Goal: Information Seeking & Learning: Understand process/instructions

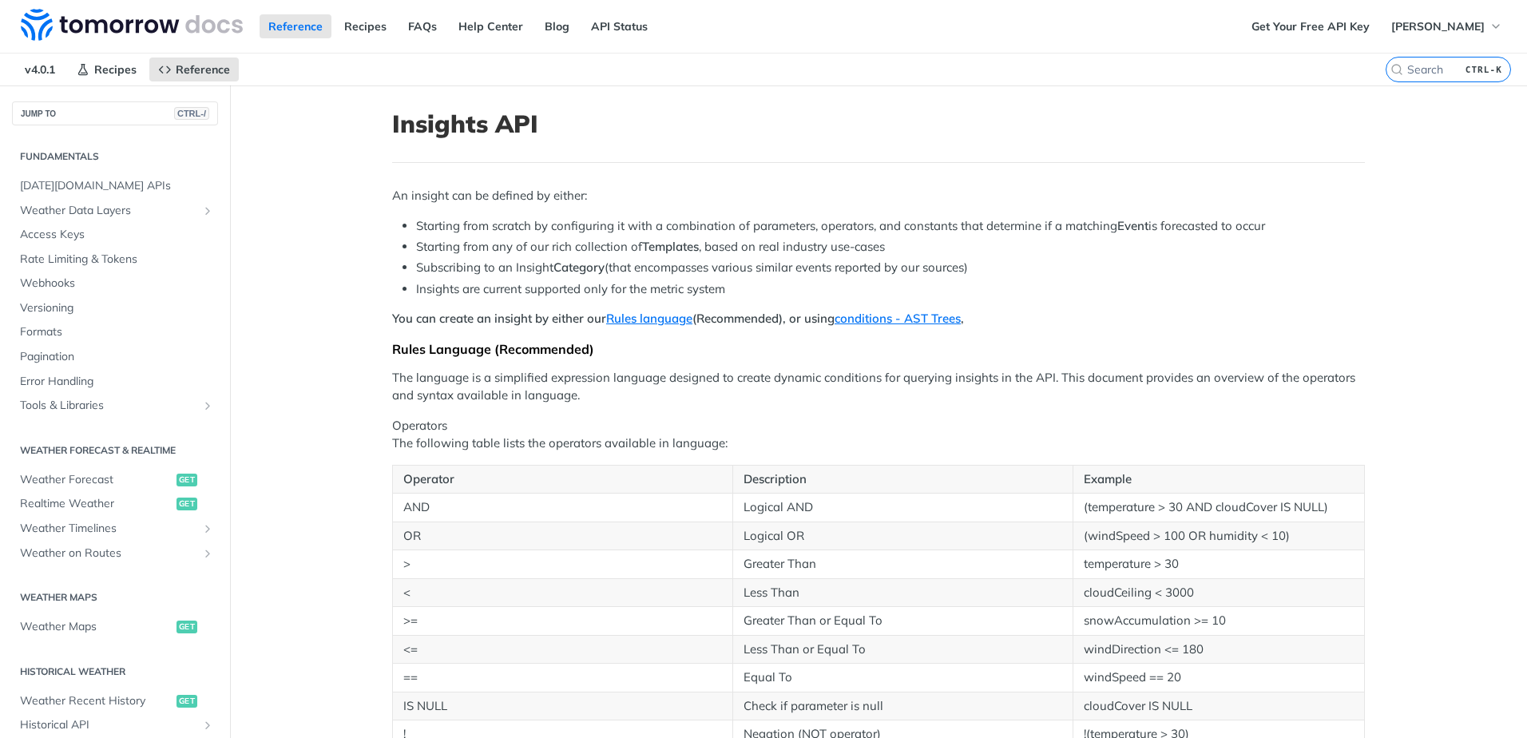
scroll to position [324, 0]
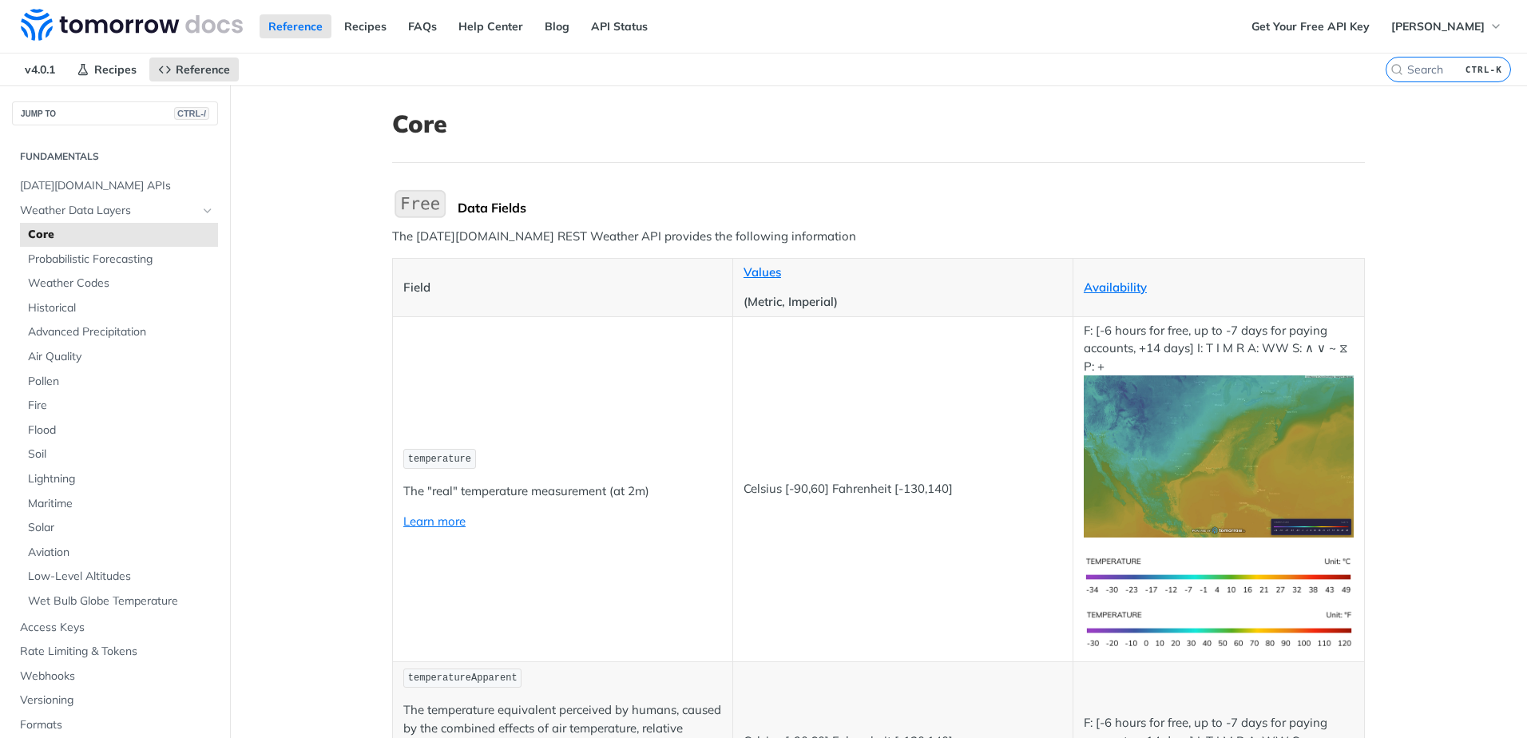
drag, startPoint x: 789, startPoint y: 502, endPoint x: 794, endPoint y: 101, distance: 401.8
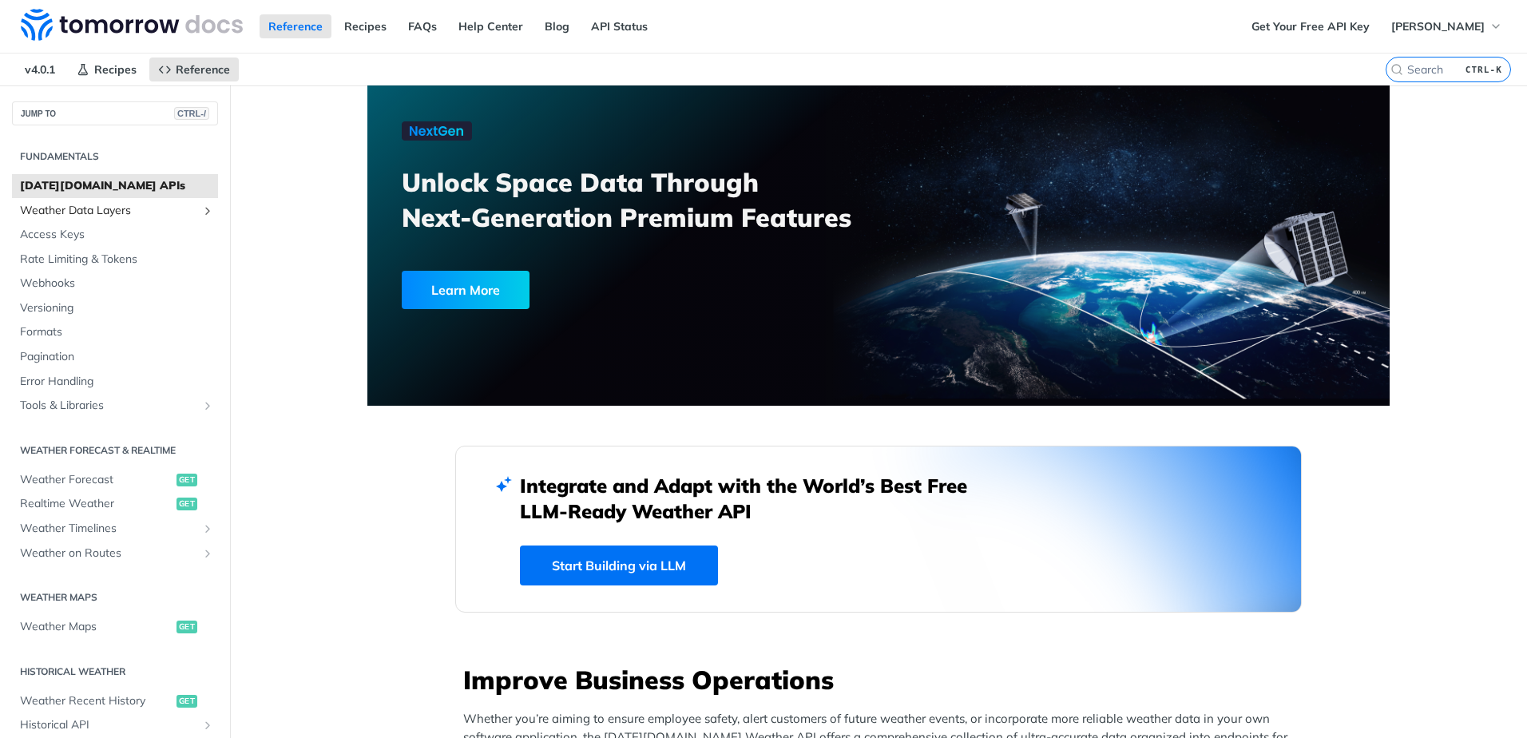
click at [69, 212] on span "Weather Data Layers" at bounding box center [108, 211] width 177 height 16
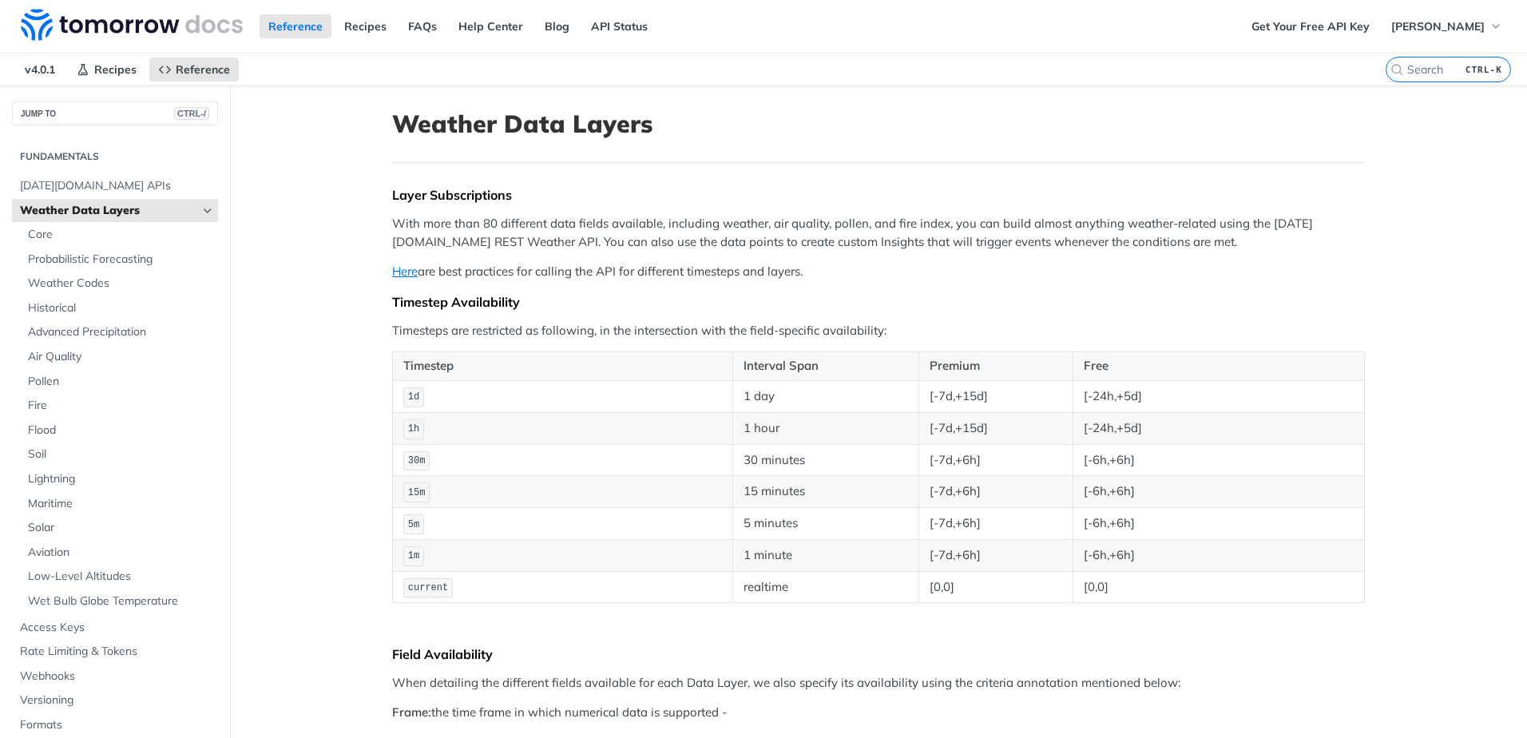
click at [75, 152] on h2 "Fundamentals" at bounding box center [115, 156] width 206 height 14
click at [82, 189] on span "[DATE][DOMAIN_NAME] APIs" at bounding box center [117, 186] width 194 height 16
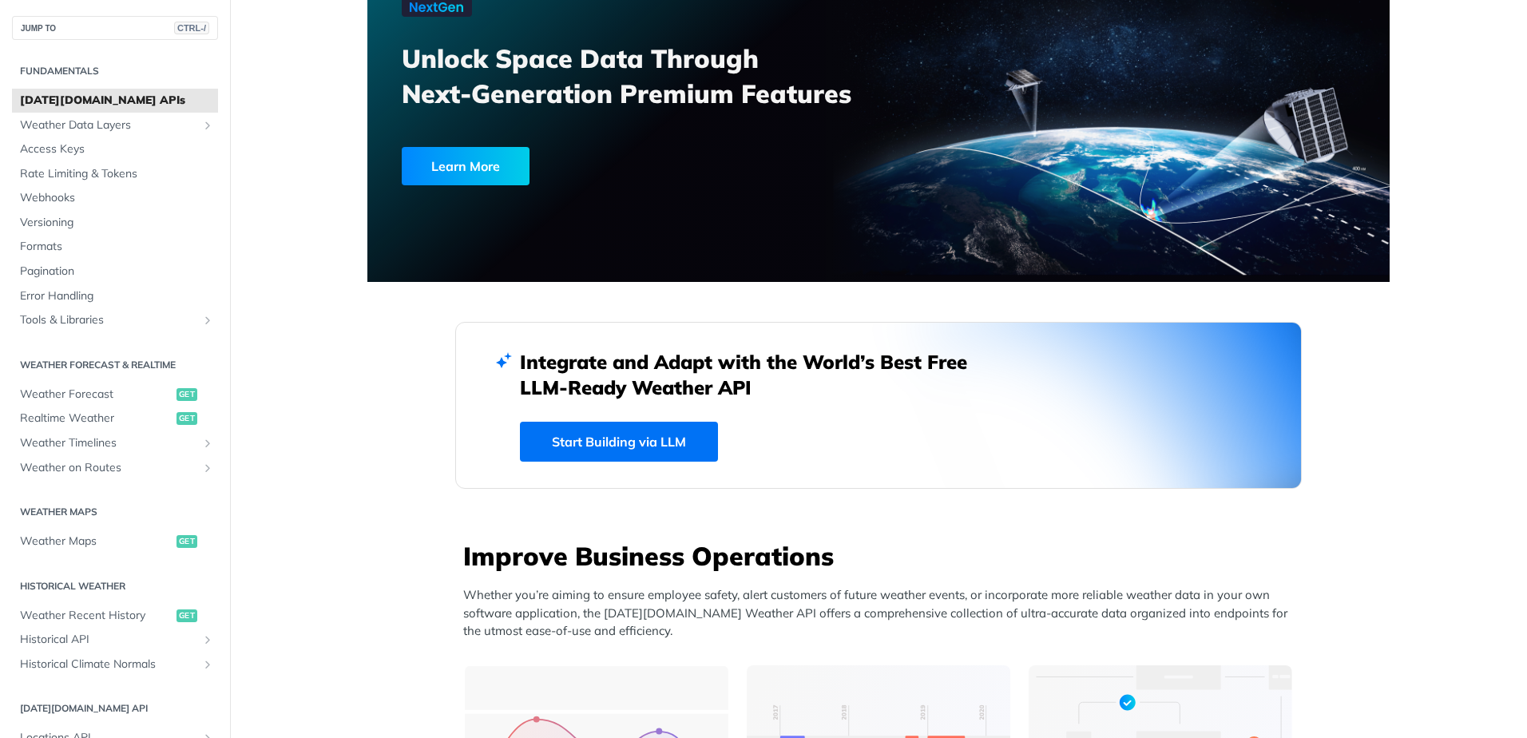
drag, startPoint x: 333, startPoint y: 547, endPoint x: 338, endPoint y: 242, distance: 305.2
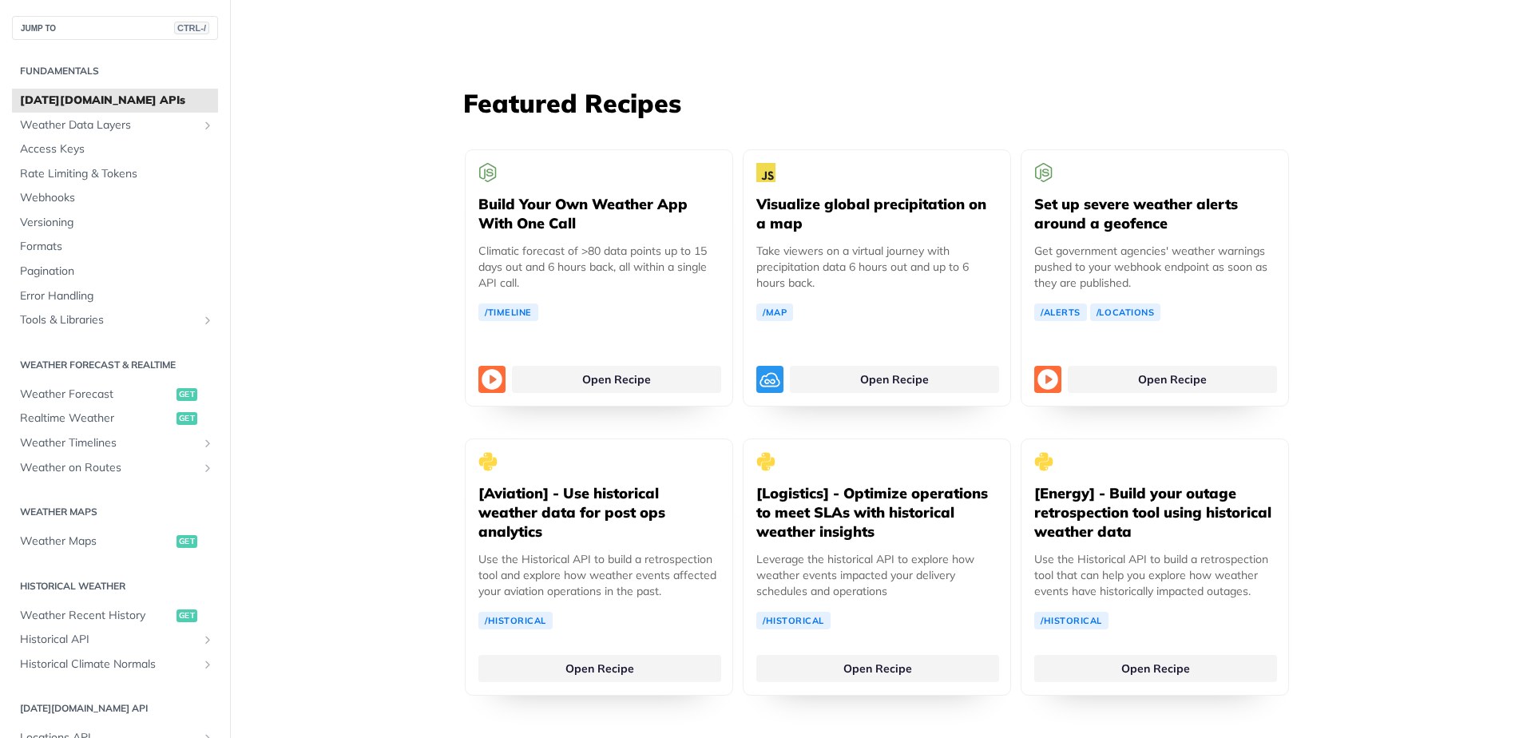
scroll to position [3777, 0]
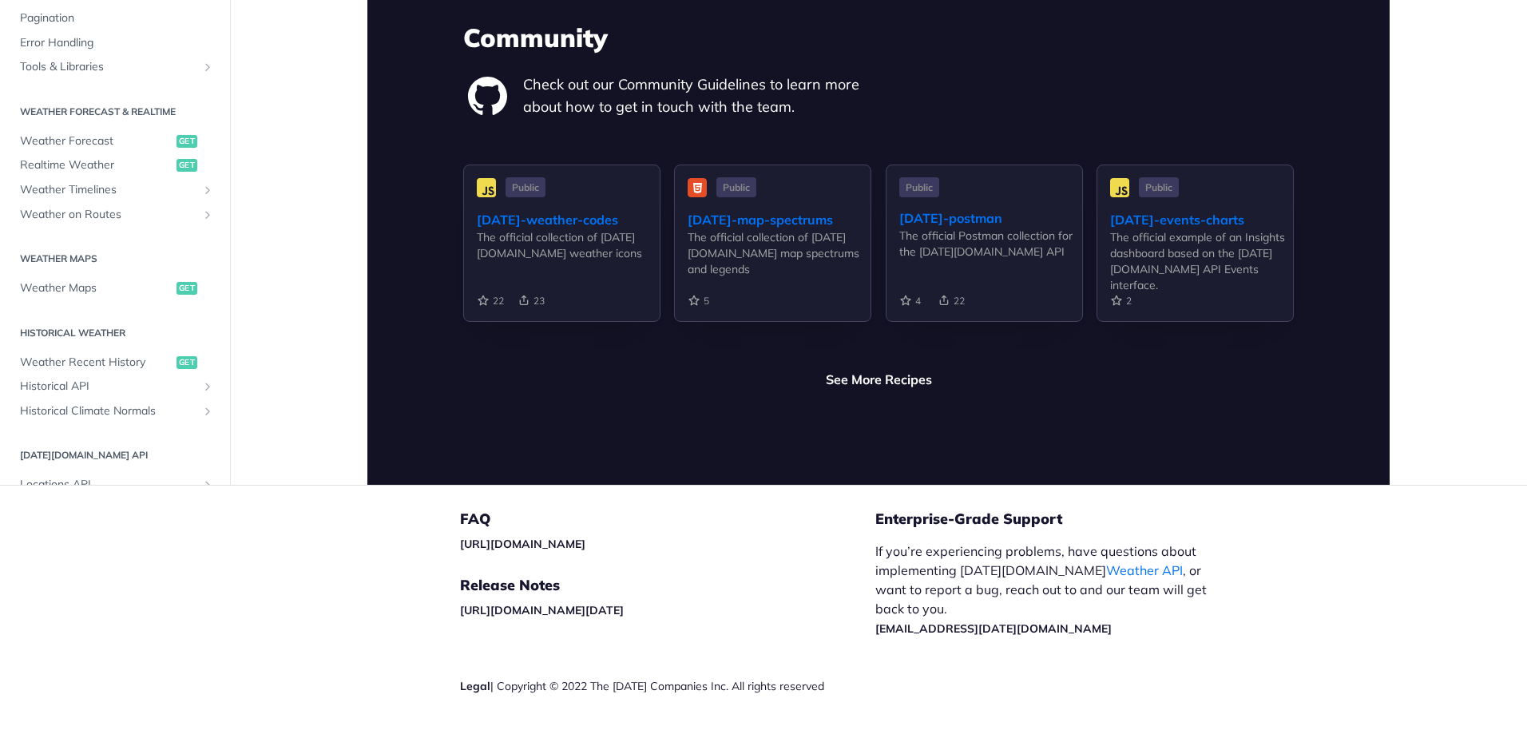
drag, startPoint x: 324, startPoint y: 347, endPoint x: 339, endPoint y: 640, distance: 293.5
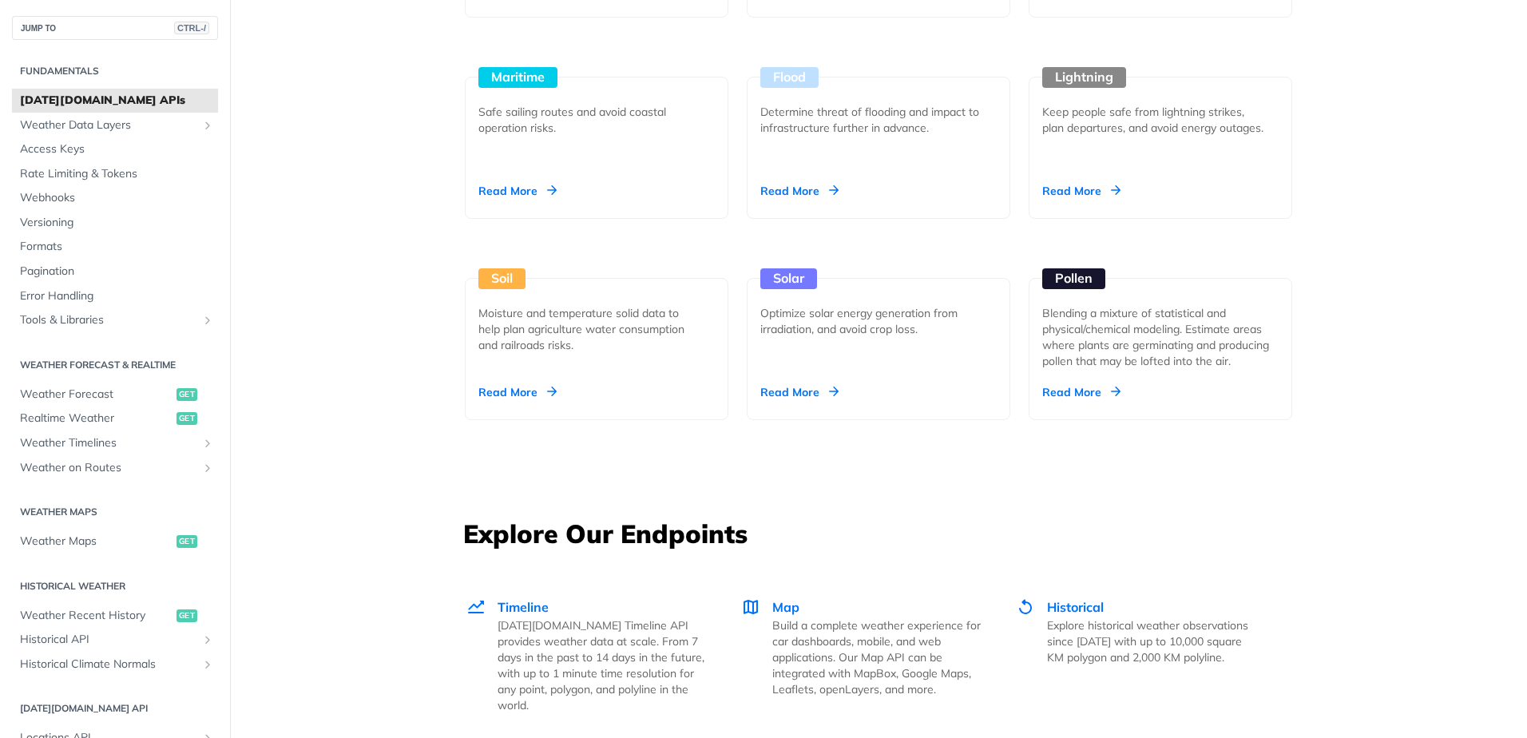
scroll to position [0, 0]
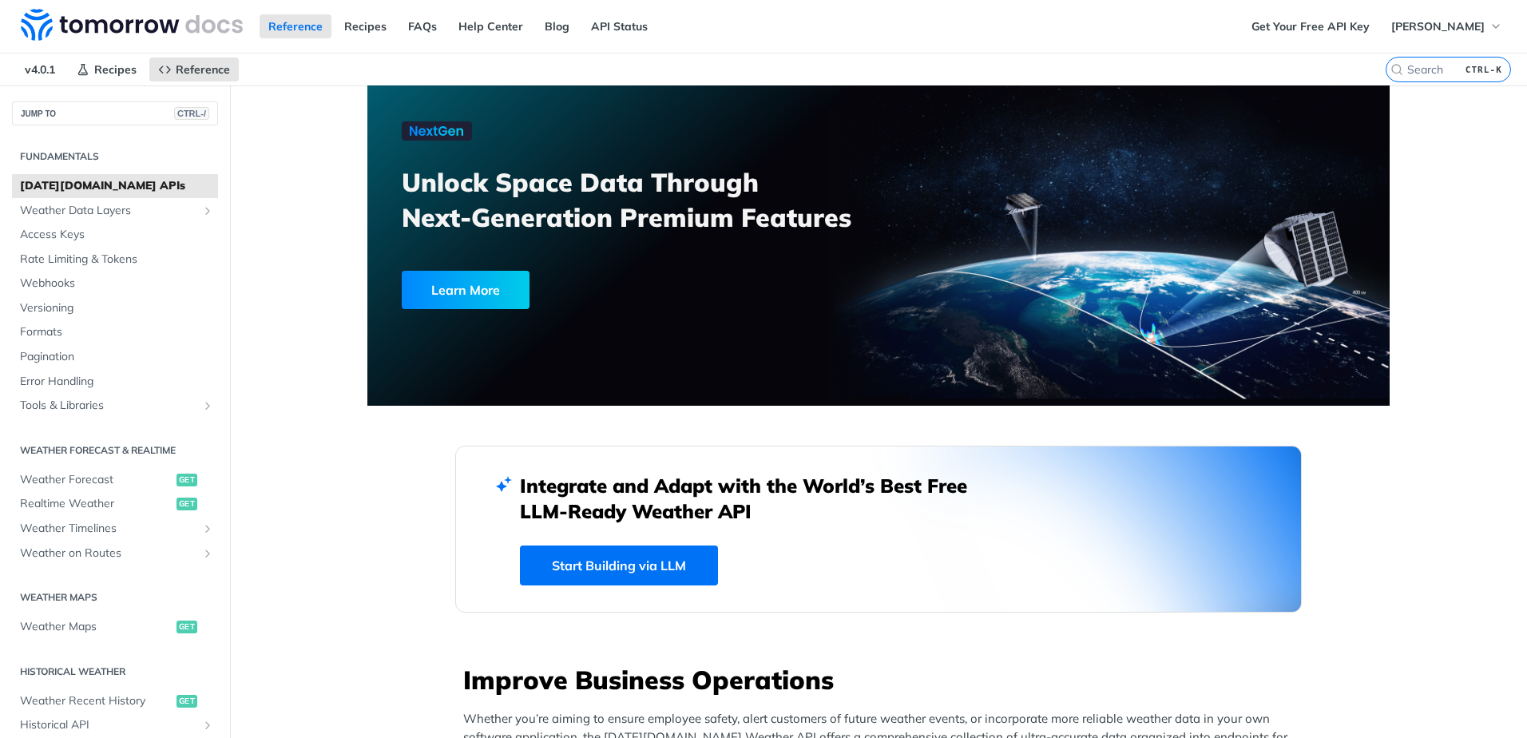
drag, startPoint x: 363, startPoint y: 584, endPoint x: 357, endPoint y: 239, distance: 345.1
click at [153, 216] on span "Weather Data Layers" at bounding box center [108, 211] width 177 height 16
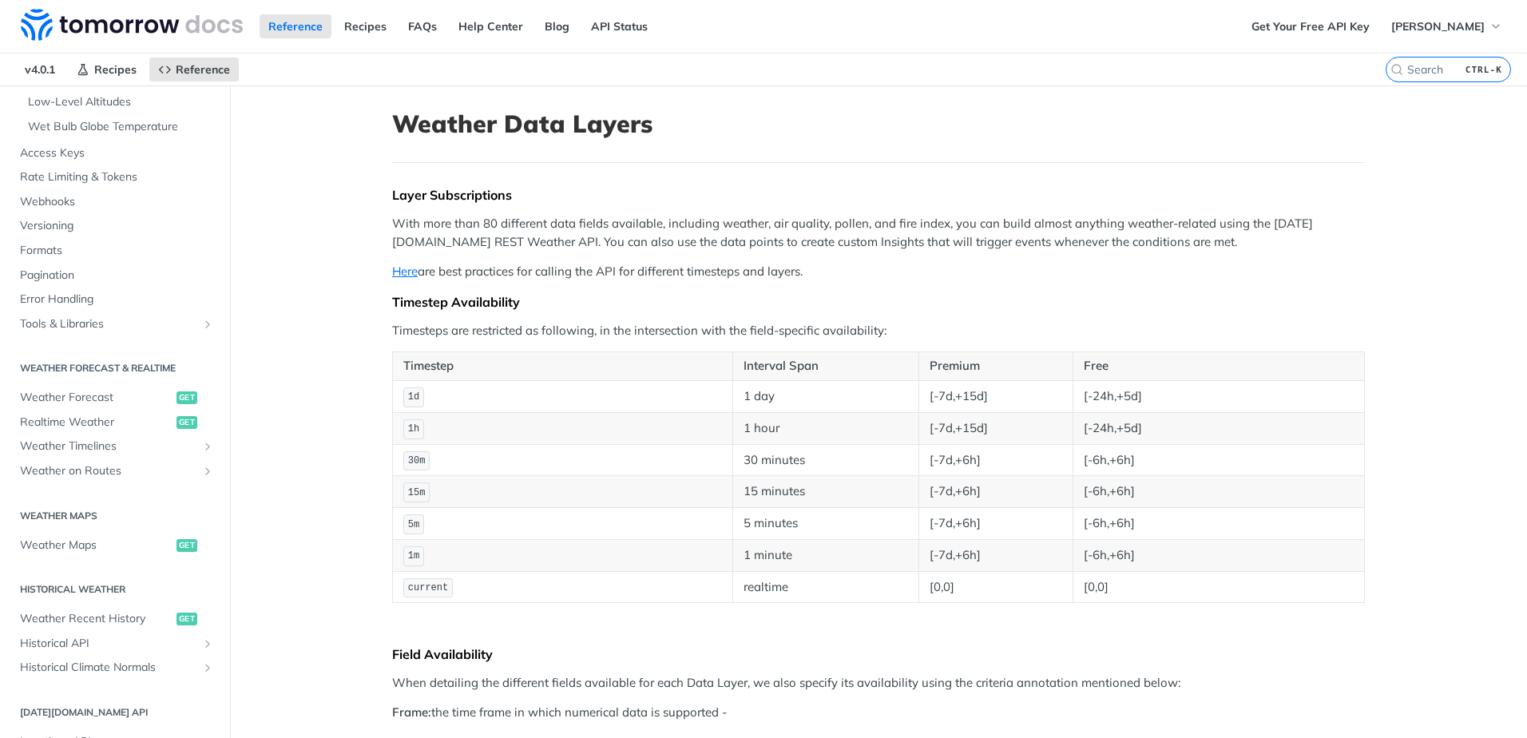
scroll to position [476, 0]
click at [93, 398] on span "Weather Forecast" at bounding box center [96, 396] width 153 height 16
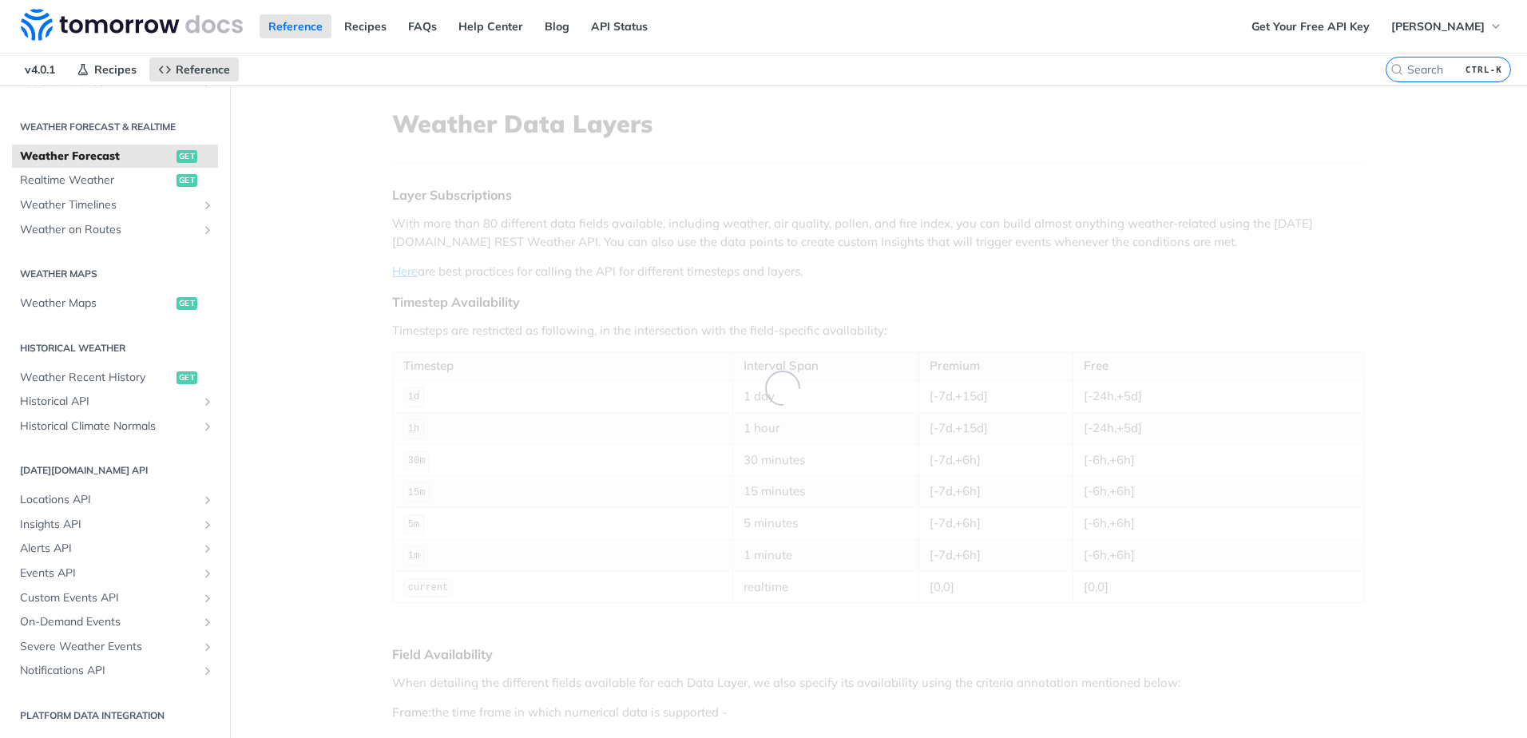
scroll to position [83, 0]
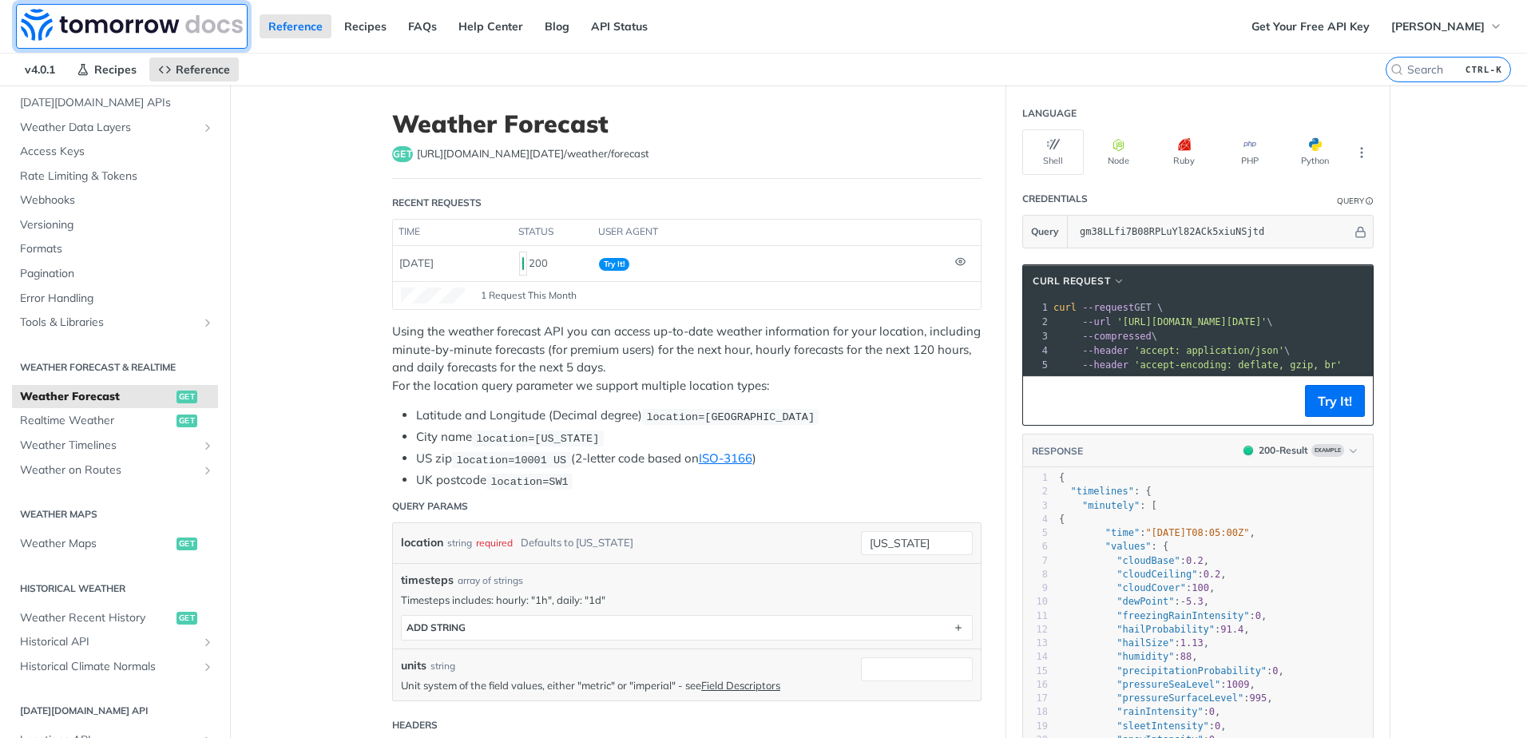
click at [138, 24] on img at bounding box center [132, 25] width 222 height 32
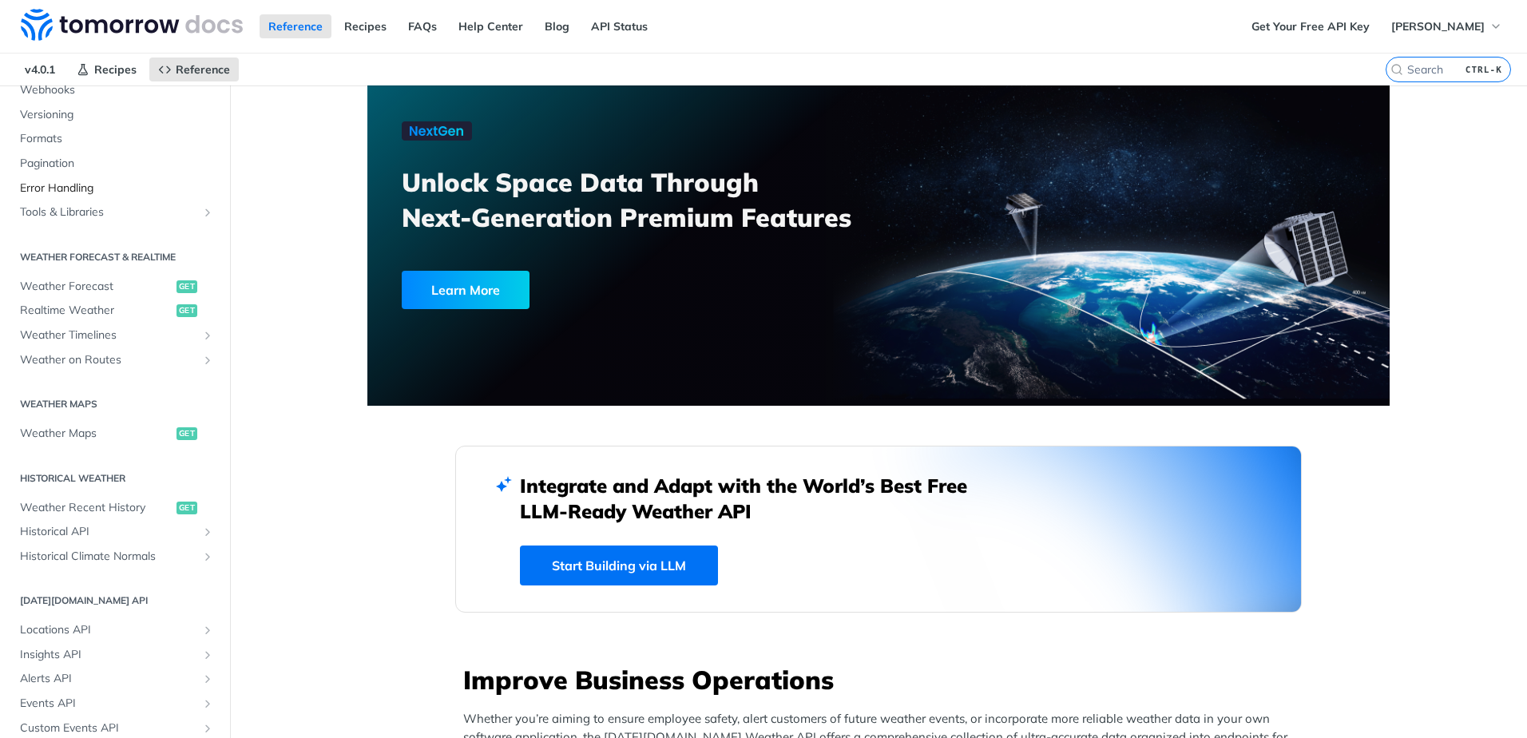
scroll to position [240, 0]
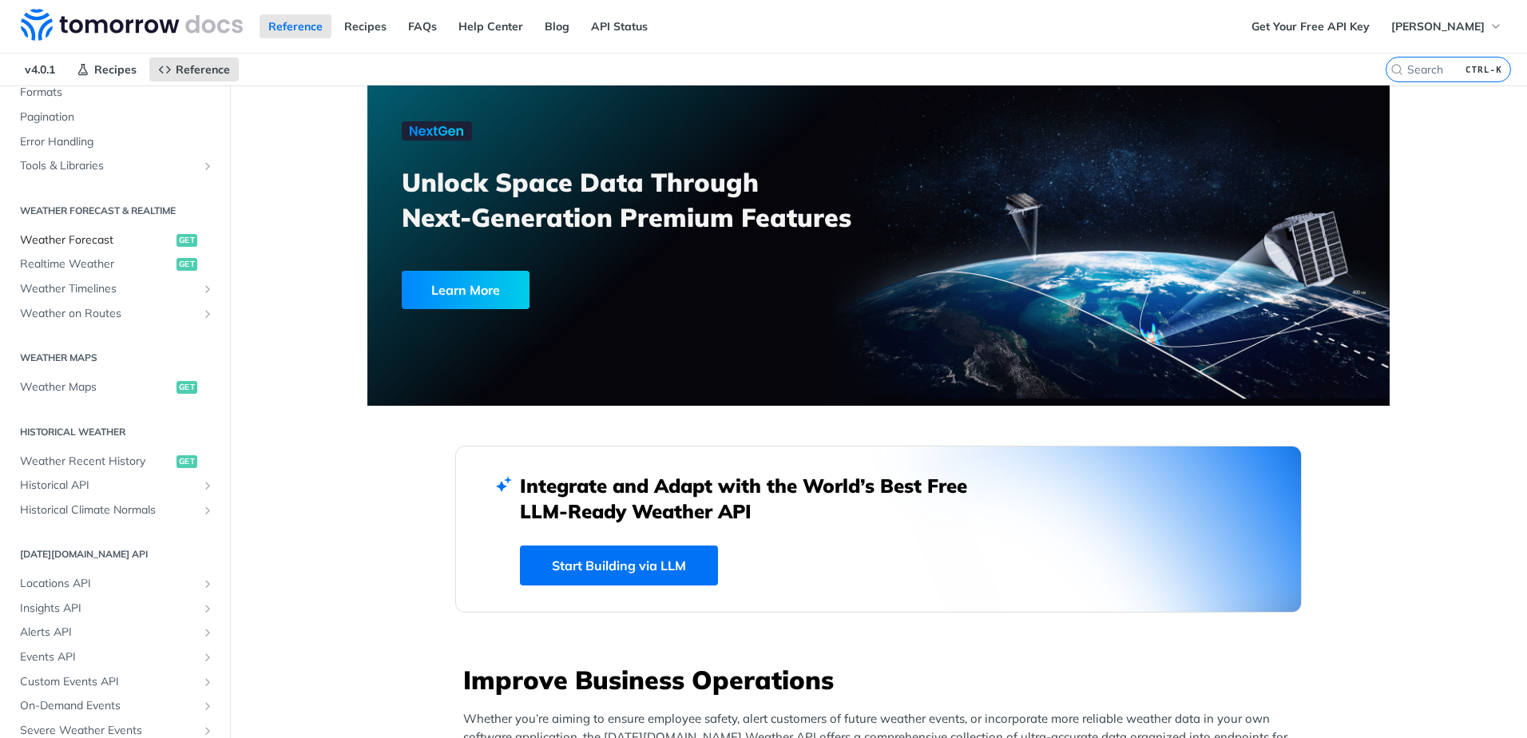
click at [99, 240] on span "Weather Forecast" at bounding box center [96, 240] width 153 height 16
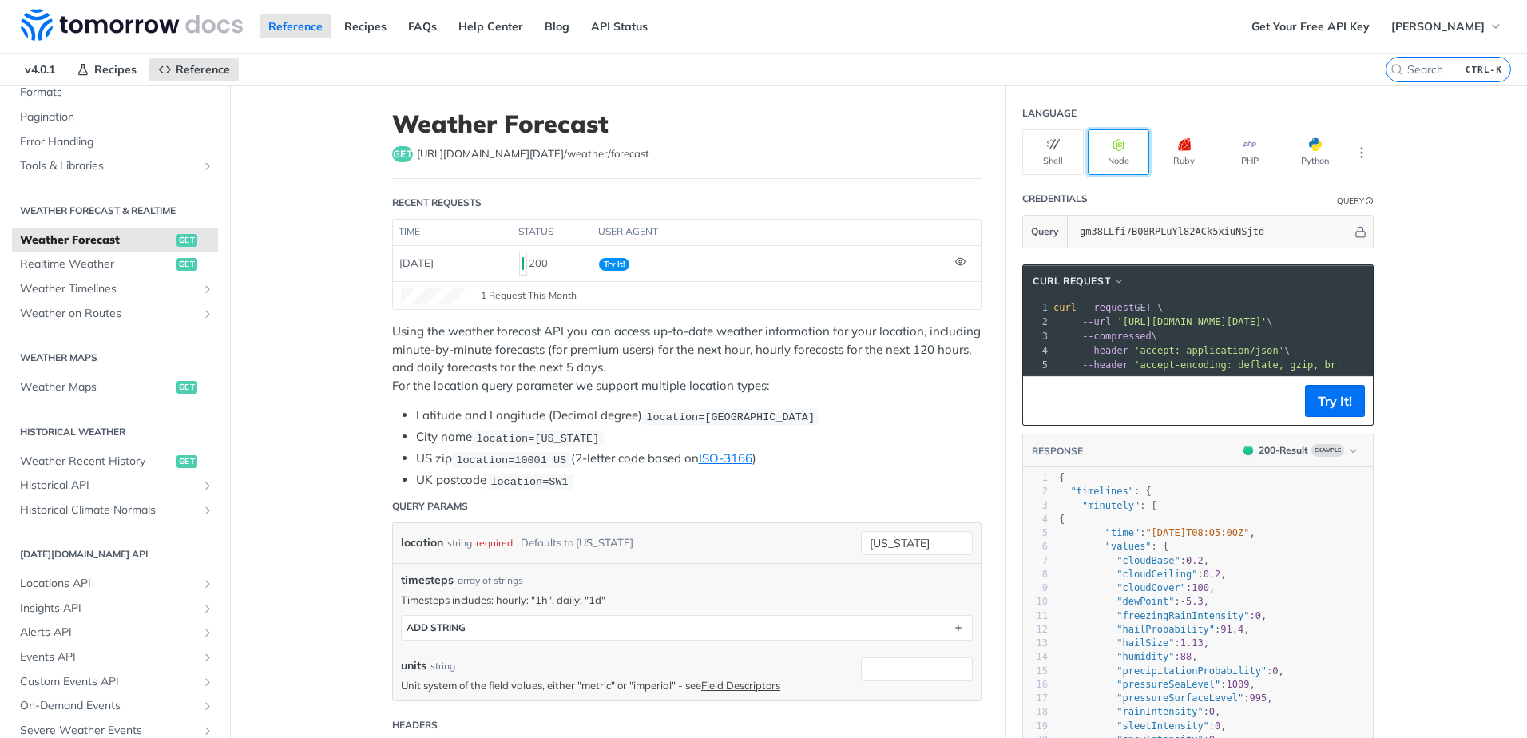
click at [1110, 152] on button "Node" at bounding box center [1119, 152] width 62 height 46
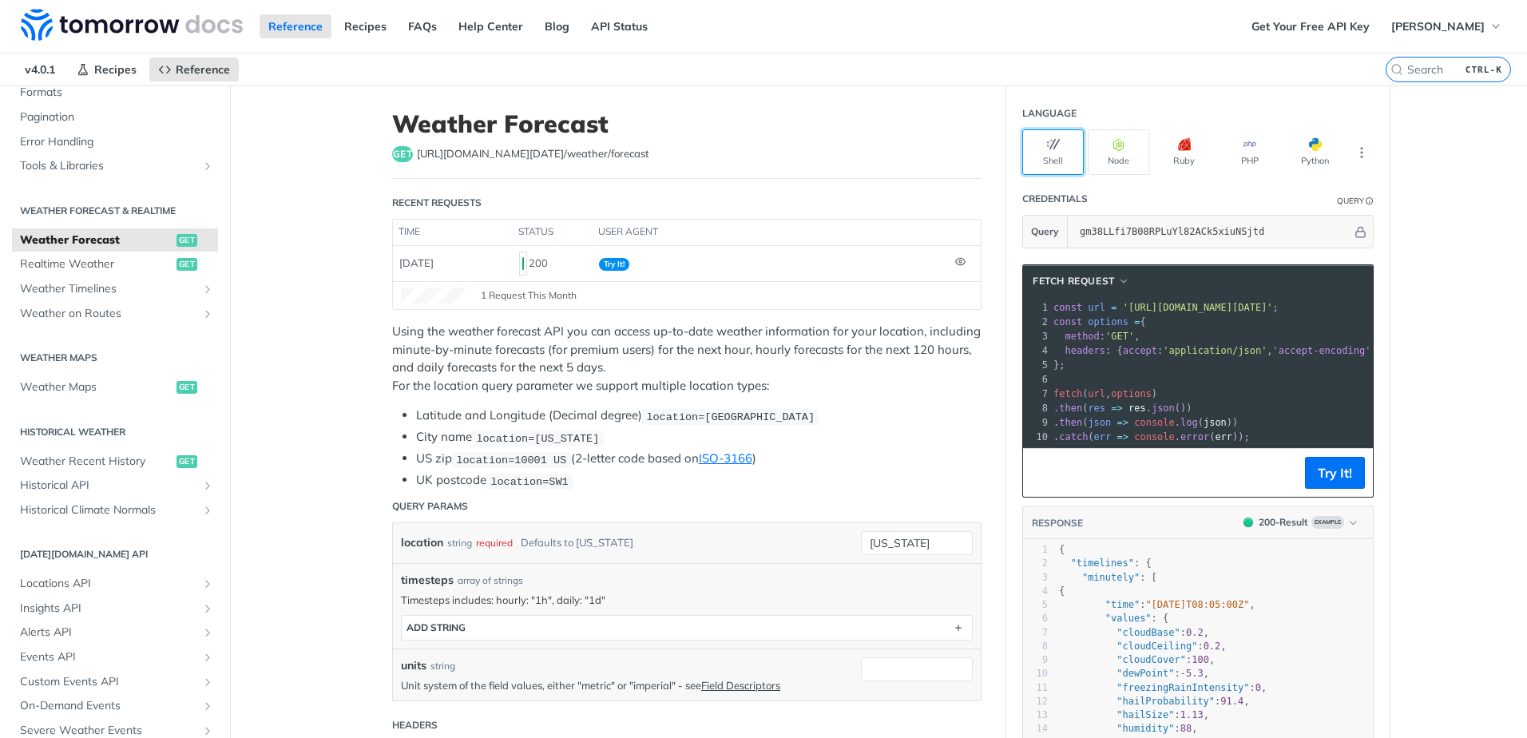
click at [1063, 154] on button "Shell" at bounding box center [1053, 152] width 62 height 46
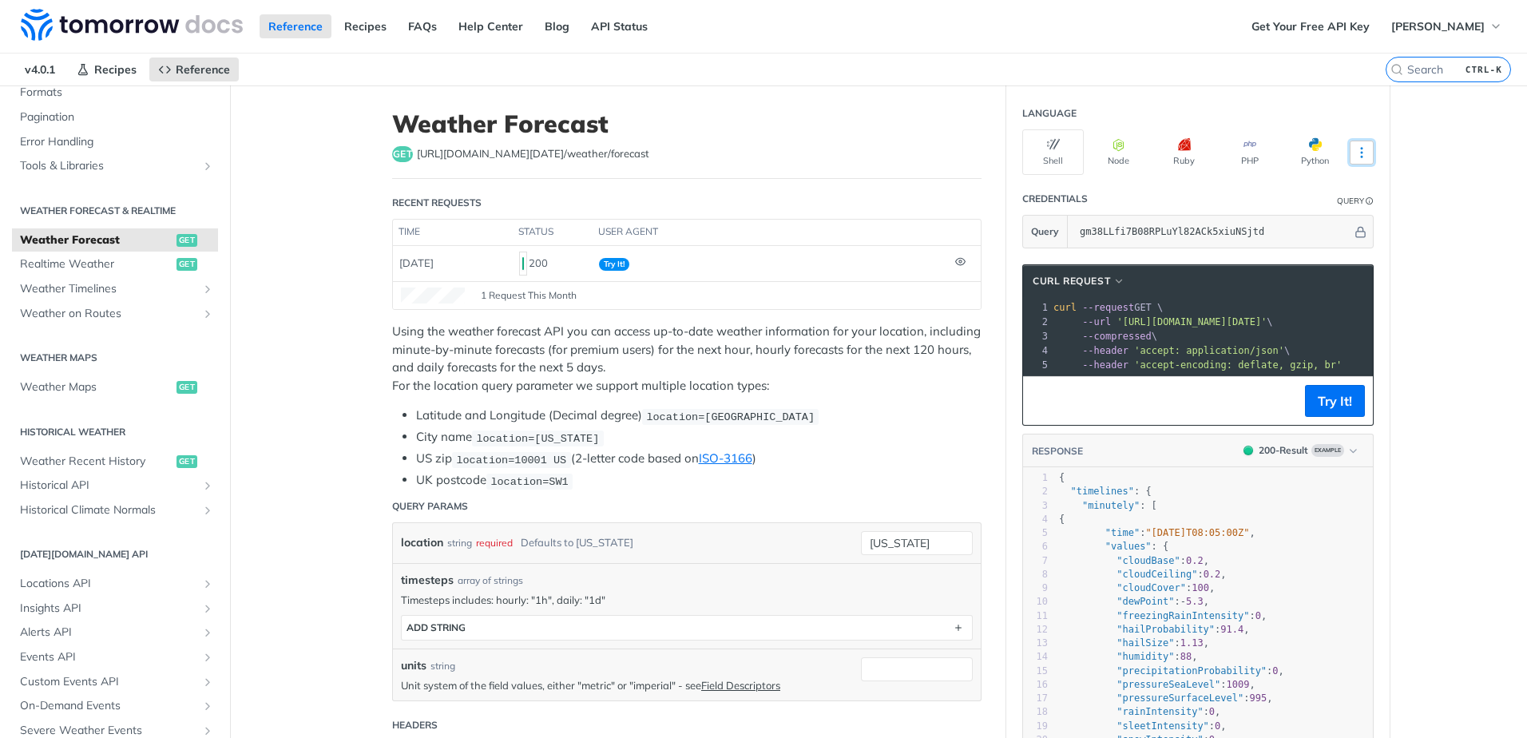
click at [1355, 159] on icon "More ellipsis" at bounding box center [1362, 152] width 14 height 14
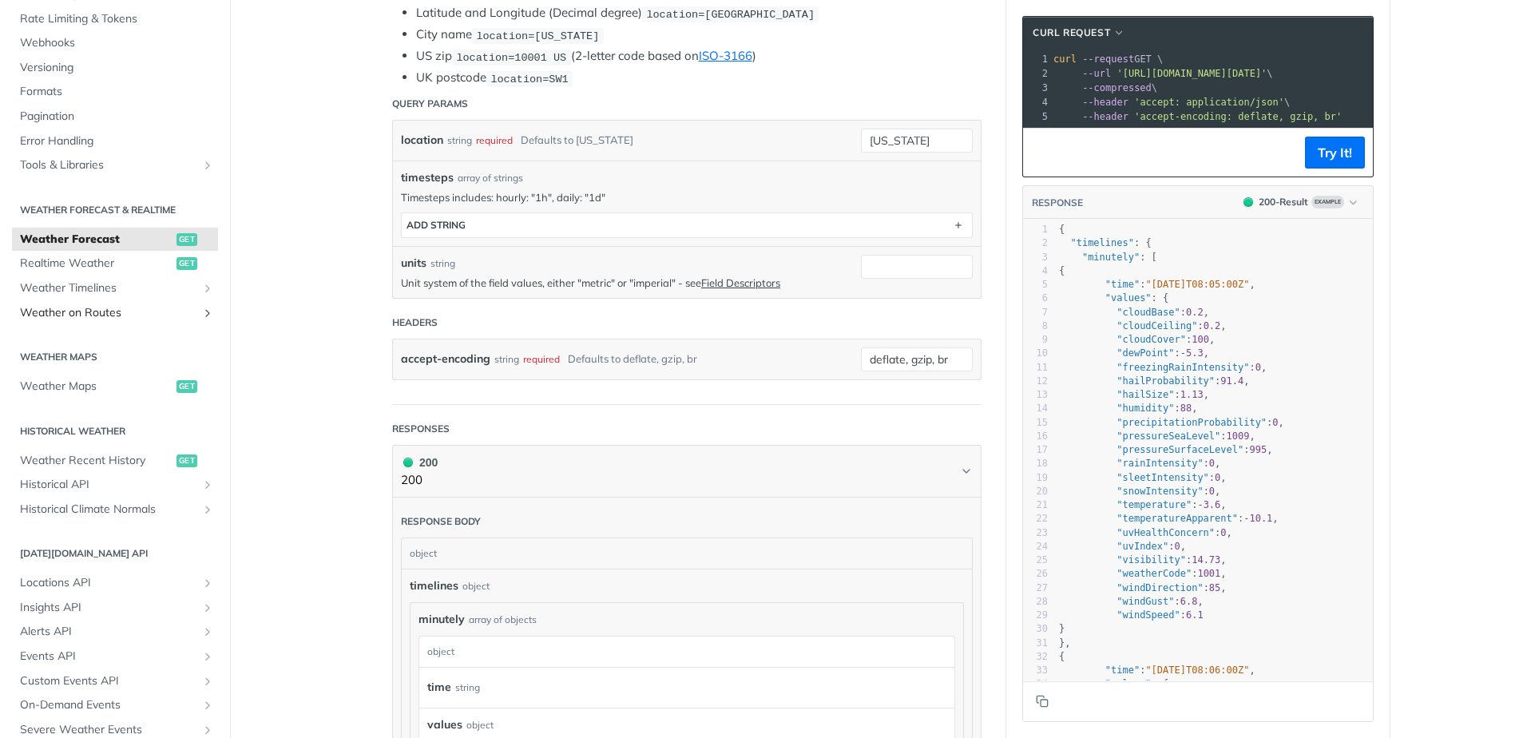
scroll to position [160, 0]
click at [116, 284] on span "Weather Timelines" at bounding box center [108, 284] width 177 height 16
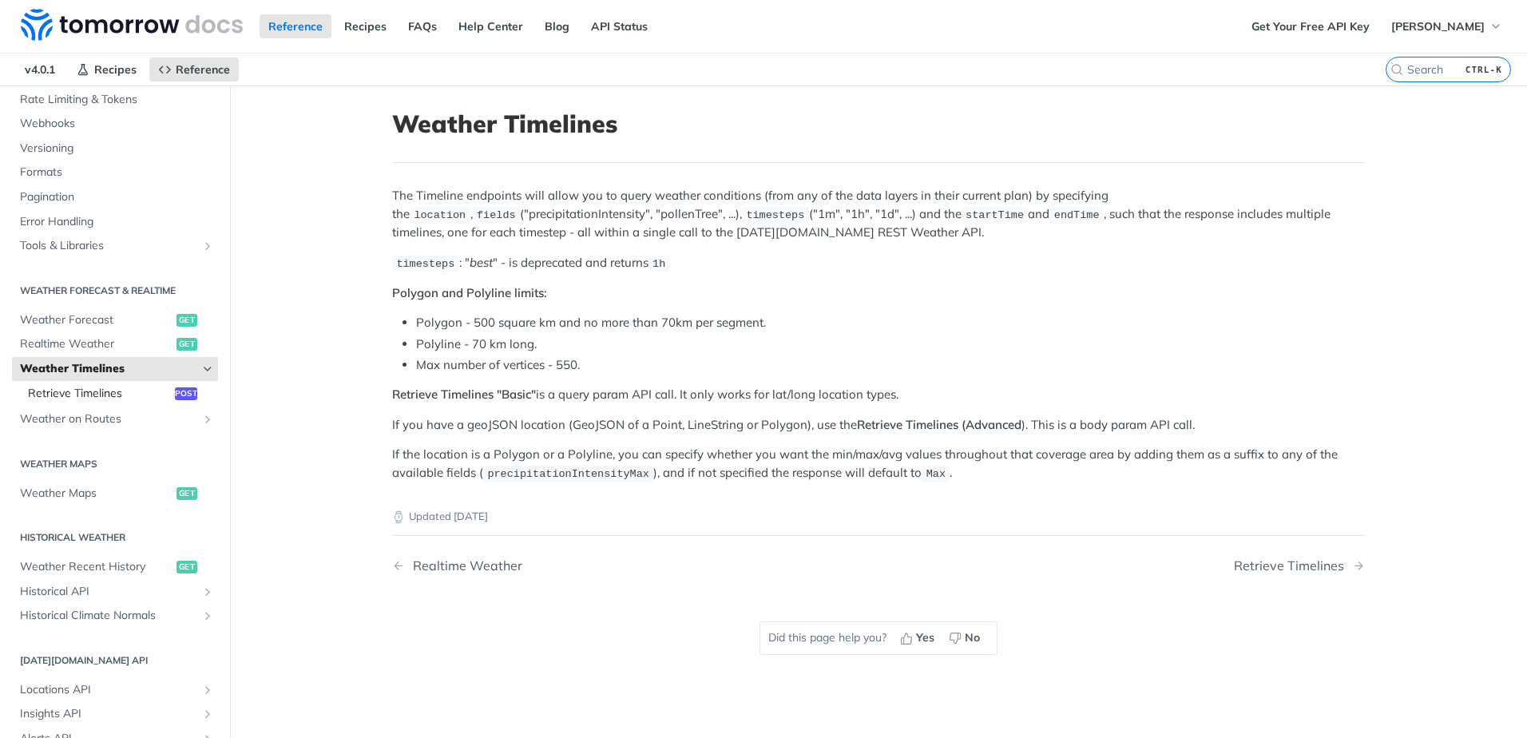
click at [88, 394] on span "Retrieve Timelines" at bounding box center [99, 394] width 143 height 16
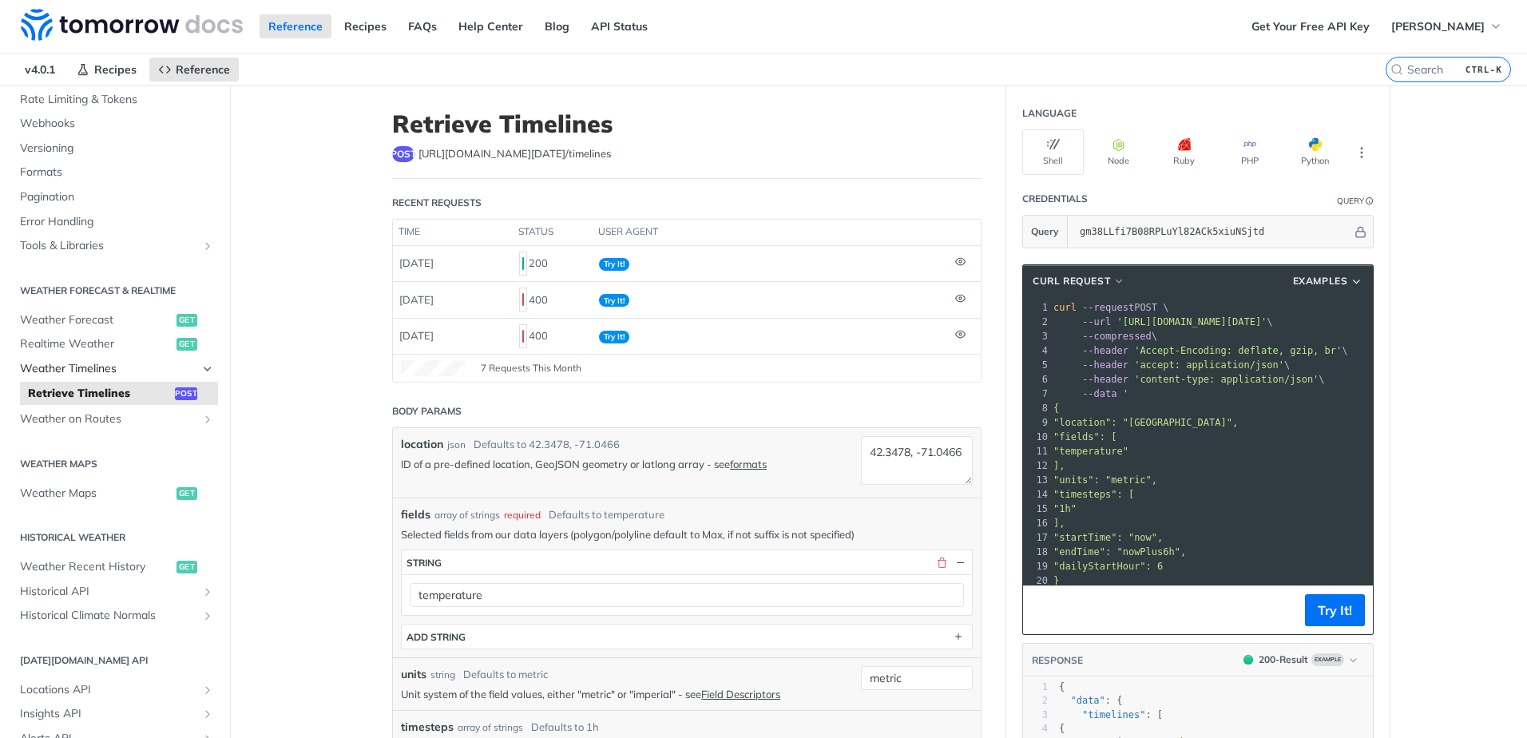
click at [90, 375] on span "Weather Timelines" at bounding box center [108, 369] width 177 height 16
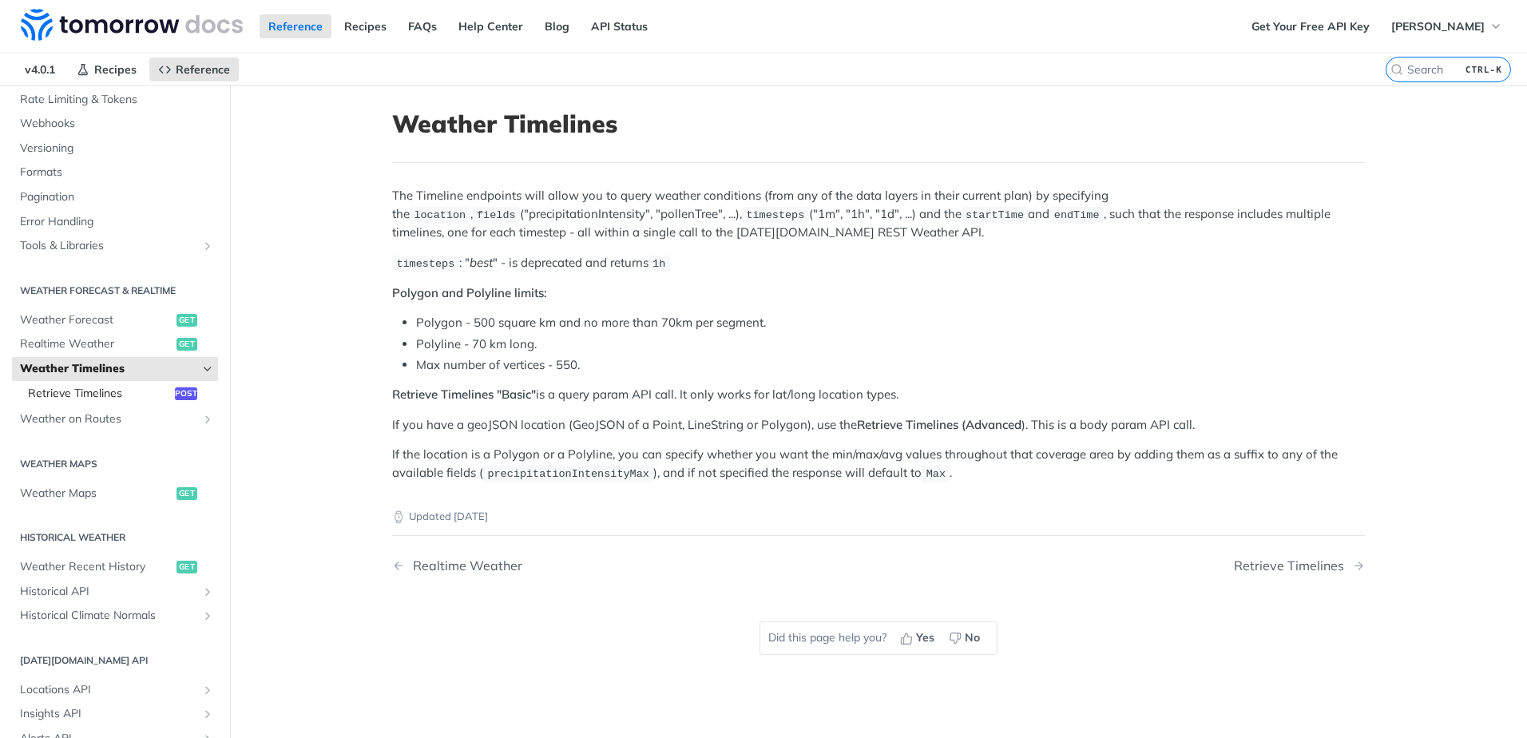
click at [93, 391] on span "Retrieve Timelines" at bounding box center [99, 394] width 143 height 16
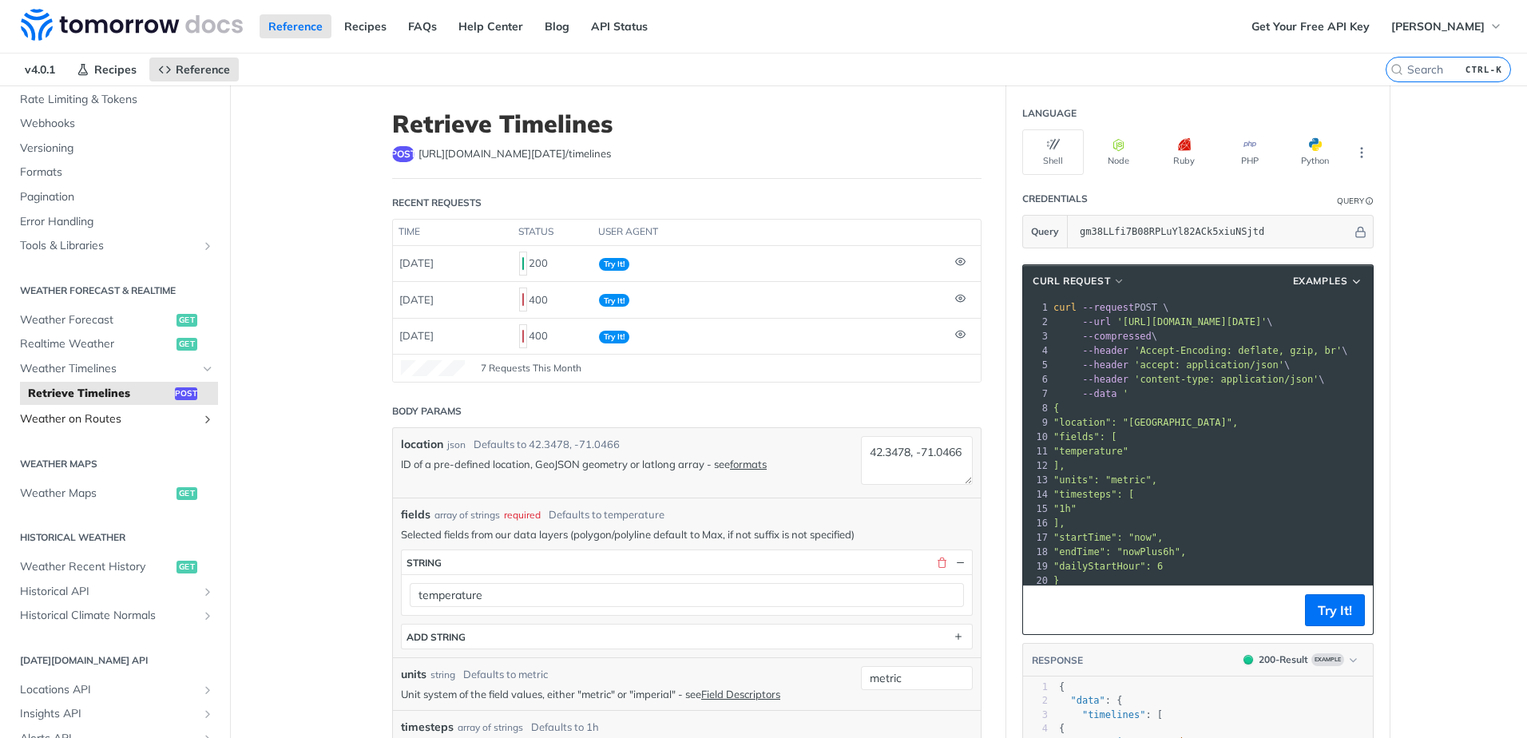
click at [201, 422] on icon "Show subpages for Weather on Routes" at bounding box center [207, 419] width 13 height 13
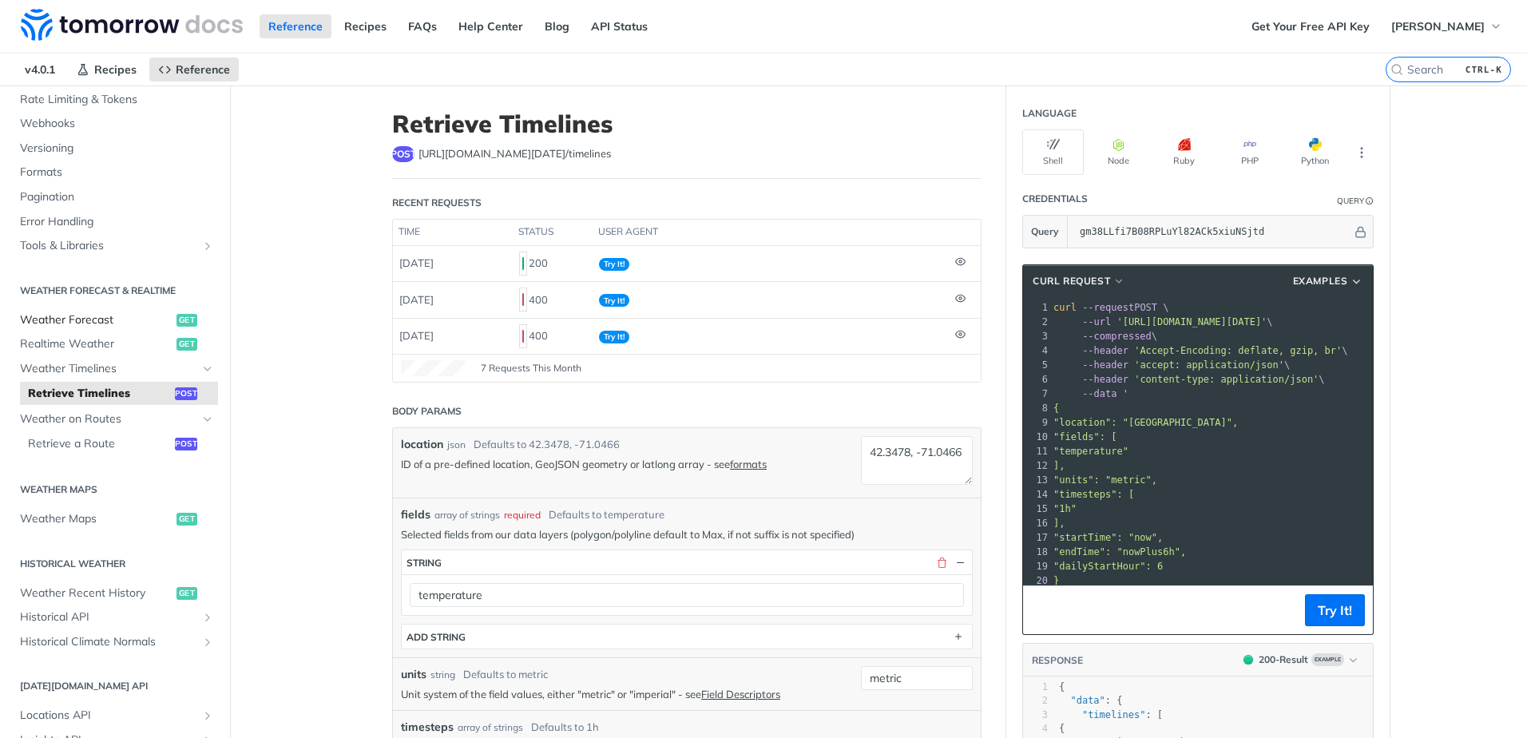
click at [81, 318] on span "Weather Forecast" at bounding box center [96, 320] width 153 height 16
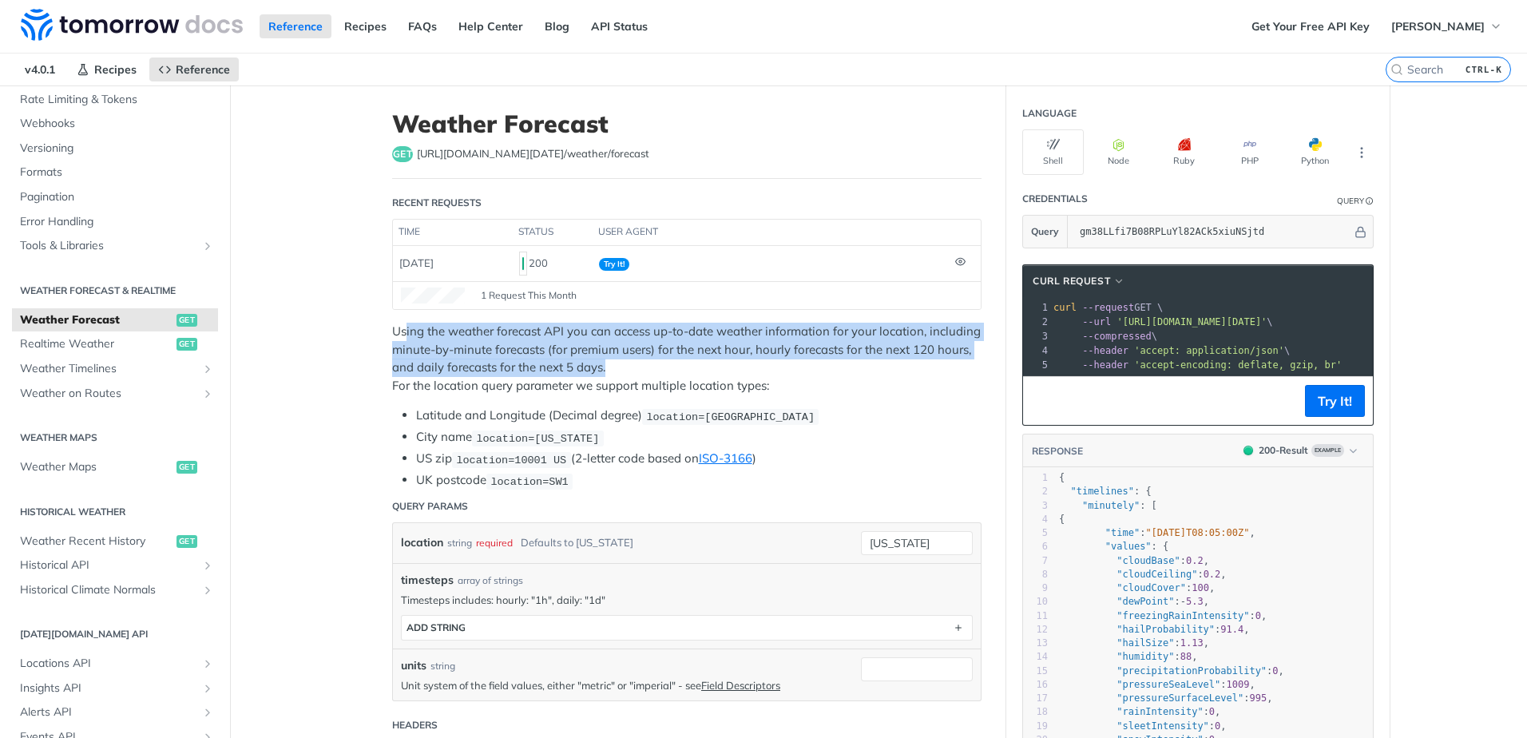
drag, startPoint x: 399, startPoint y: 329, endPoint x: 901, endPoint y: 367, distance: 503.9
click at [901, 367] on p "Using the weather forecast API you can access up-to-date weather information fo…" at bounding box center [687, 359] width 590 height 72
click at [669, 358] on p "Using the weather forecast API you can access up-to-date weather information fo…" at bounding box center [687, 359] width 590 height 72
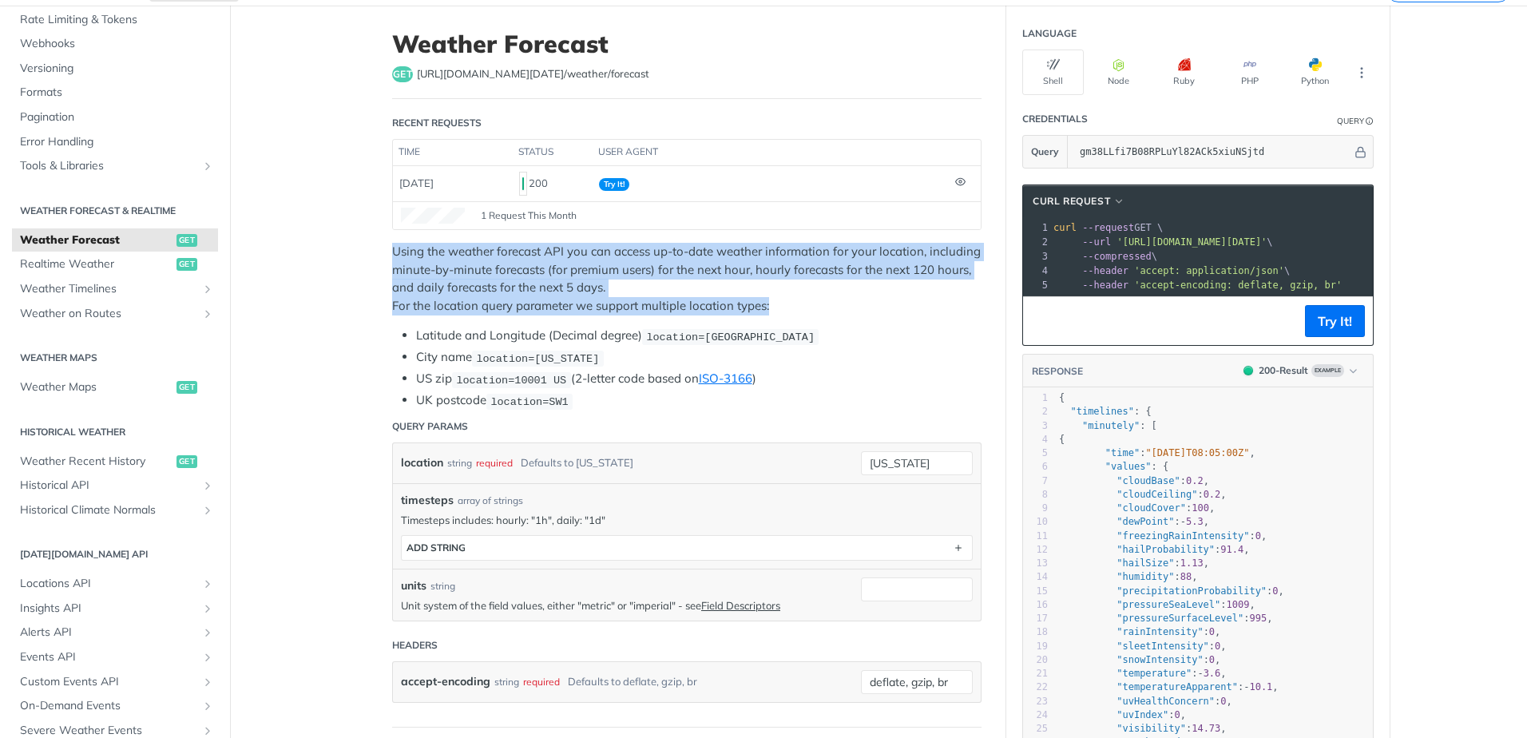
drag, startPoint x: 388, startPoint y: 249, endPoint x: 787, endPoint y: 299, distance: 401.7
click at [787, 299] on p "Using the weather forecast API you can access up-to-date weather information fo…" at bounding box center [687, 279] width 590 height 72
copy p "Using the weather forecast API you can access up-to-date weather information fo…"
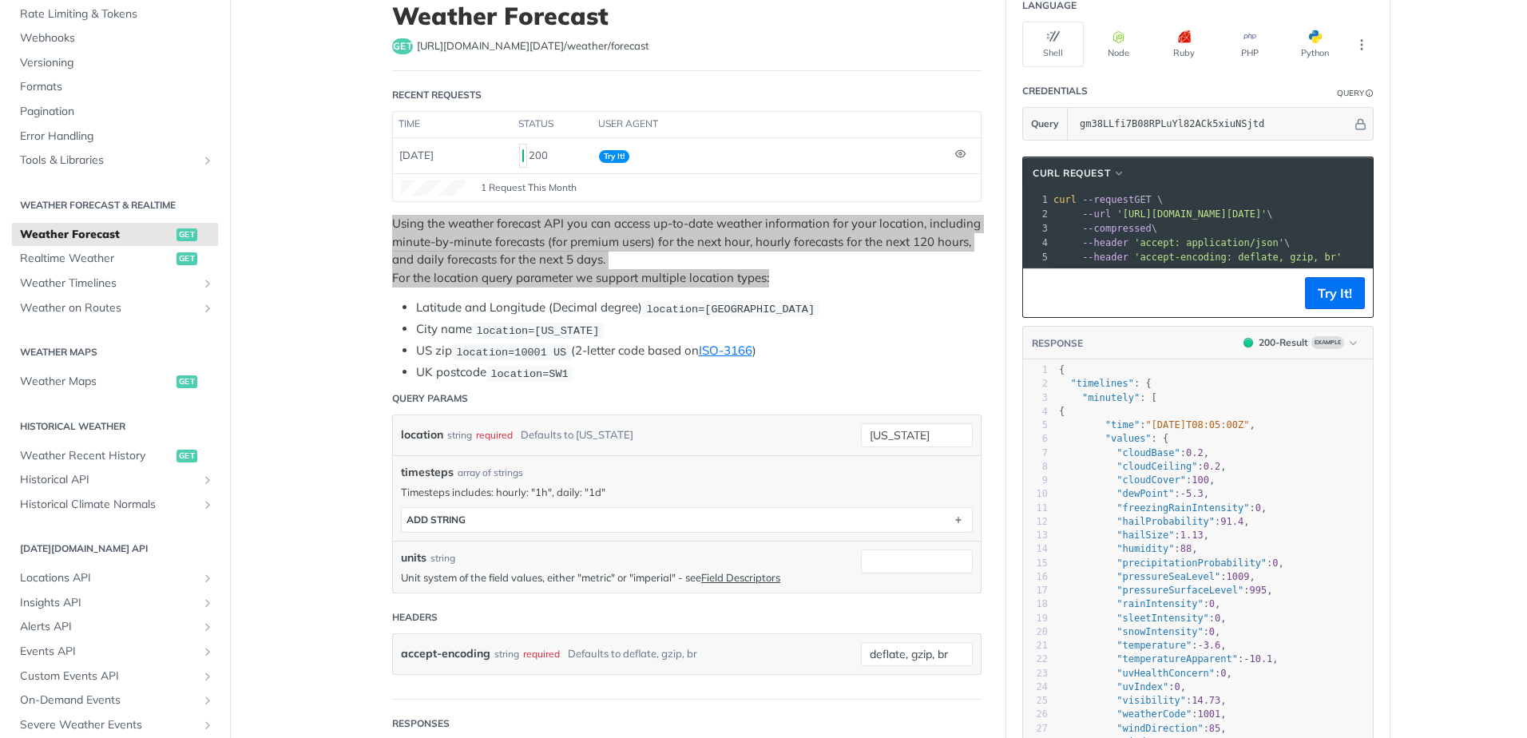
scroll to position [80, 0]
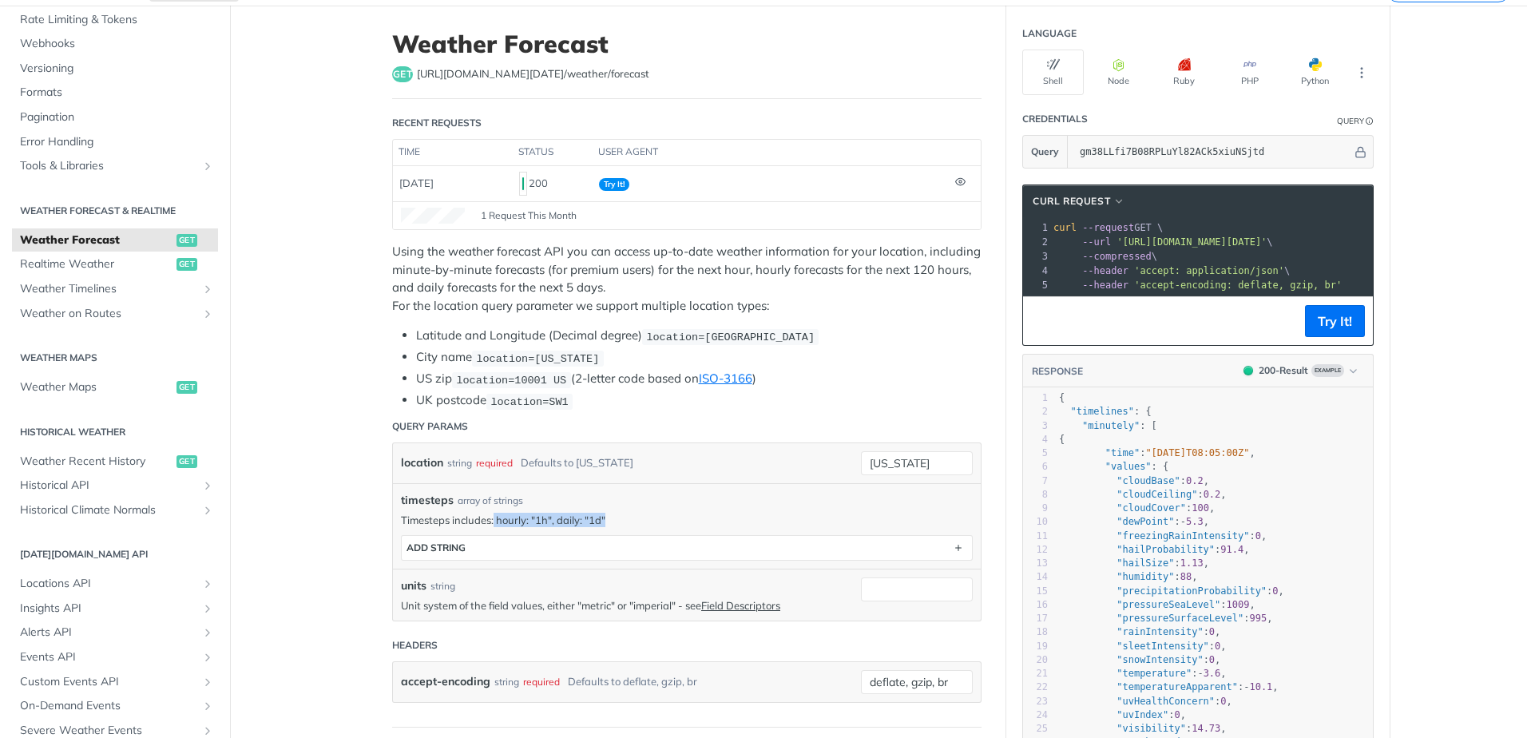
drag, startPoint x: 490, startPoint y: 518, endPoint x: 628, endPoint y: 520, distance: 138.2
click at [628, 520] on p "Timesteps includes: hourly: "1h", daily: "1d"" at bounding box center [687, 520] width 572 height 14
copy p "hourly: "1h", daily: "1d""
click at [756, 295] on p "Using the weather forecast API you can access up-to-date weather information fo…" at bounding box center [687, 279] width 590 height 72
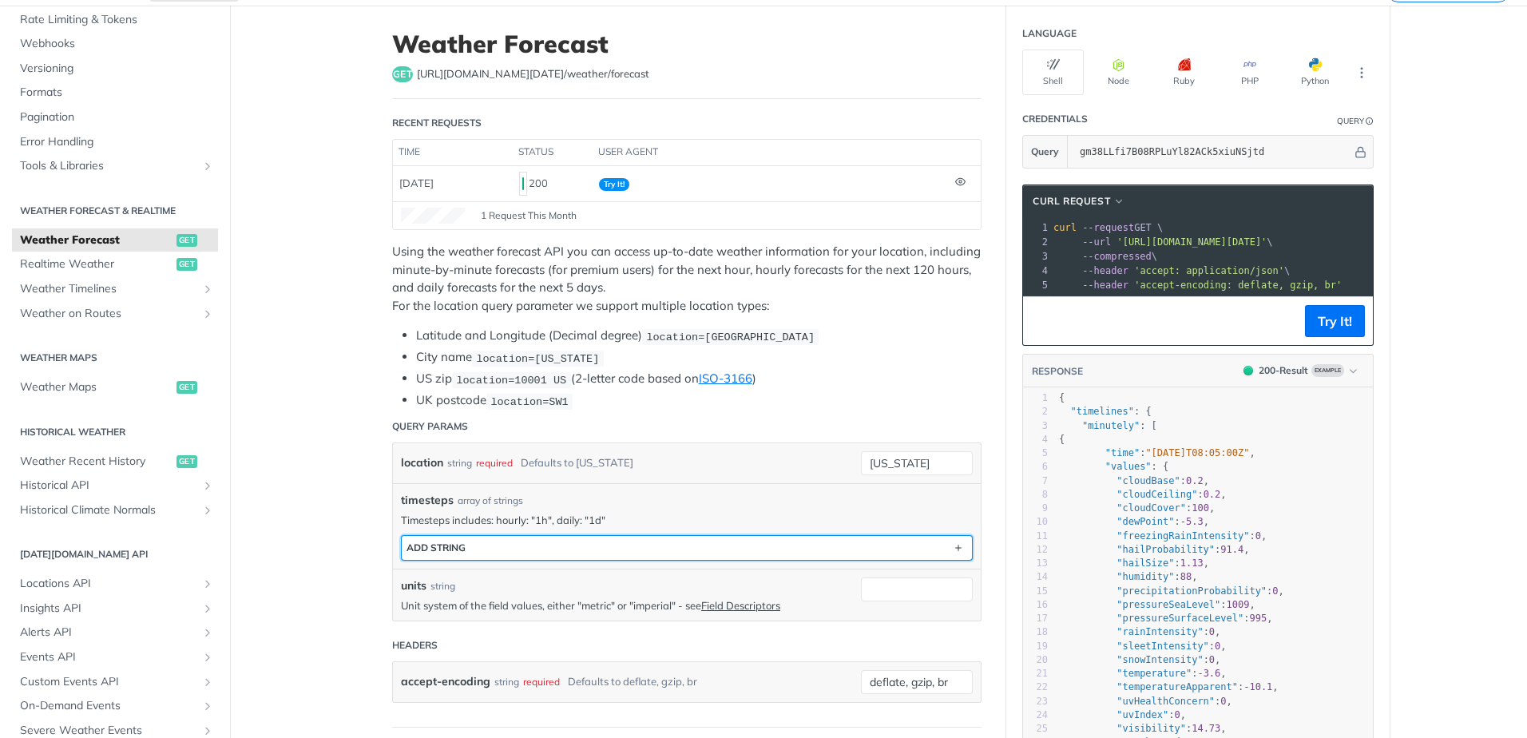
click at [619, 548] on button "ADD string" at bounding box center [687, 548] width 570 height 24
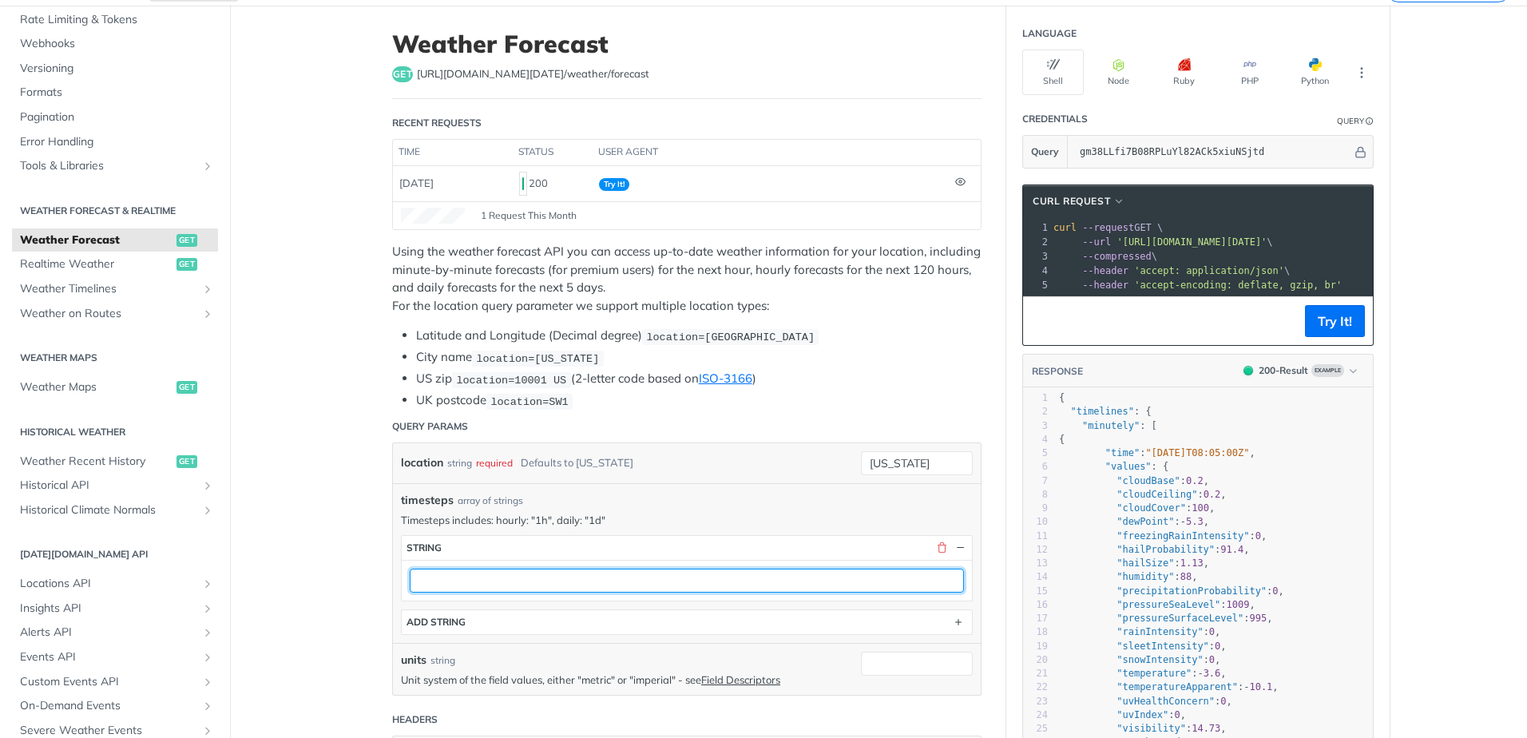
click at [507, 586] on input "text" at bounding box center [687, 581] width 554 height 24
type input "1m"
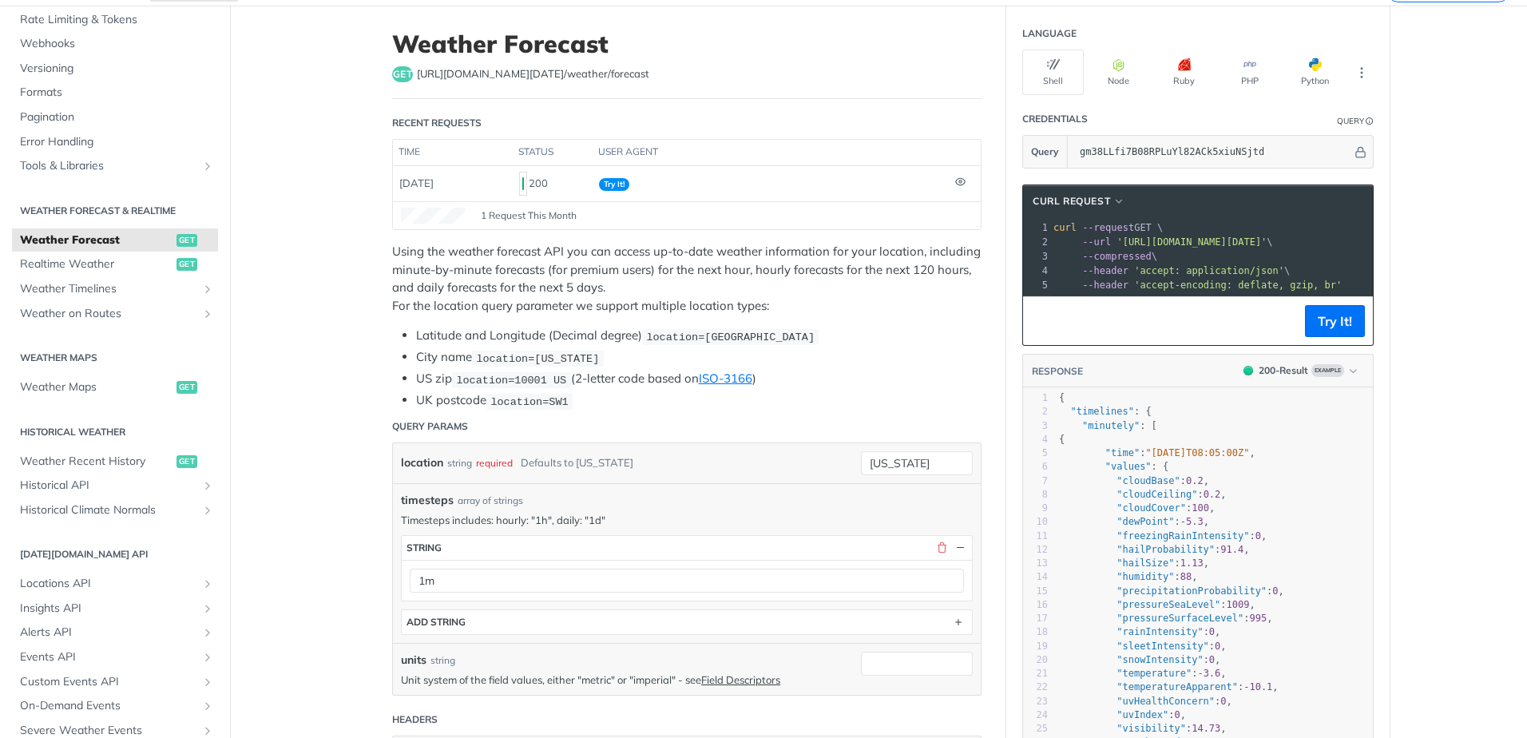
click at [772, 478] on div "location string required Defaults to [US_STATE] [US_STATE]" at bounding box center [687, 463] width 588 height 40
click at [1336, 328] on button "Try It!" at bounding box center [1335, 321] width 60 height 32
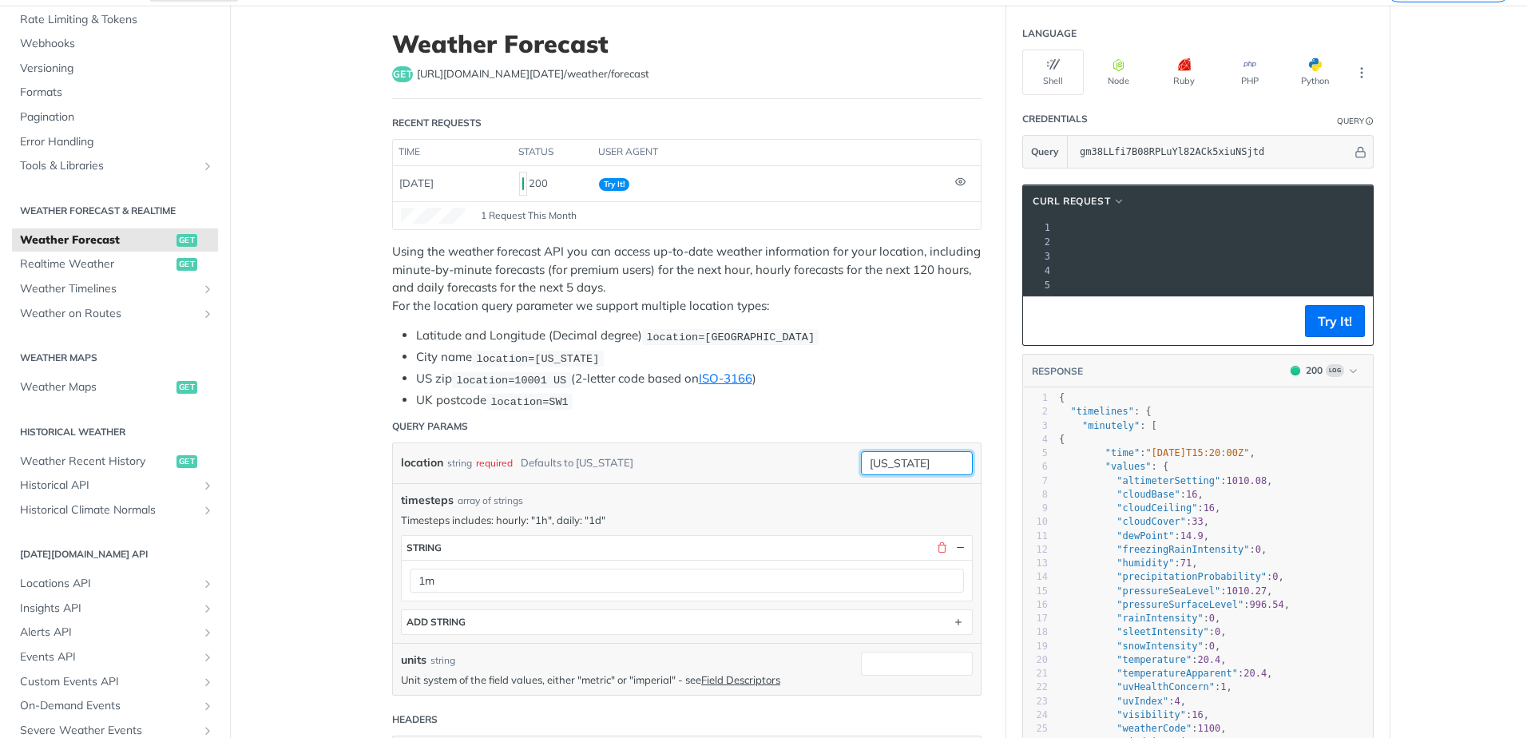
click at [930, 463] on input "[US_STATE]" at bounding box center [917, 463] width 112 height 24
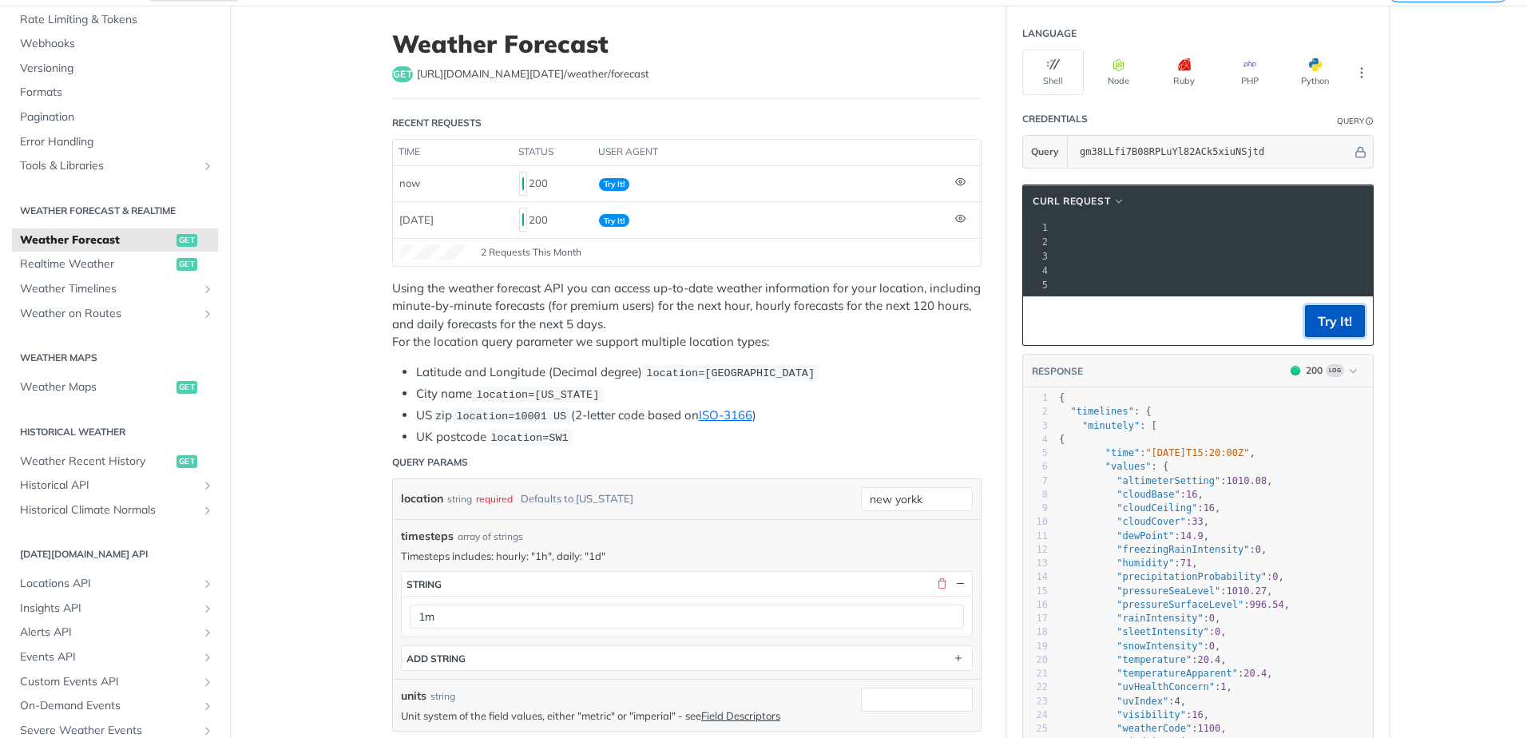
click at [1327, 331] on button "Try It!" at bounding box center [1335, 321] width 60 height 32
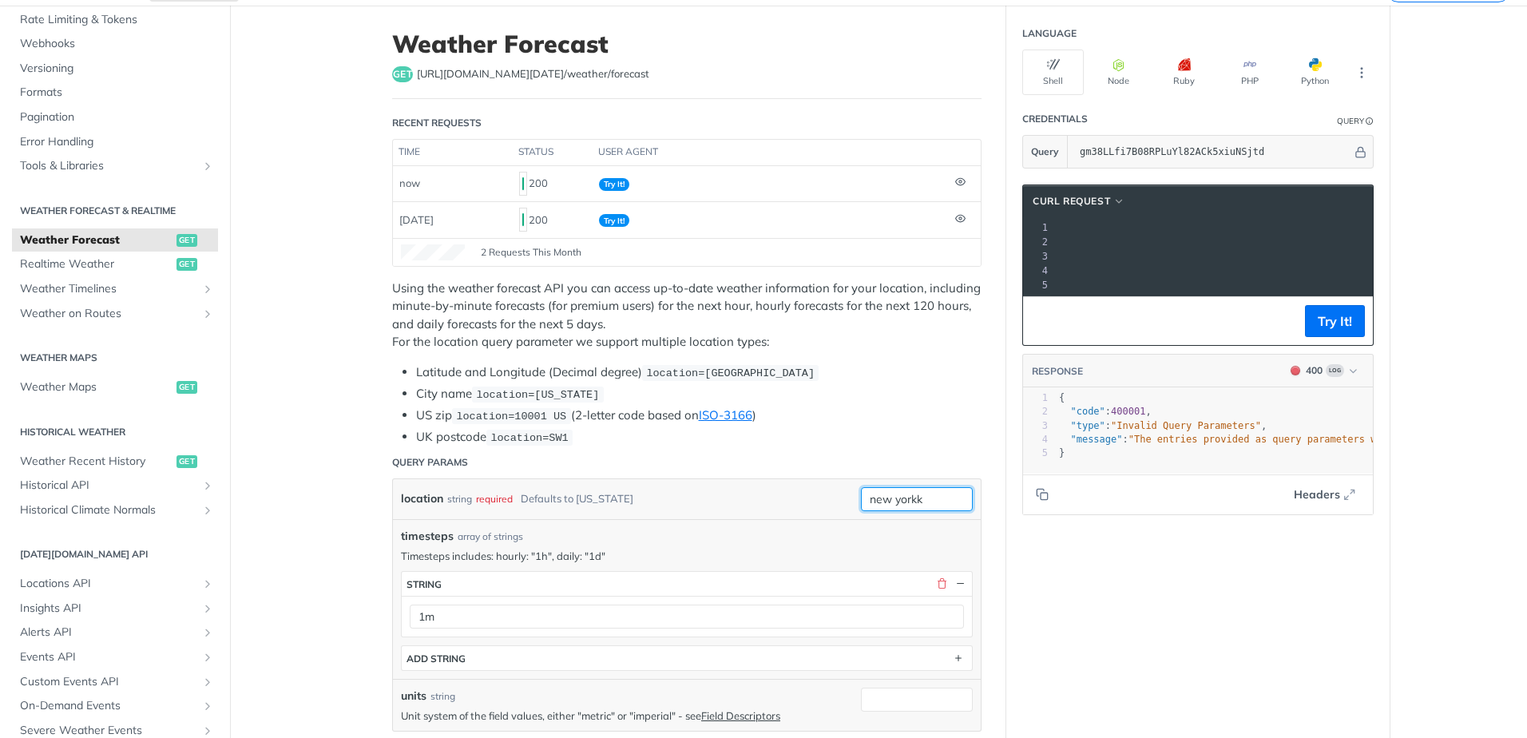
click at [924, 501] on input "new yorkk" at bounding box center [917, 499] width 112 height 24
drag, startPoint x: 931, startPoint y: 498, endPoint x: 819, endPoint y: 502, distance: 112.7
click at [819, 502] on div "location string required Defaults to [US_STATE] [GEOGRAPHIC_DATA] required type…" at bounding box center [687, 499] width 588 height 40
type input "[GEOGRAPHIC_DATA]"
click at [1327, 335] on button "Try It!" at bounding box center [1335, 321] width 60 height 32
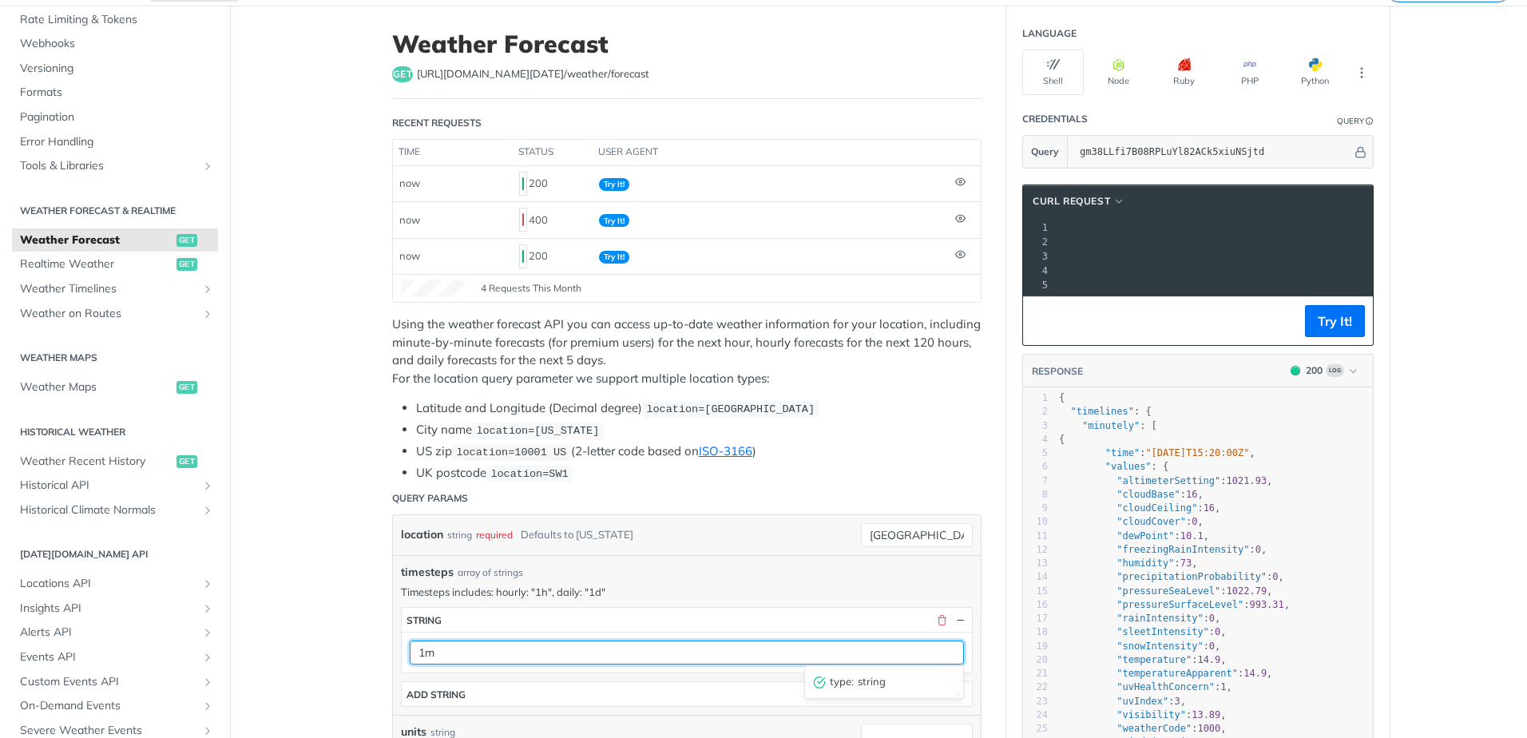
click at [566, 651] on input "1m" at bounding box center [687, 653] width 554 height 24
type input "1"
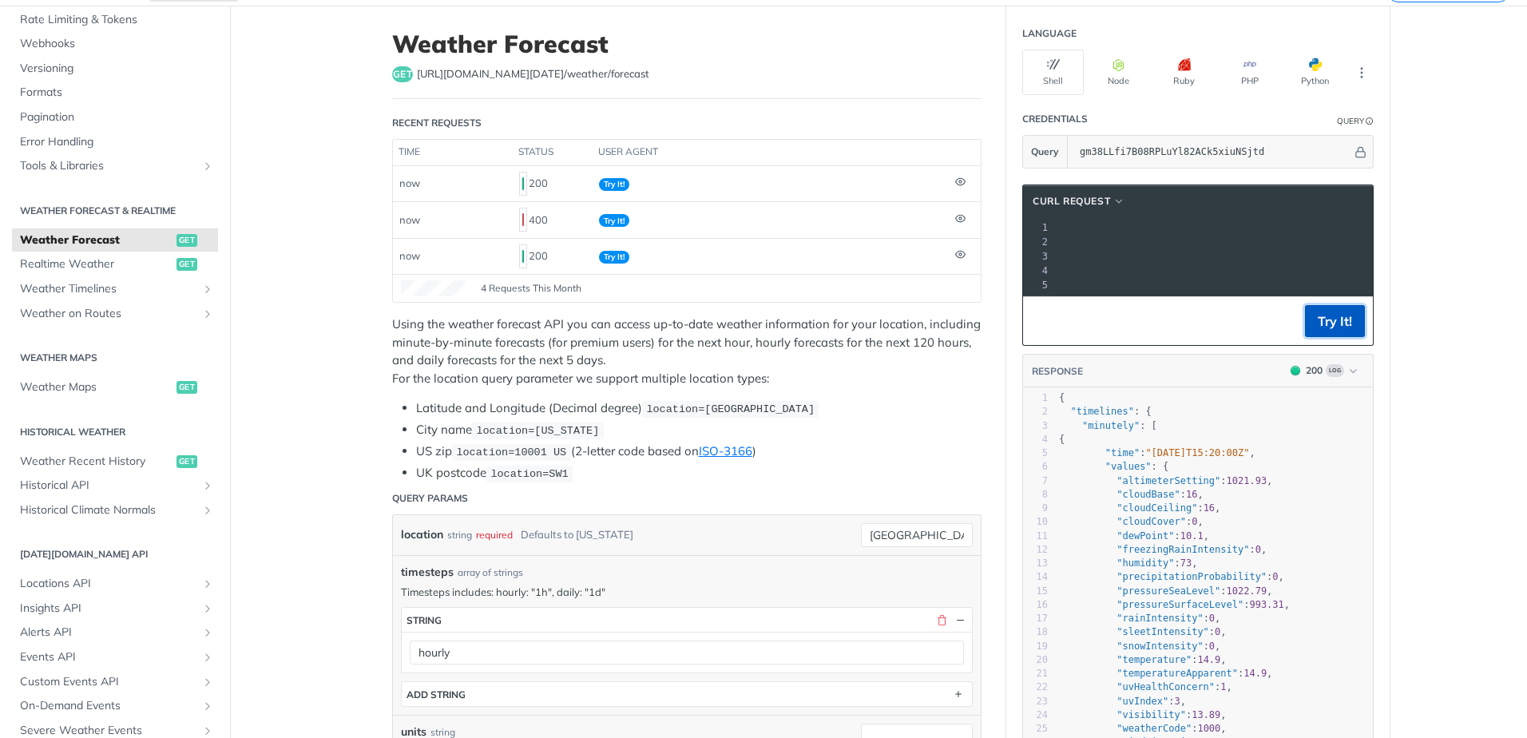
click at [1332, 333] on button "Try It!" at bounding box center [1335, 321] width 60 height 32
click at [497, 429] on span "location=[US_STATE]" at bounding box center [537, 431] width 123 height 12
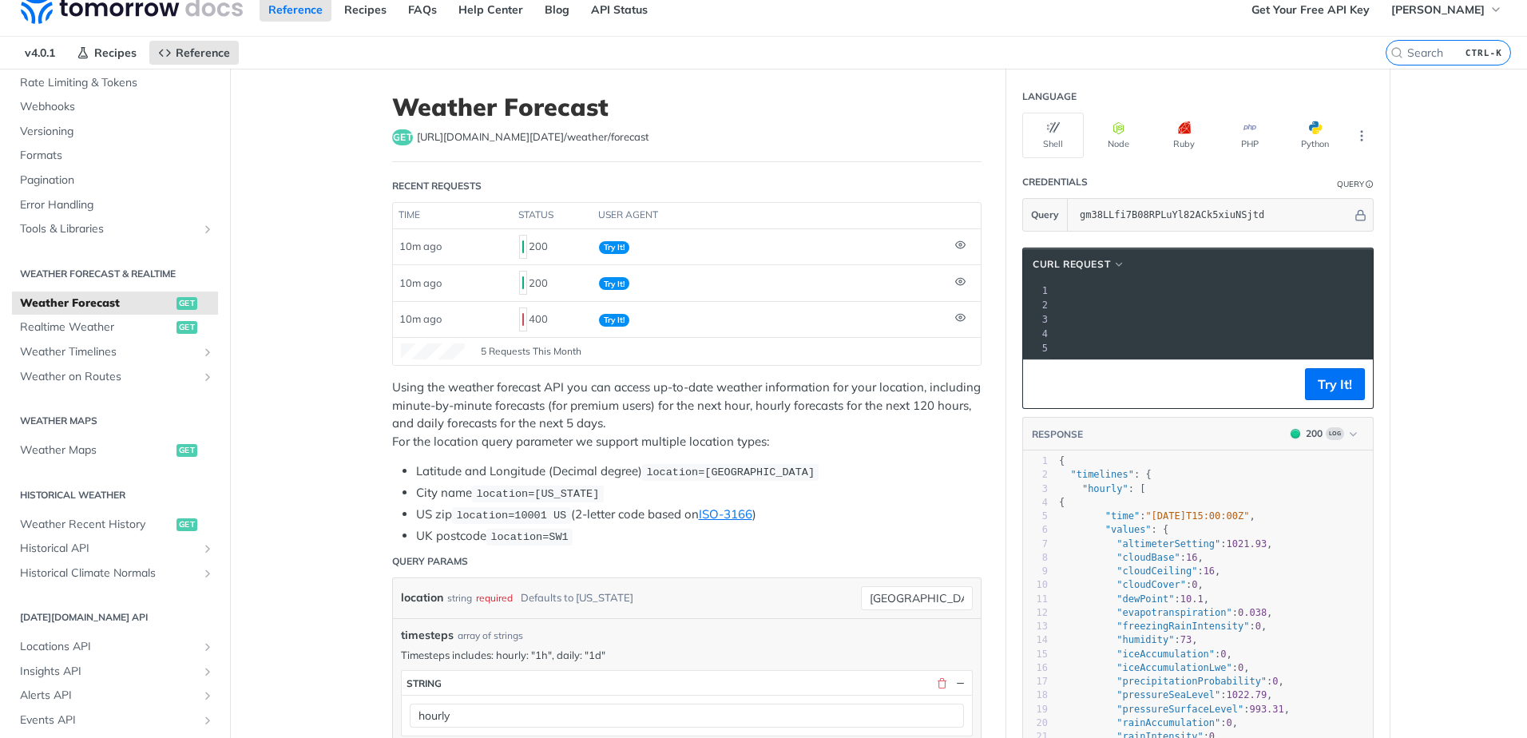
scroll to position [0, 0]
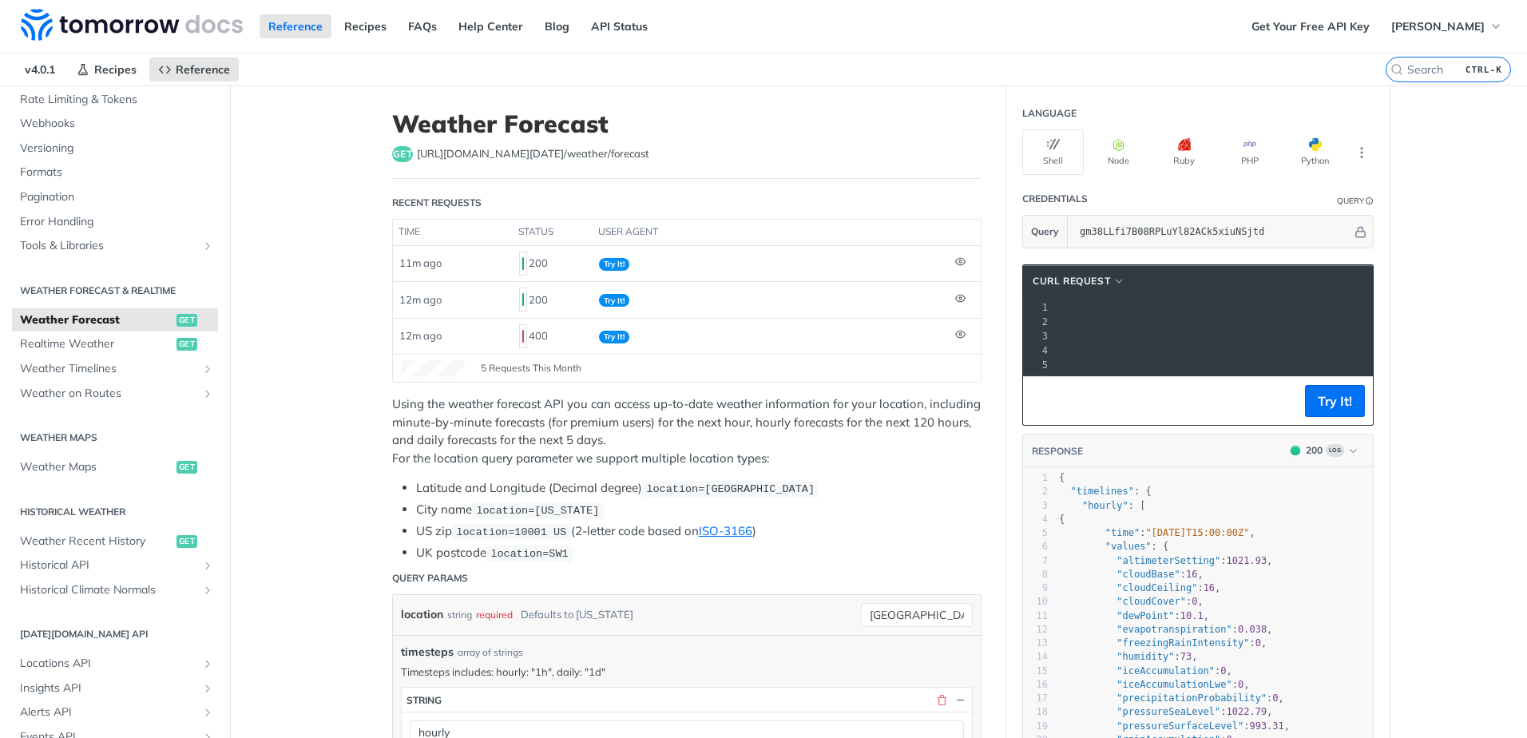
click at [709, 461] on p "Using the weather forecast API you can access up-to-date weather information fo…" at bounding box center [687, 431] width 590 height 72
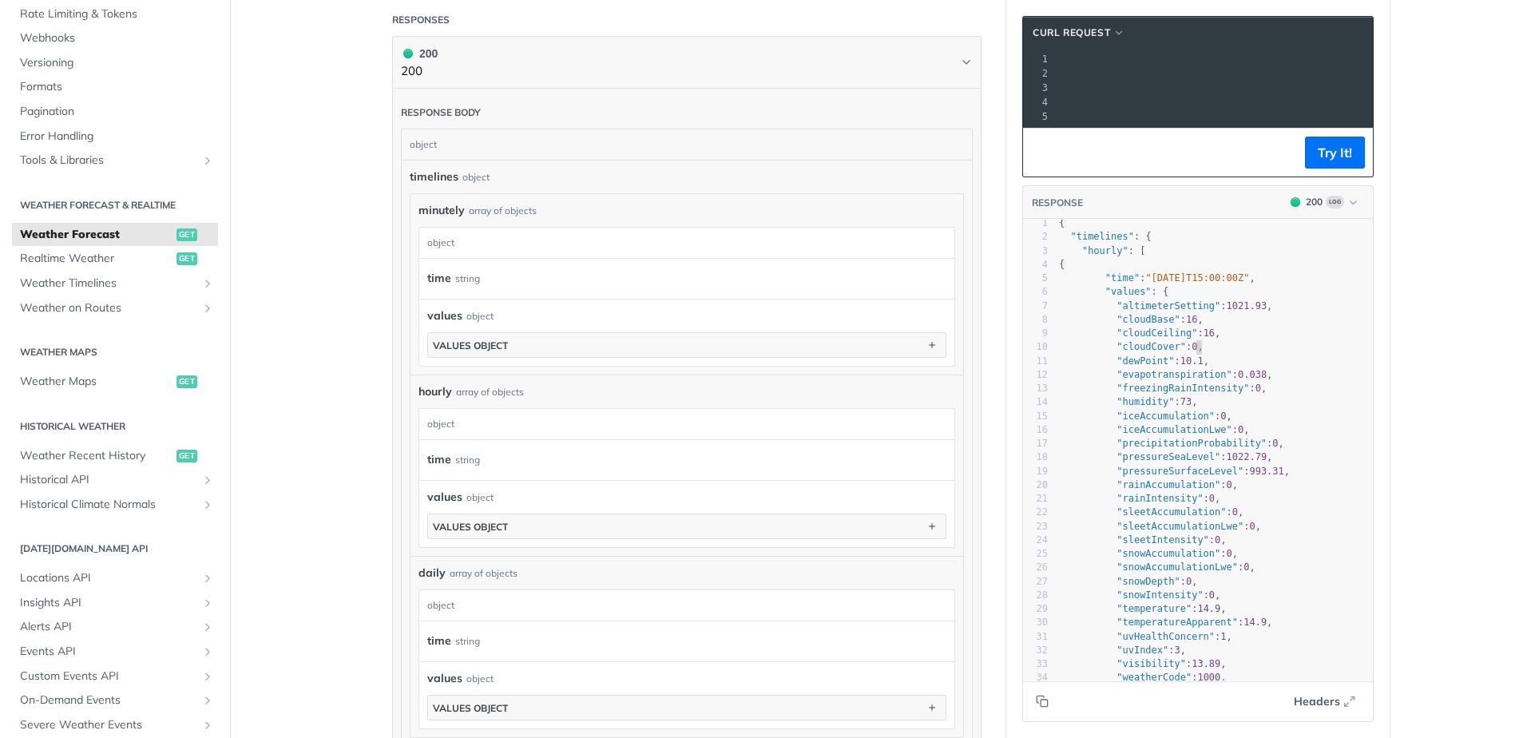
scroll to position [10, 0]
drag, startPoint x: 1214, startPoint y: 369, endPoint x: 1216, endPoint y: 386, distance: 16.9
drag, startPoint x: 1324, startPoint y: 378, endPoint x: 1324, endPoint y: 312, distance: 66.3
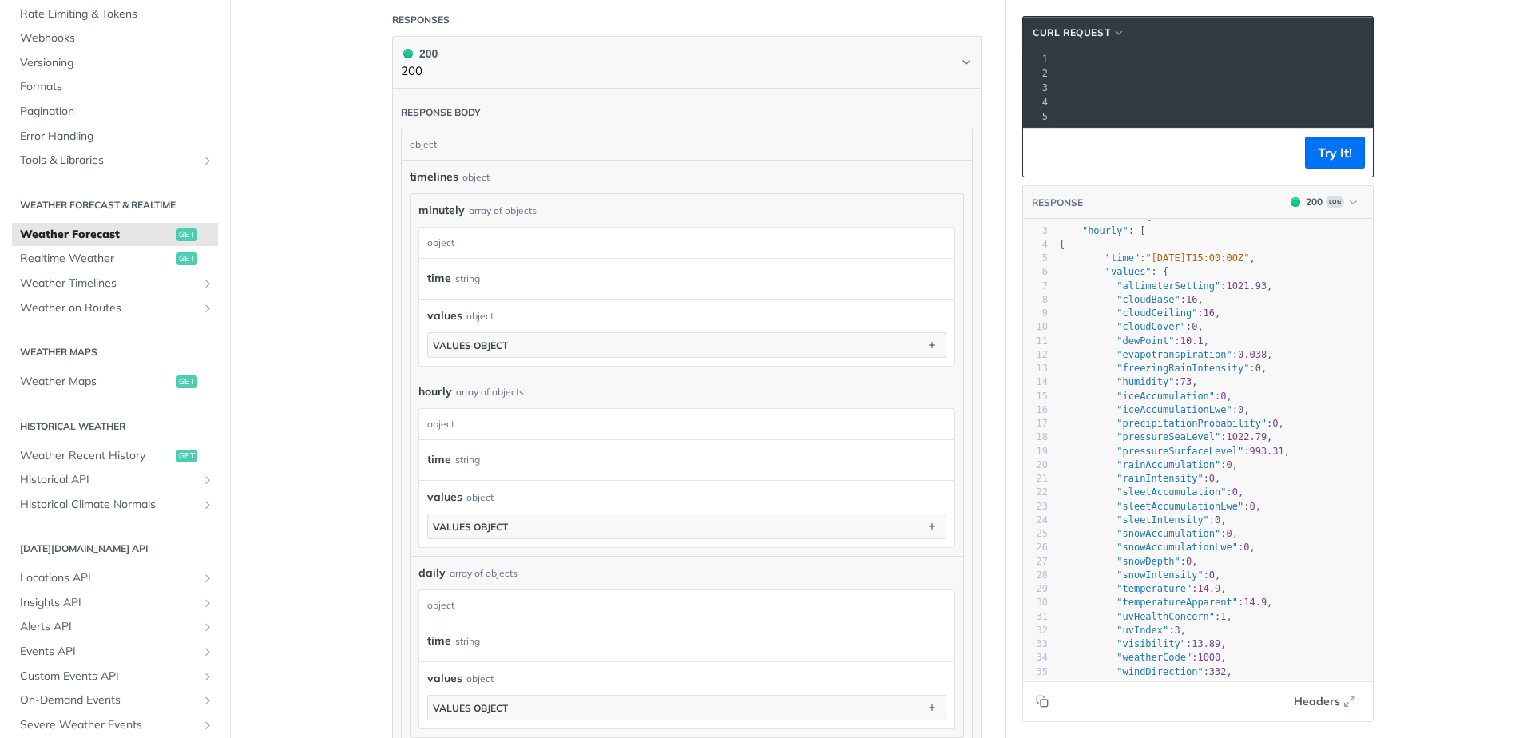
drag, startPoint x: 1324, startPoint y: 312, endPoint x: 1324, endPoint y: 326, distance: 14.4
click at [1320, 701] on span "Headers" at bounding box center [1317, 701] width 46 height 17
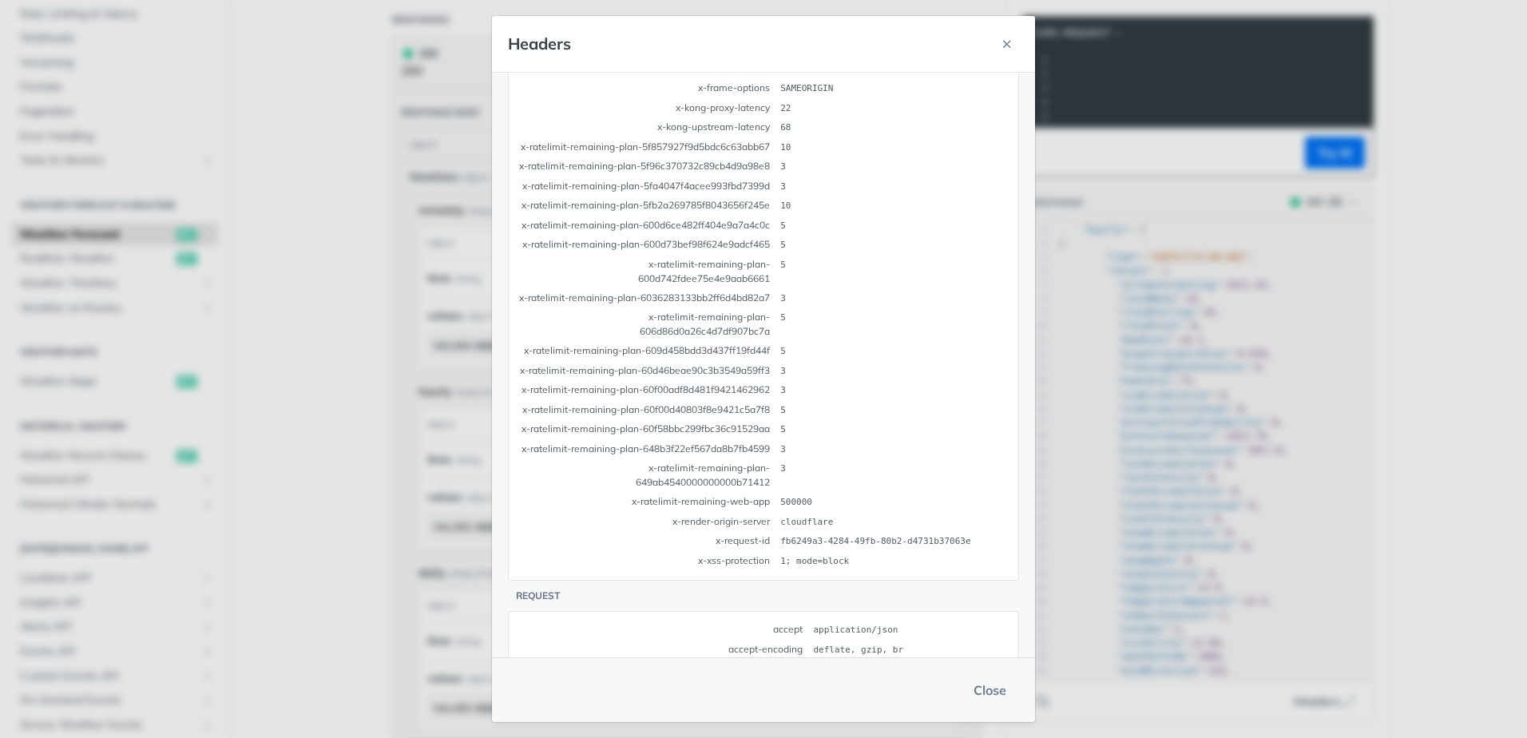
click at [998, 687] on button "Close" at bounding box center [990, 690] width 58 height 32
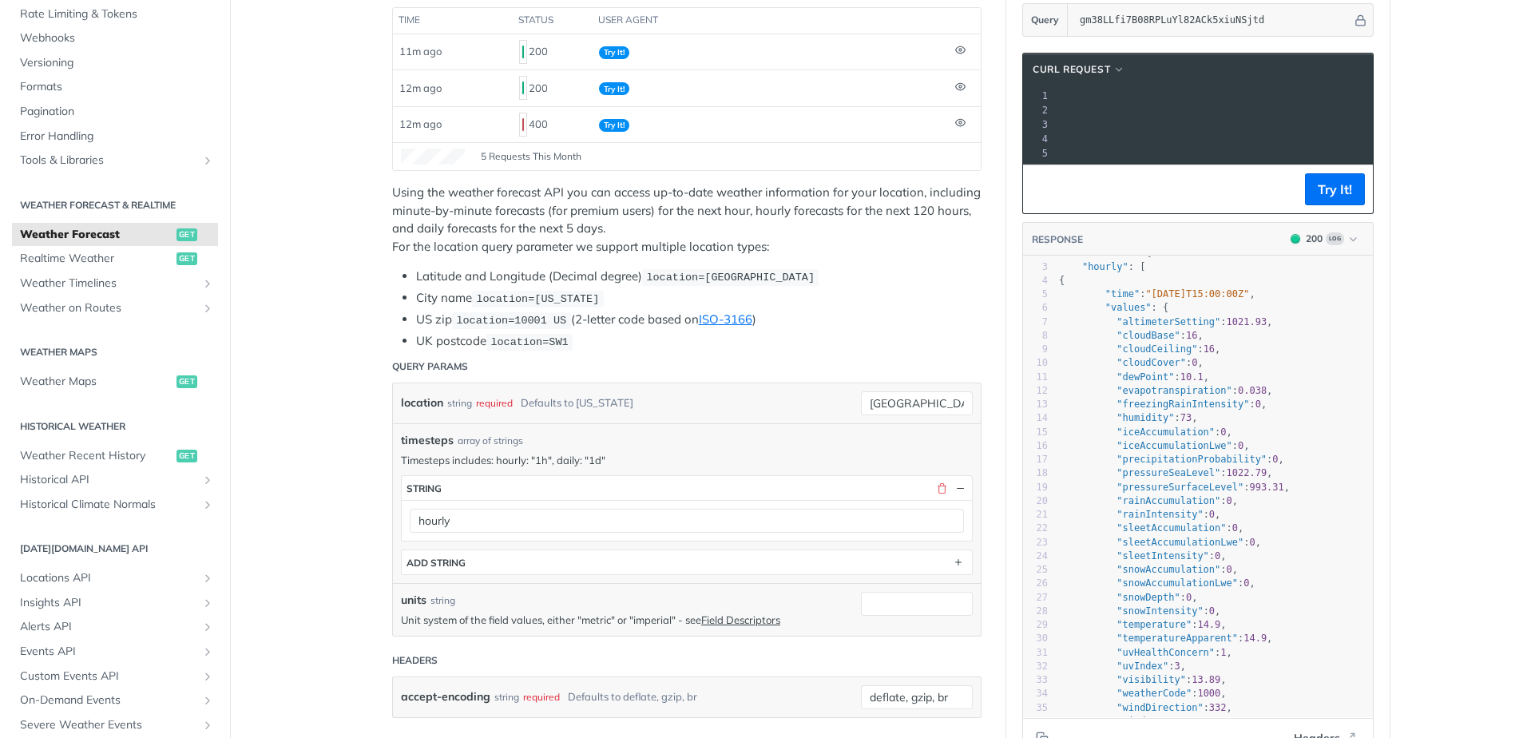
drag, startPoint x: 1466, startPoint y: 471, endPoint x: 1488, endPoint y: 347, distance: 125.8
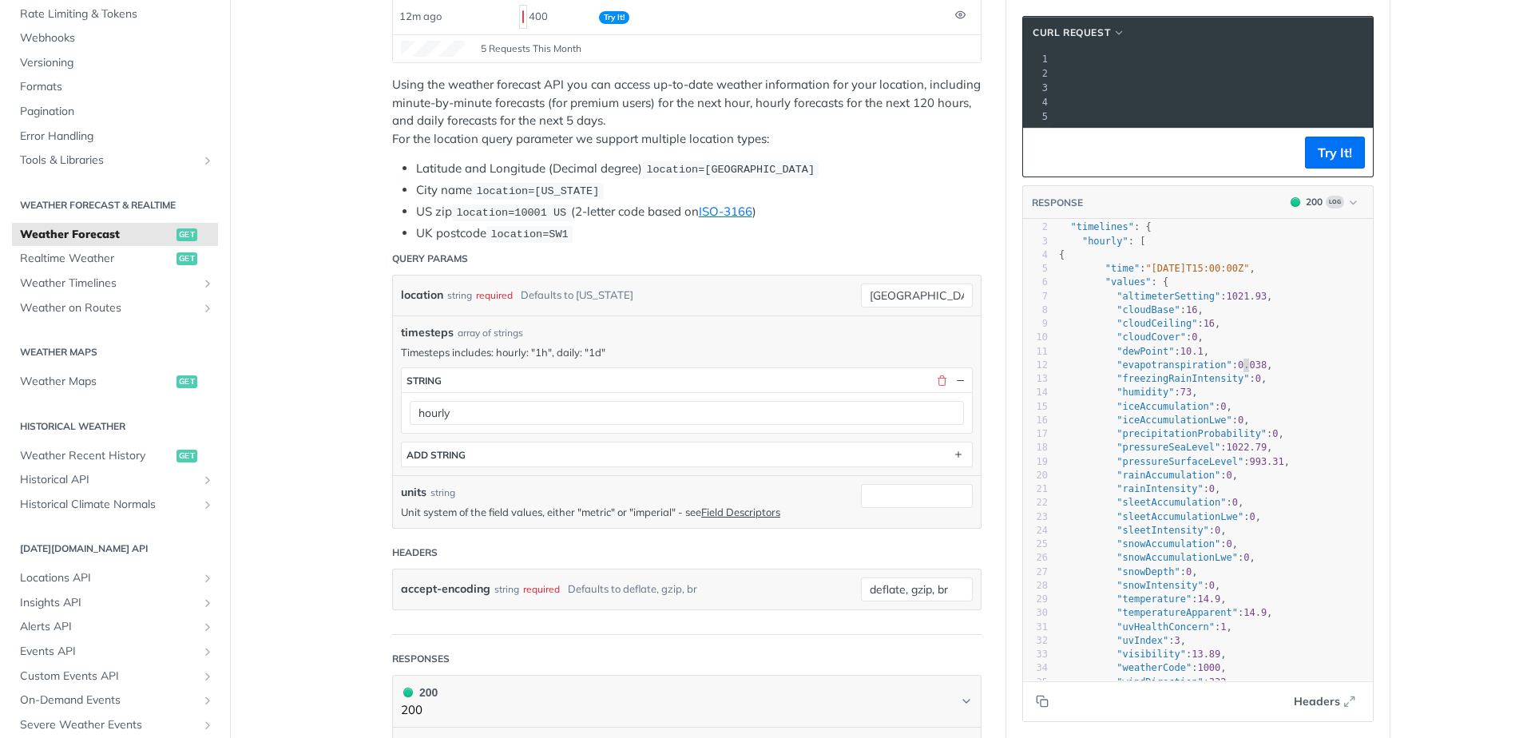
drag, startPoint x: 1237, startPoint y: 364, endPoint x: 1243, endPoint y: 346, distance: 19.2
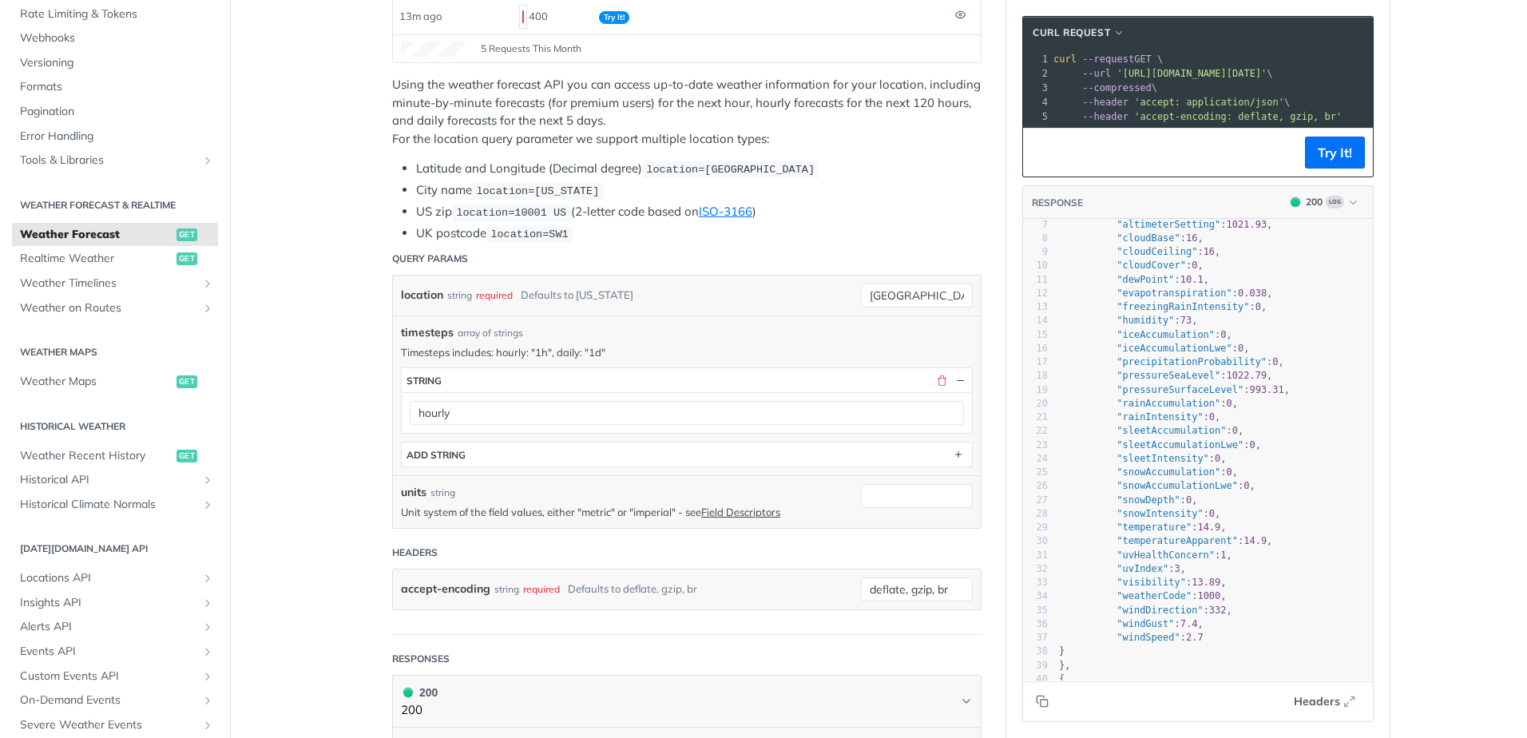
scroll to position [126, 0]
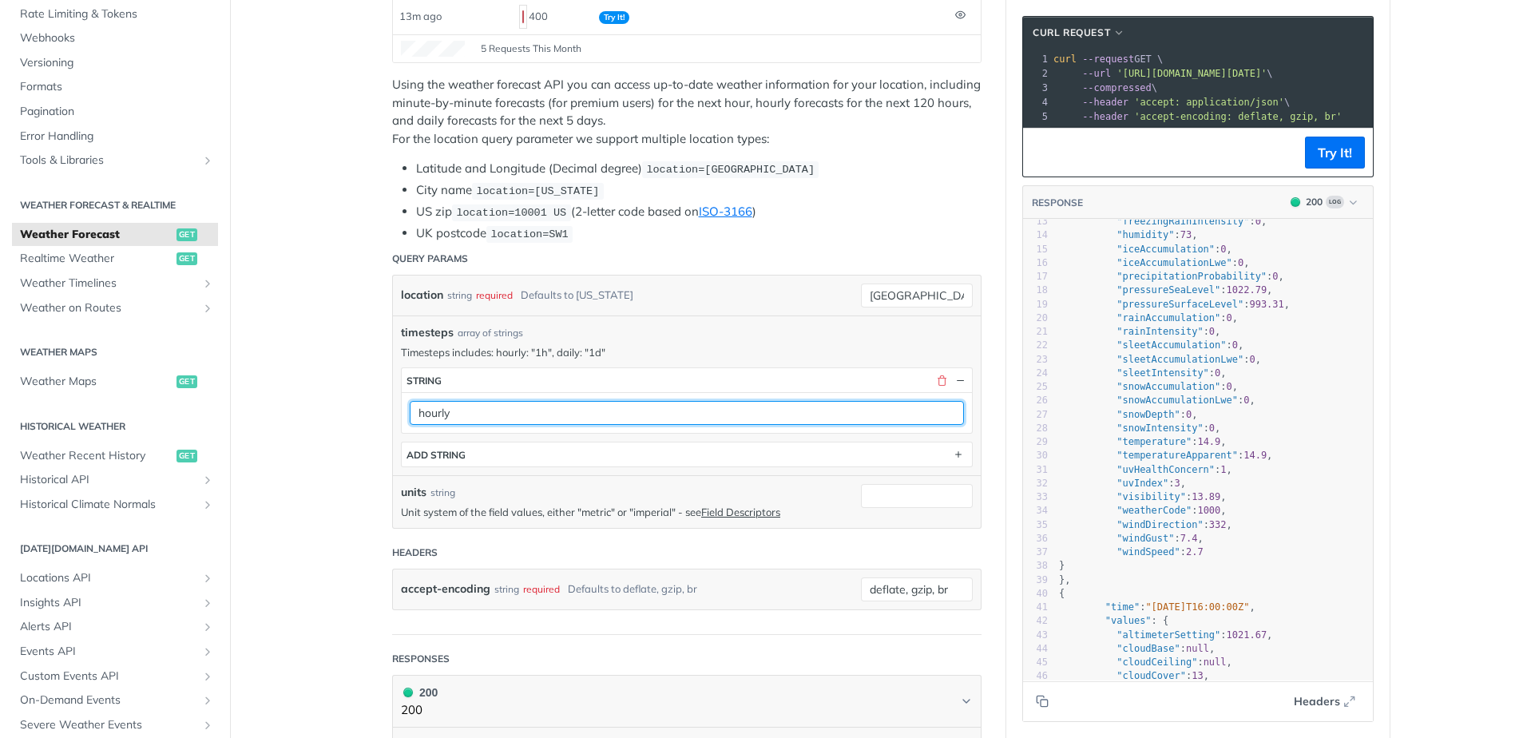
click at [621, 407] on input "hourly" at bounding box center [687, 413] width 554 height 24
drag, startPoint x: 407, startPoint y: 413, endPoint x: 387, endPoint y: 412, distance: 20.8
click at [393, 412] on div "timesteps array of strings Timesteps includes: hourly: "1h", daily: "1d" timest…" at bounding box center [687, 396] width 588 height 160
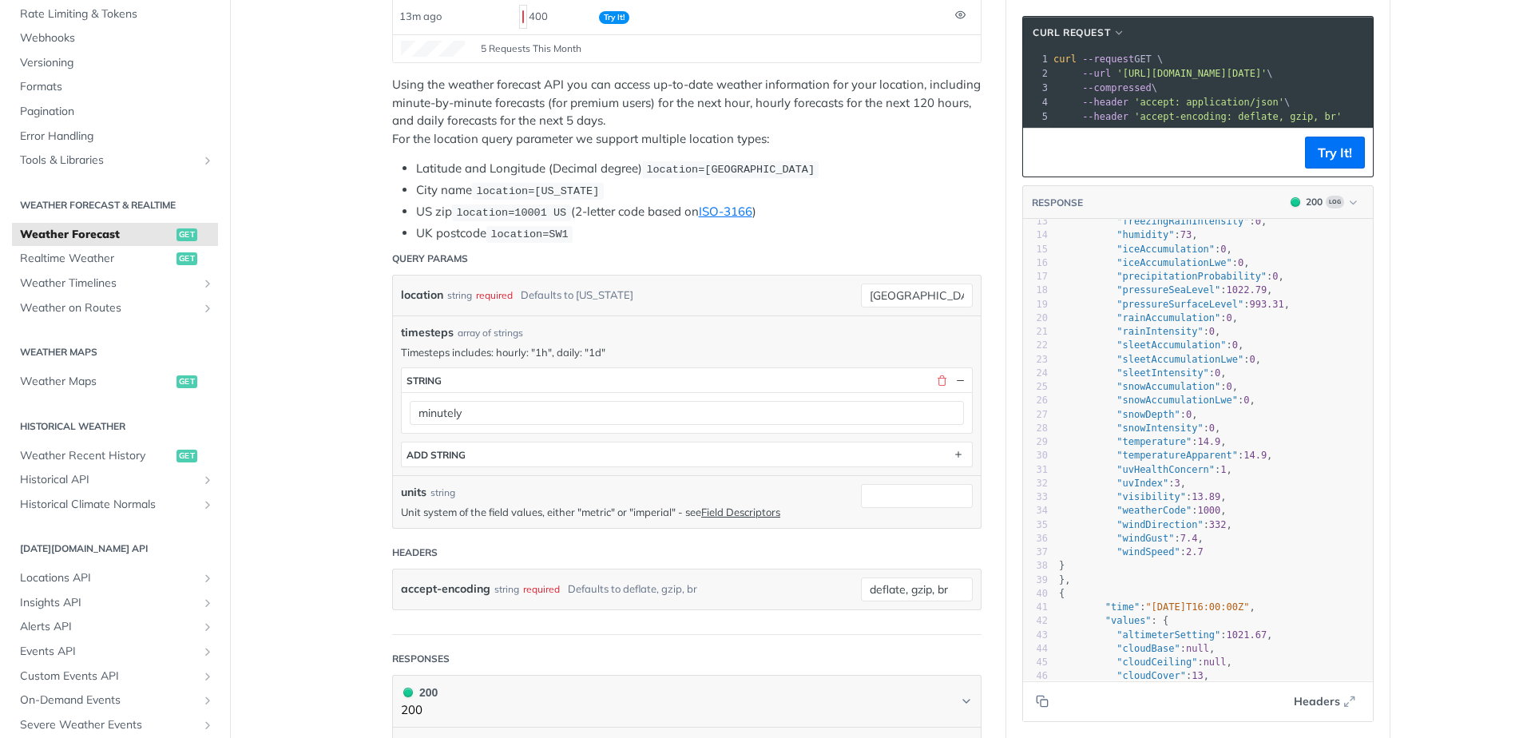
click at [895, 224] on li "UK postcode location=SW1" at bounding box center [699, 233] width 566 height 18
click at [1330, 161] on button "Try It!" at bounding box center [1335, 153] width 60 height 32
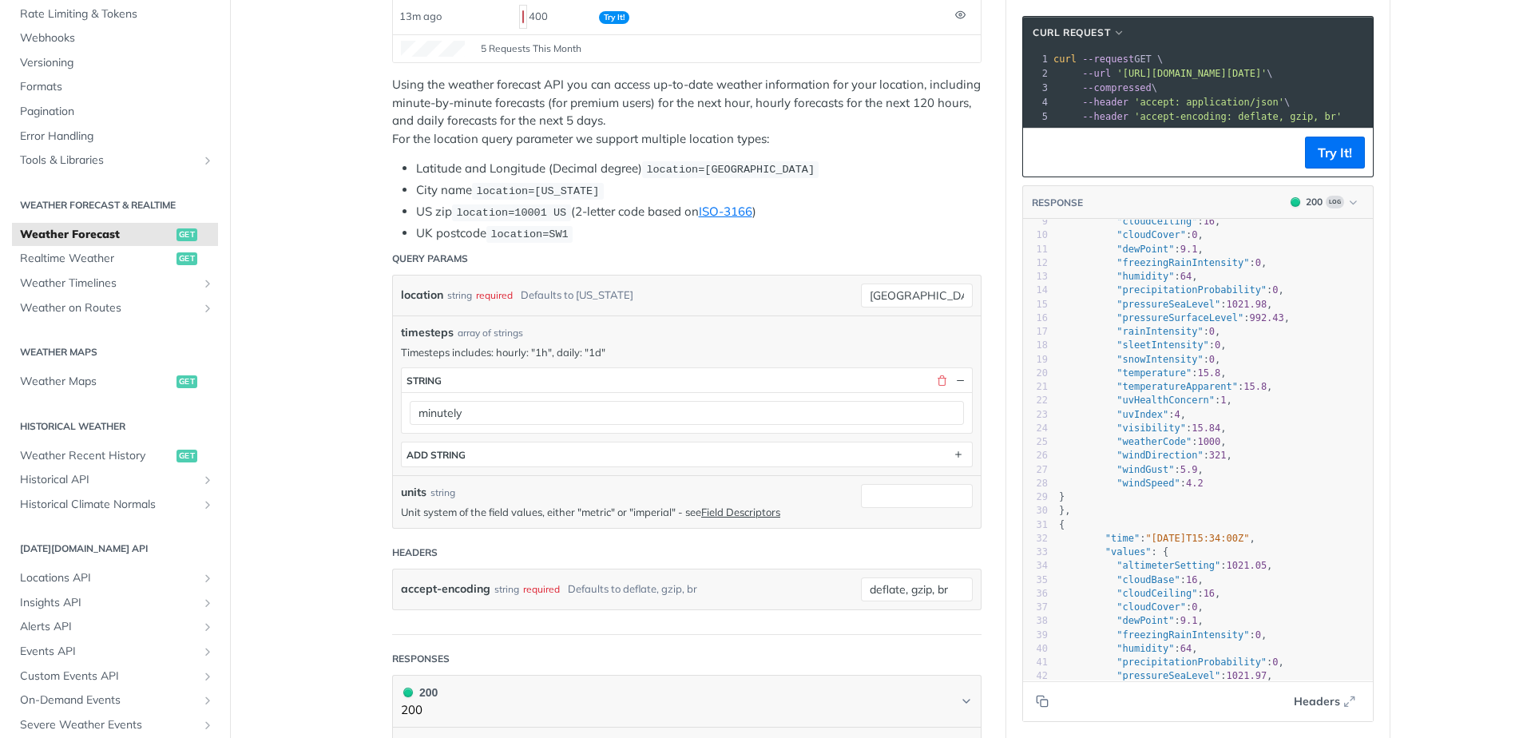
scroll to position [118, 0]
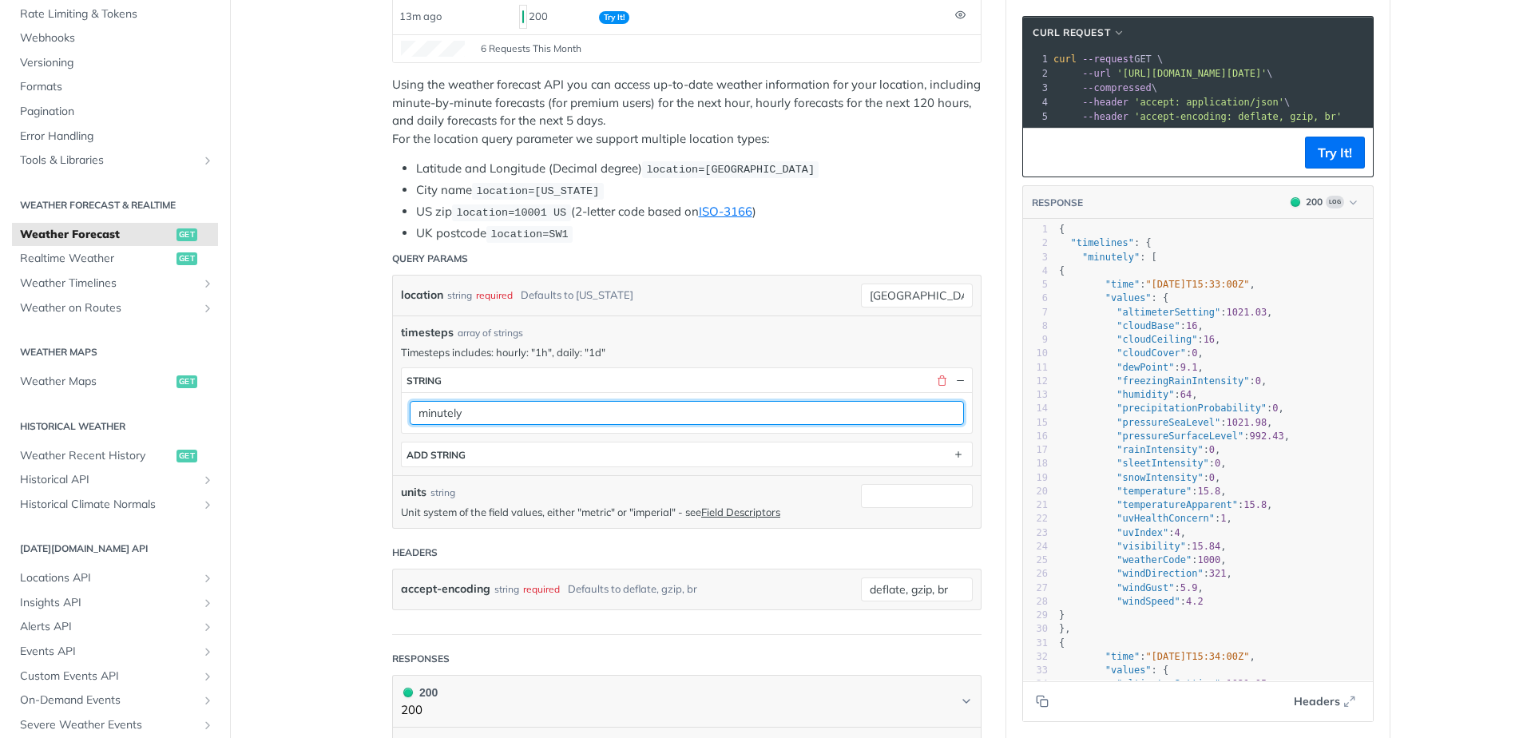
drag, startPoint x: 479, startPoint y: 407, endPoint x: 391, endPoint y: 407, distance: 88.7
click at [393, 407] on div "timesteps array of strings Timesteps includes: hourly: "1h", daily: "1d" timest…" at bounding box center [687, 396] width 588 height 160
type input "daily"
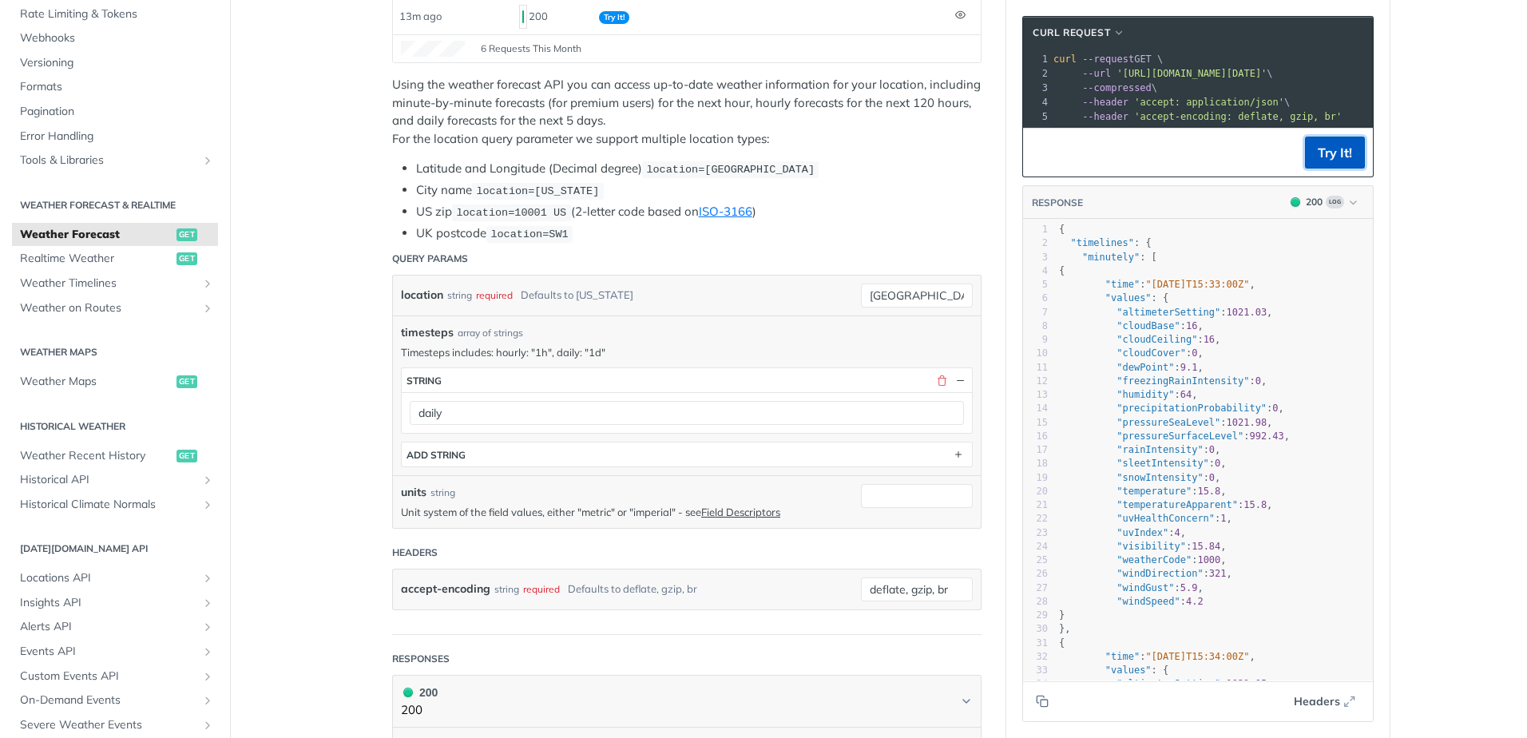
click at [1340, 150] on button "Try It!" at bounding box center [1335, 153] width 60 height 32
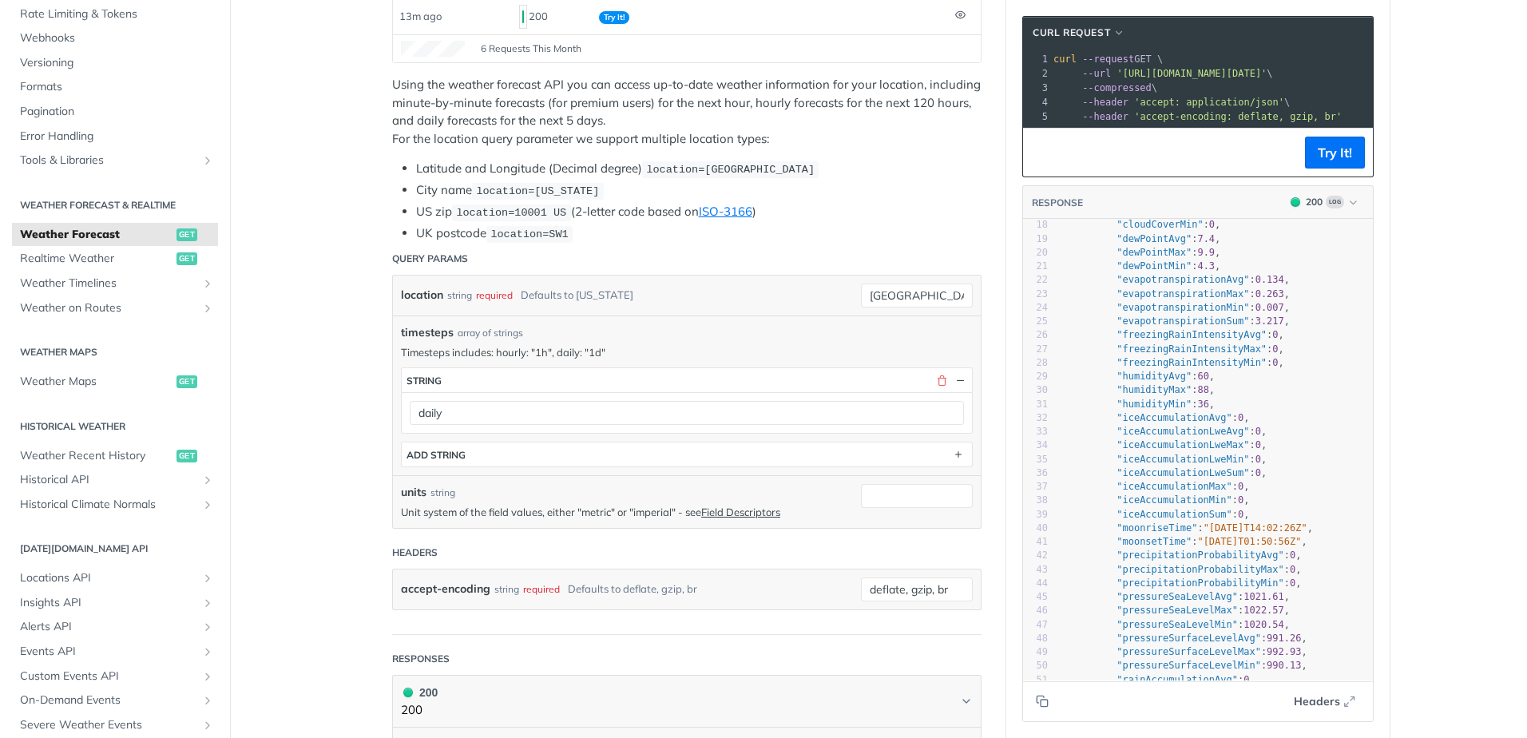
scroll to position [258, 0]
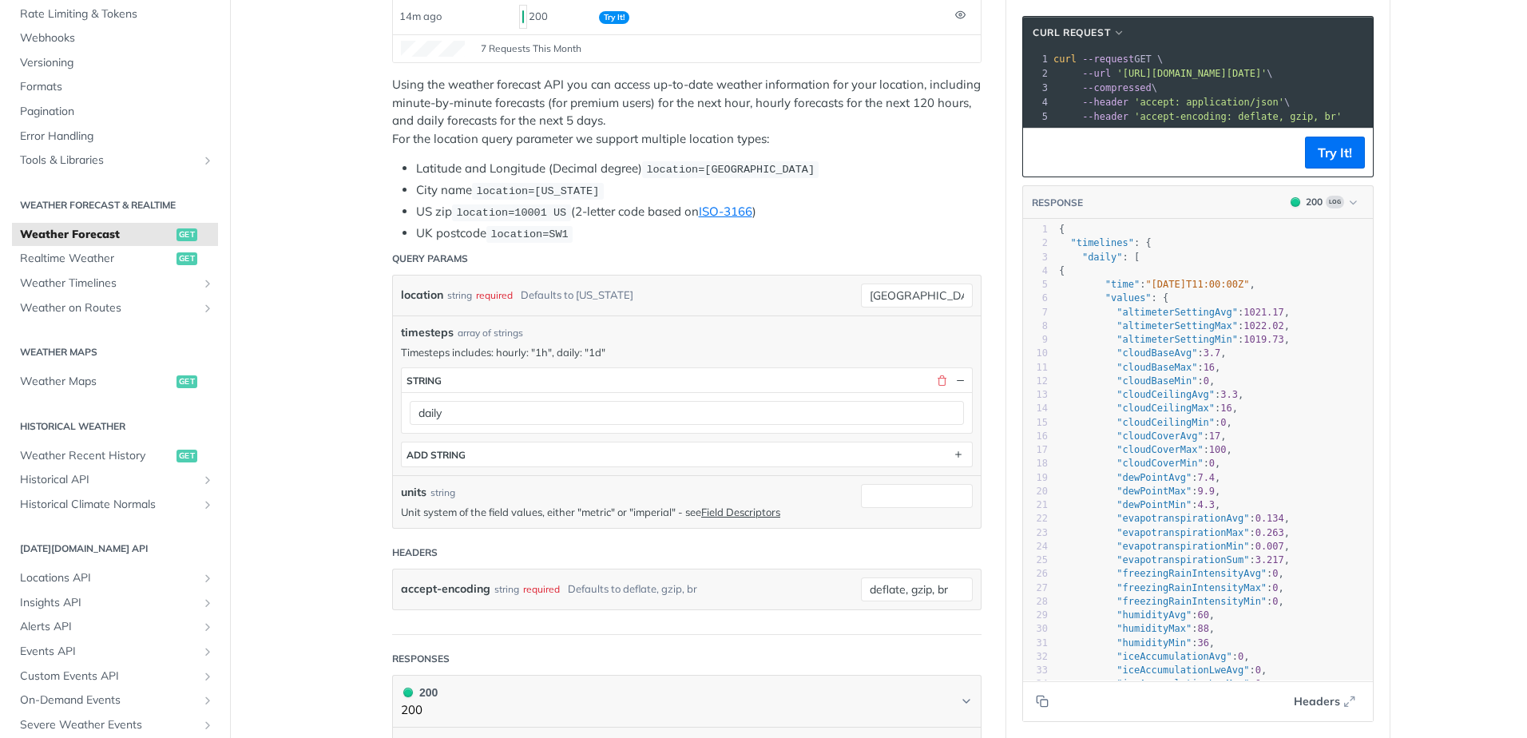
drag, startPoint x: 1137, startPoint y: 324, endPoint x: 1126, endPoint y: 391, distance: 68.7
click at [1137, 318] on span ""altimeterSettingAvg"" at bounding box center [1177, 312] width 121 height 11
type textarea "eilingMa"
drag, startPoint x: 1144, startPoint y: 419, endPoint x: 1185, endPoint y: 419, distance: 41.5
click at [1187, 414] on span ""cloudCeilingMax"" at bounding box center [1166, 408] width 98 height 11
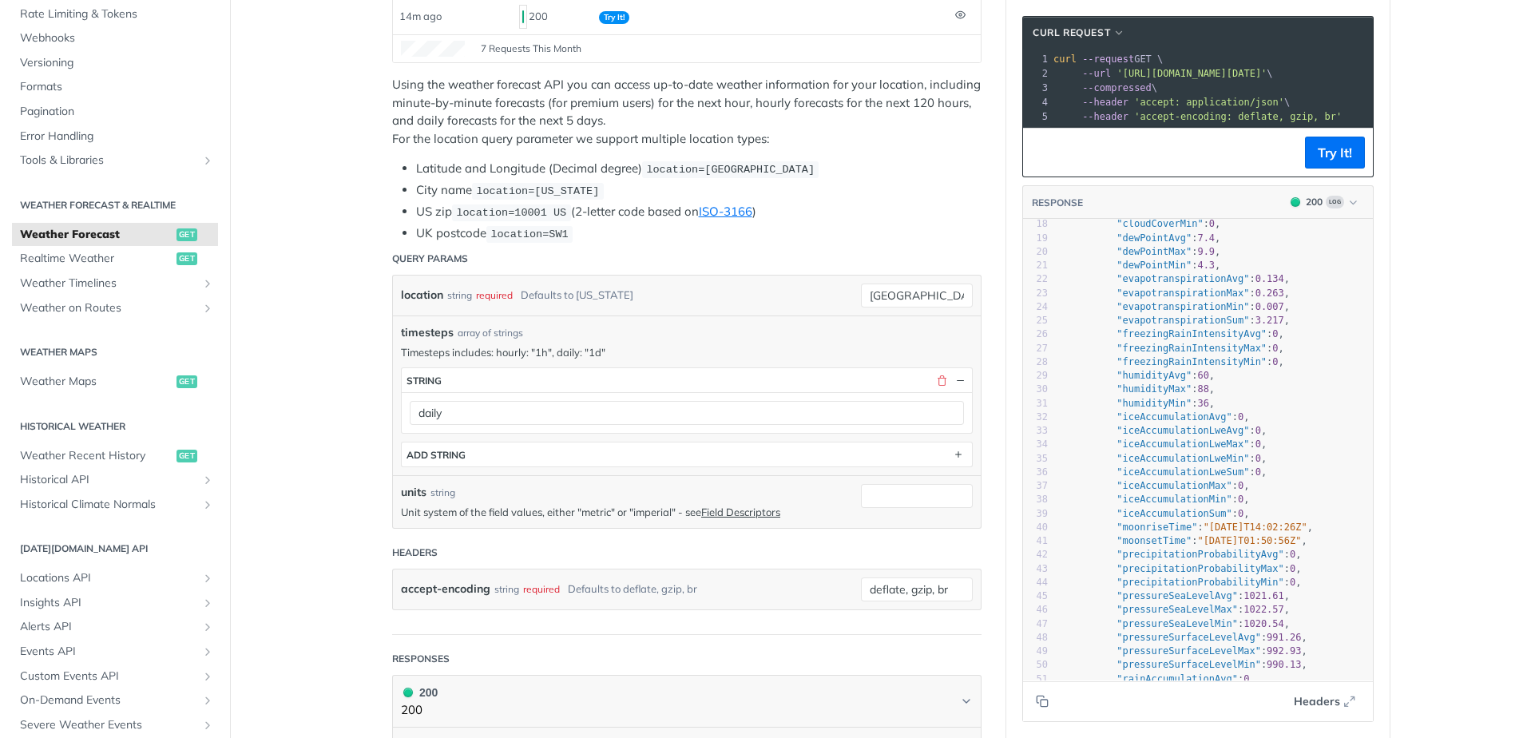
scroll to position [160, 0]
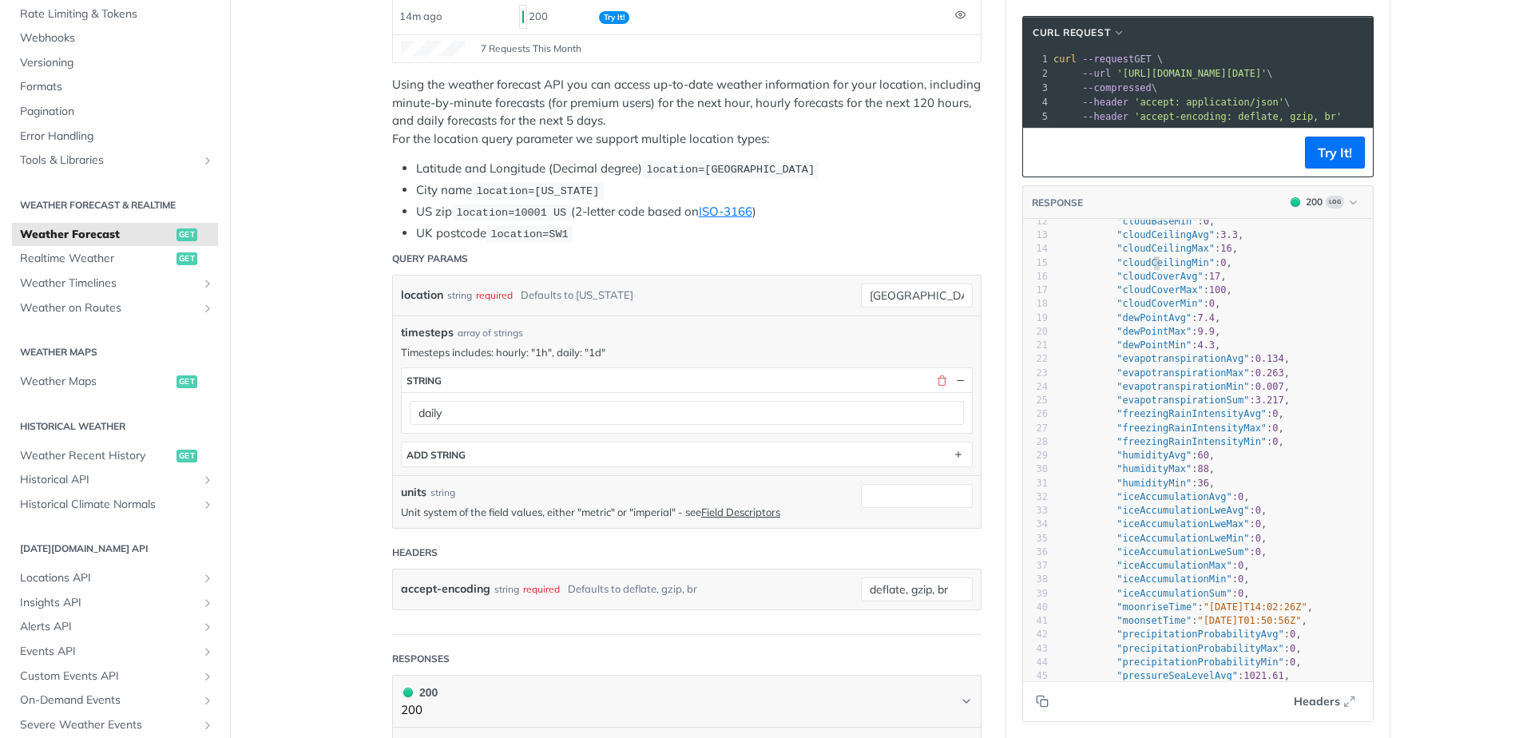
click at [1146, 268] on span ""cloudCeilingMin"" at bounding box center [1166, 262] width 98 height 11
click at [1148, 282] on span ""cloudCoverAvg"" at bounding box center [1160, 276] width 86 height 11
click at [1149, 296] on span ""cloudCoverMax"" at bounding box center [1160, 289] width 86 height 11
click at [1153, 309] on span ""cloudCoverMin"" at bounding box center [1160, 303] width 86 height 11
click at [1152, 324] on span ""dewPointAvg"" at bounding box center [1154, 317] width 75 height 11
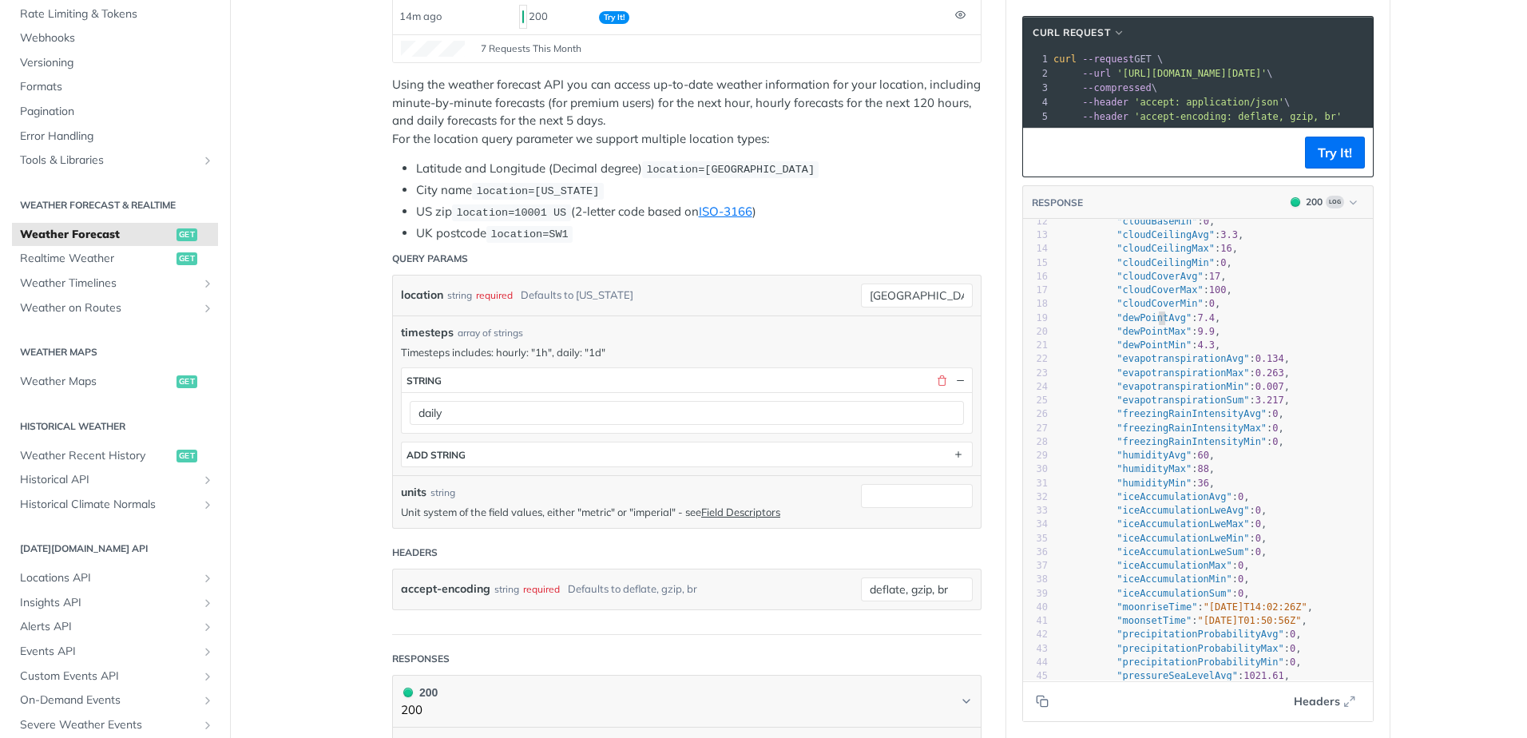
click at [1149, 337] on span ""dewPointMax"" at bounding box center [1154, 331] width 75 height 11
click at [1149, 351] on span ""dewPointMin"" at bounding box center [1154, 344] width 75 height 11
click at [1158, 419] on span ""freezingRainIntensityAvg"" at bounding box center [1192, 413] width 150 height 11
click at [1156, 434] on span ""freezingRainIntensityMax"" at bounding box center [1192, 428] width 150 height 11
click at [1154, 447] on span ""freezingRainIntensityMin"" at bounding box center [1192, 441] width 150 height 11
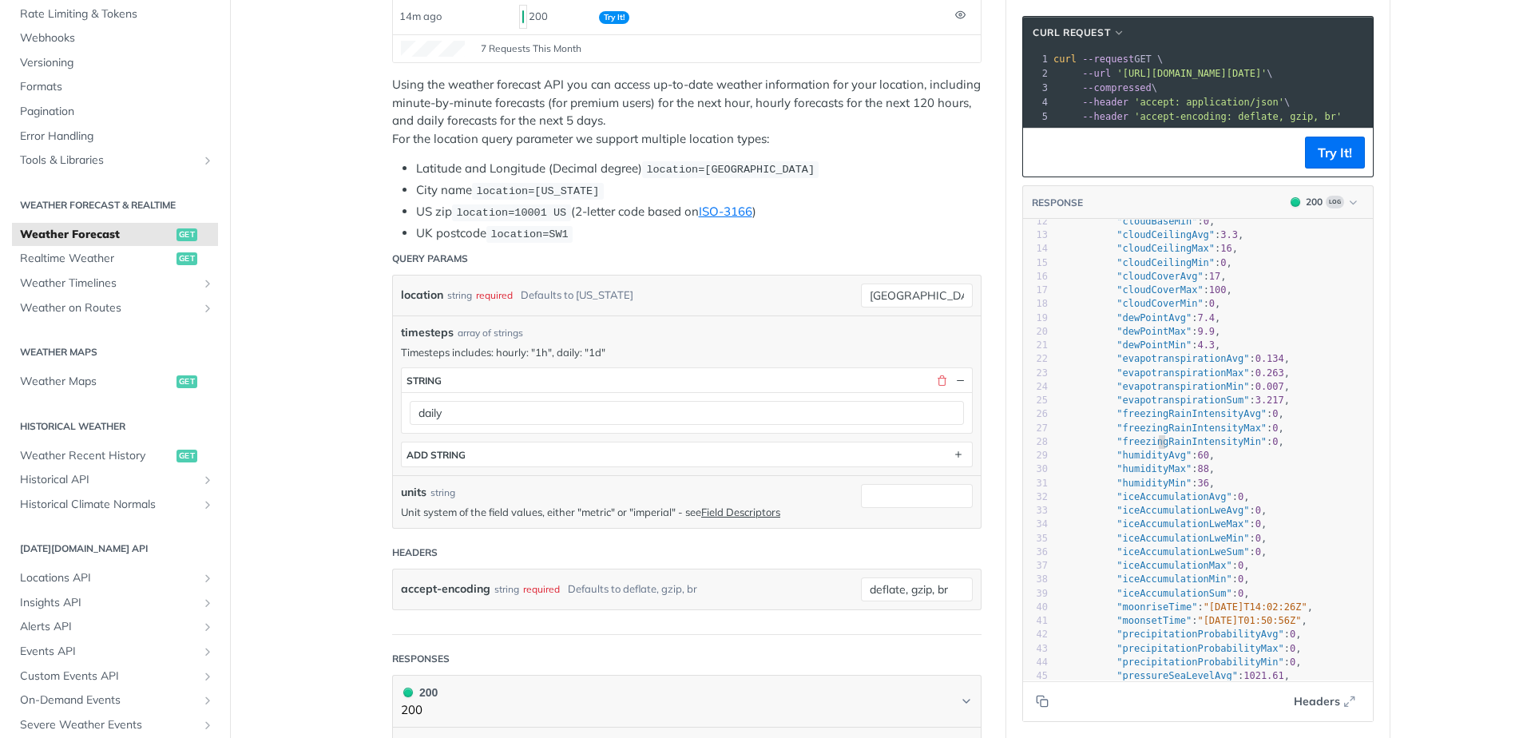
click at [1153, 461] on span ""humidityAvg"" at bounding box center [1154, 455] width 75 height 11
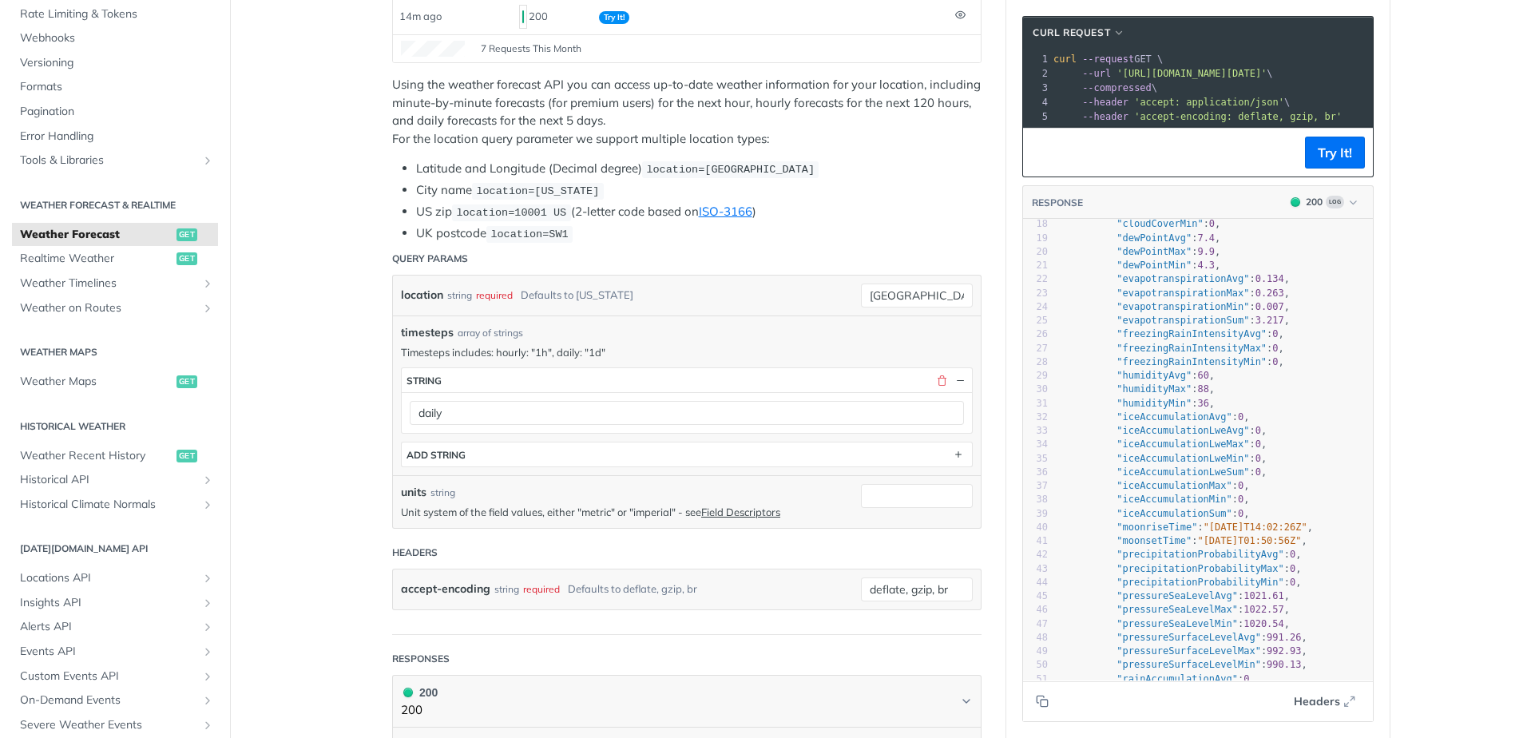
scroll to position [320, 0]
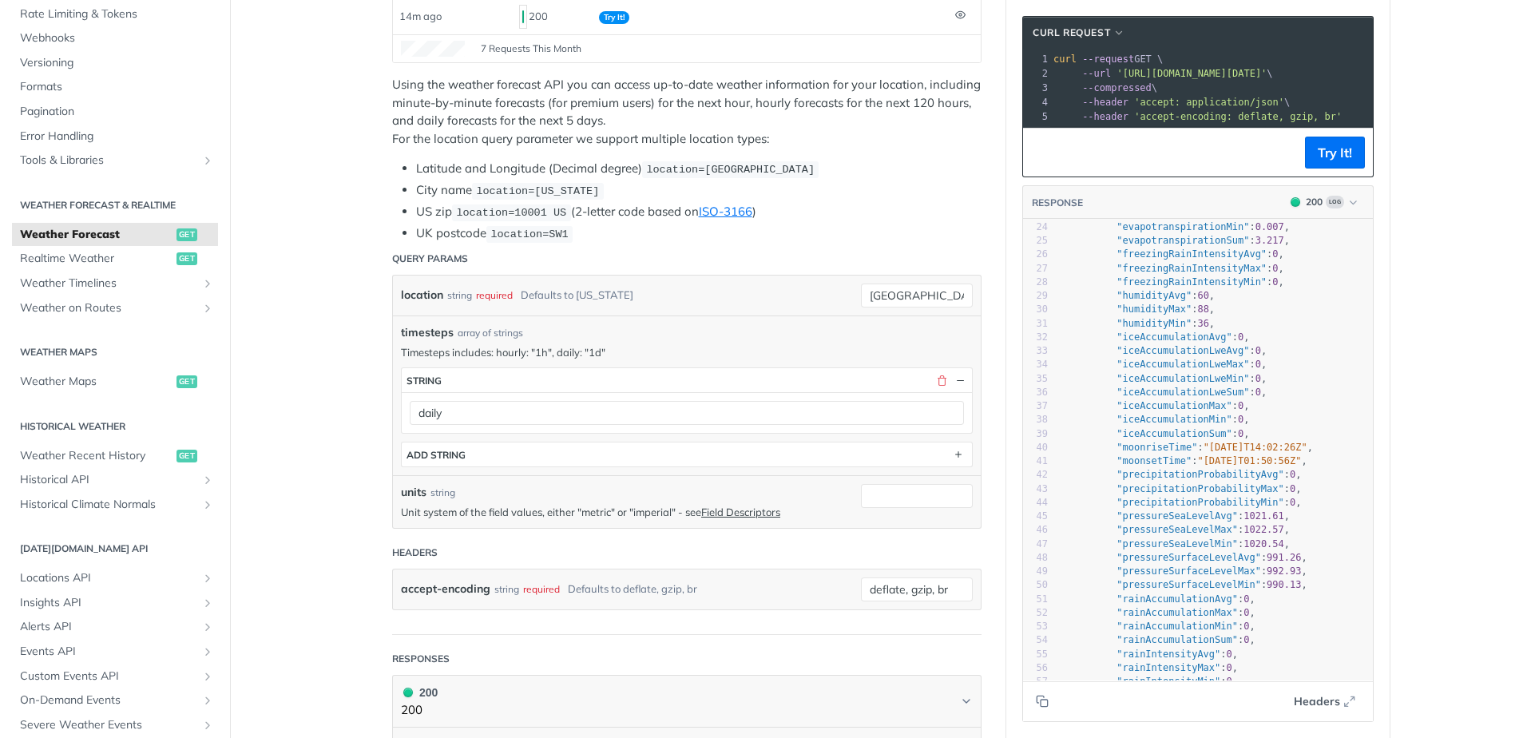
click at [1155, 315] on span ""humidityMax"" at bounding box center [1154, 309] width 75 height 11
click at [1154, 329] on span ""humidityMin"" at bounding box center [1154, 323] width 75 height 11
click at [1154, 343] on span ""iceAccumulationAvg"" at bounding box center [1175, 336] width 116 height 11
click at [1154, 356] on span ""iceAccumulationLweAvg"" at bounding box center [1183, 350] width 133 height 11
click at [1155, 370] on span ""iceAccumulationLweMax"" at bounding box center [1183, 364] width 133 height 11
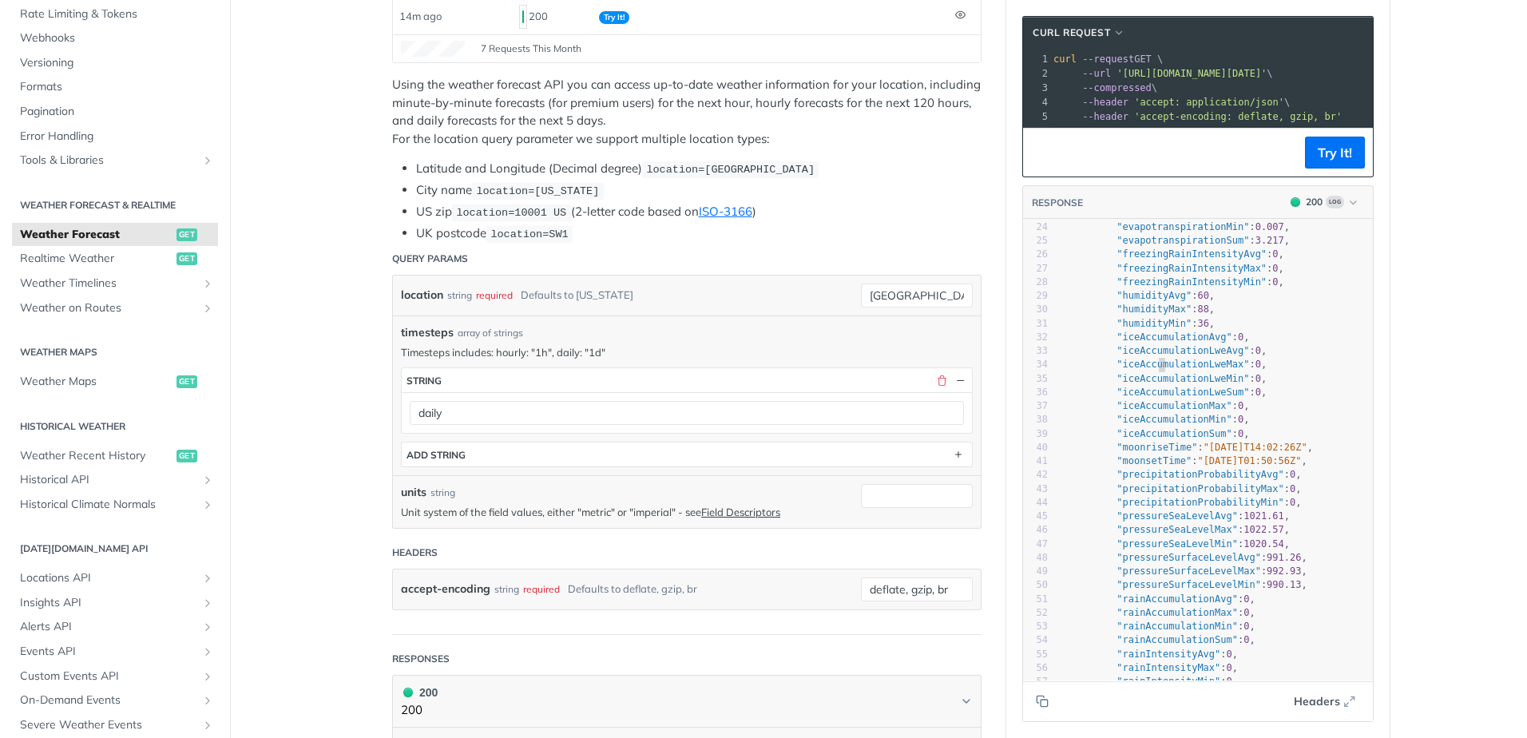
click at [1155, 384] on span ""iceAccumulationLweMin"" at bounding box center [1183, 378] width 133 height 11
click at [1156, 398] on span ""iceAccumulationLweSum"" at bounding box center [1183, 392] width 133 height 11
click at [1156, 411] on span ""iceAccumulationMax"" at bounding box center [1175, 405] width 116 height 11
click at [1153, 425] on span ""iceAccumulationMin"" at bounding box center [1175, 419] width 116 height 11
click at [1152, 439] on span ""iceAccumulationSum"" at bounding box center [1175, 433] width 116 height 11
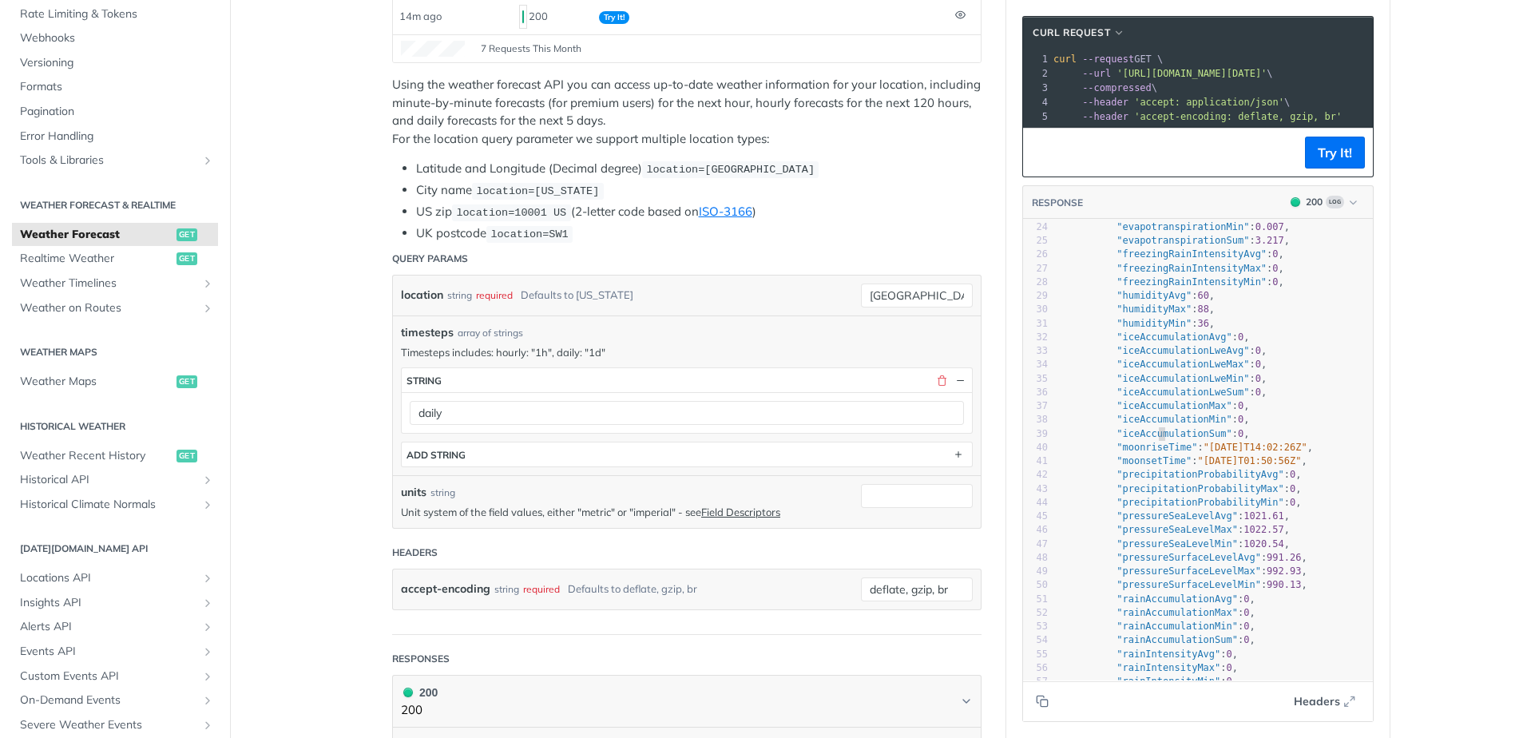
click at [1153, 453] on span ""moonriseTime"" at bounding box center [1157, 447] width 81 height 11
drag, startPoint x: 1152, startPoint y: 470, endPoint x: 1150, endPoint y: 480, distance: 10.5
click at [1152, 466] on span ""moonsetTime"" at bounding box center [1154, 460] width 75 height 11
type textarea "tationProbabilityAvg": 0, "precipit"
drag, startPoint x: 1149, startPoint y: 486, endPoint x: 1154, endPoint y: 499, distance: 14.0
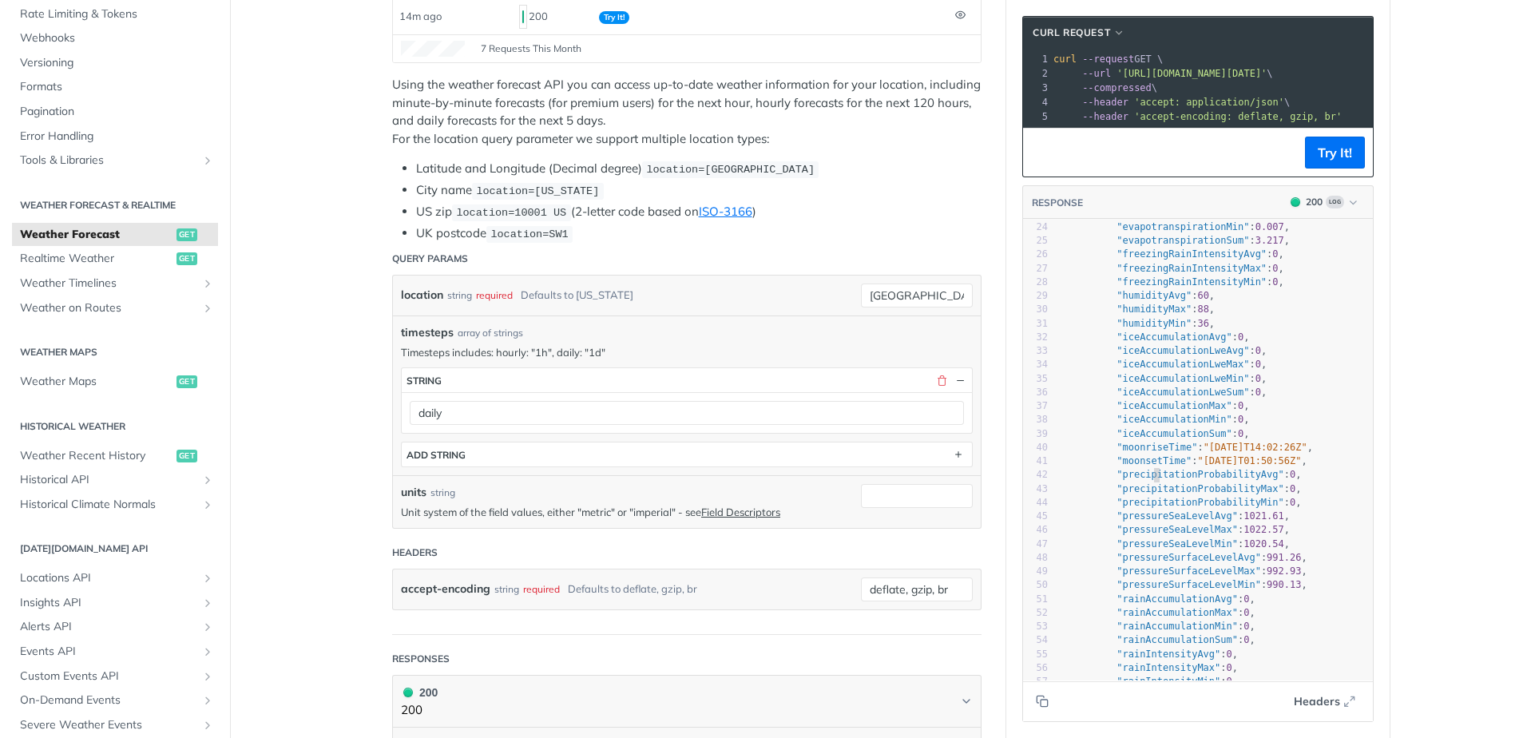
click at [1153, 498] on div "1 { 2 "timelines" : { 3 "daily" : [ 4 { 5 "time" : "[DATE]T11:00:00Z" , 6 "valu…" at bounding box center [1240, 330] width 369 height 855
click at [1154, 508] on span ""precipitationProbabilityMin"" at bounding box center [1201, 502] width 168 height 11
click at [1154, 522] on span ""pressureSeaLevelAvg"" at bounding box center [1177, 515] width 121 height 11
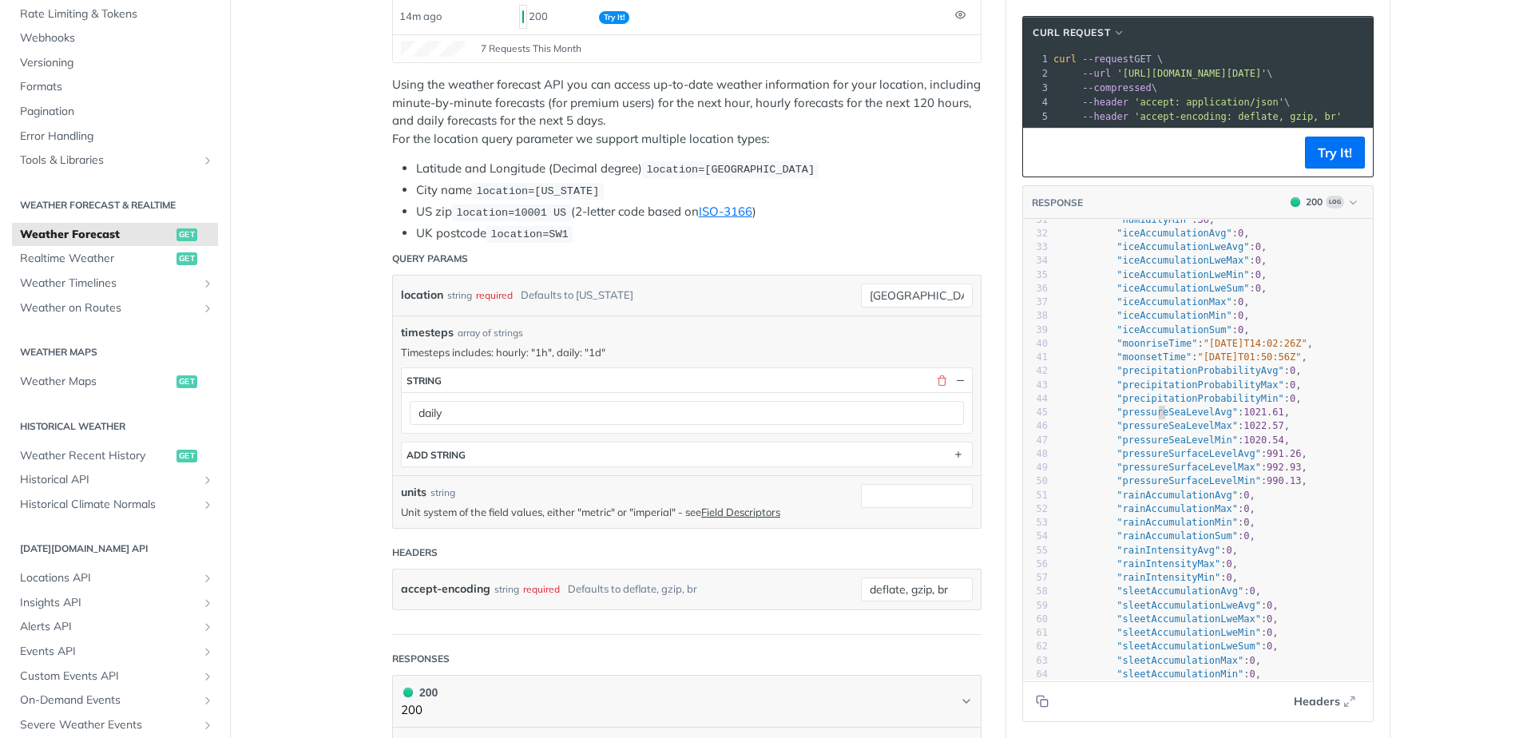
scroll to position [479, 0]
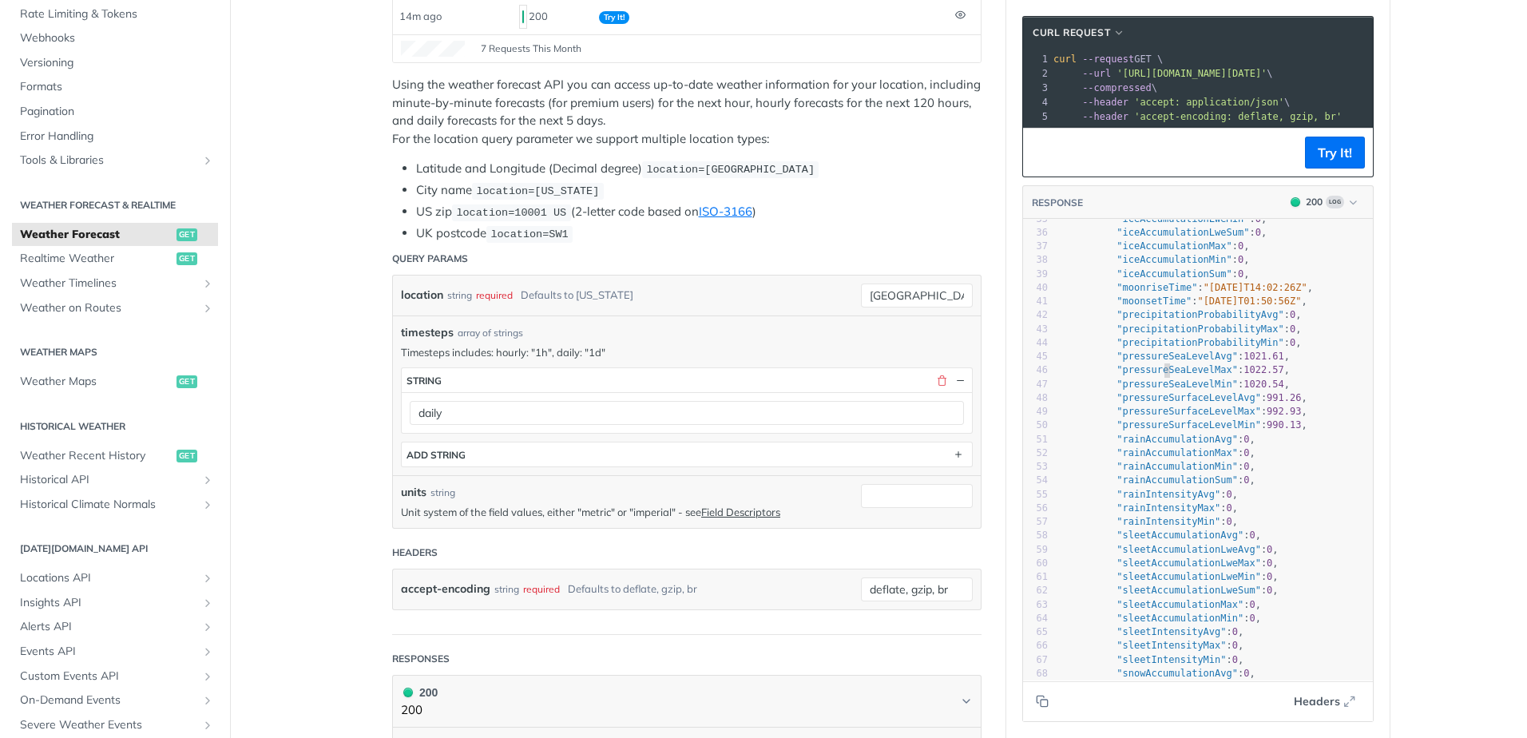
click at [1157, 375] on span ""pressureSeaLevelMax"" at bounding box center [1177, 369] width 121 height 11
click at [1157, 390] on span ""pressureSeaLevelMin"" at bounding box center [1177, 384] width 121 height 11
click at [1156, 403] on span ""pressureSurfaceLevelAvg"" at bounding box center [1189, 397] width 145 height 11
click at [1156, 417] on span ""pressureSurfaceLevelMax"" at bounding box center [1189, 411] width 145 height 11
click at [1158, 431] on span ""pressureSurfaceLevelMin"" at bounding box center [1189, 424] width 145 height 11
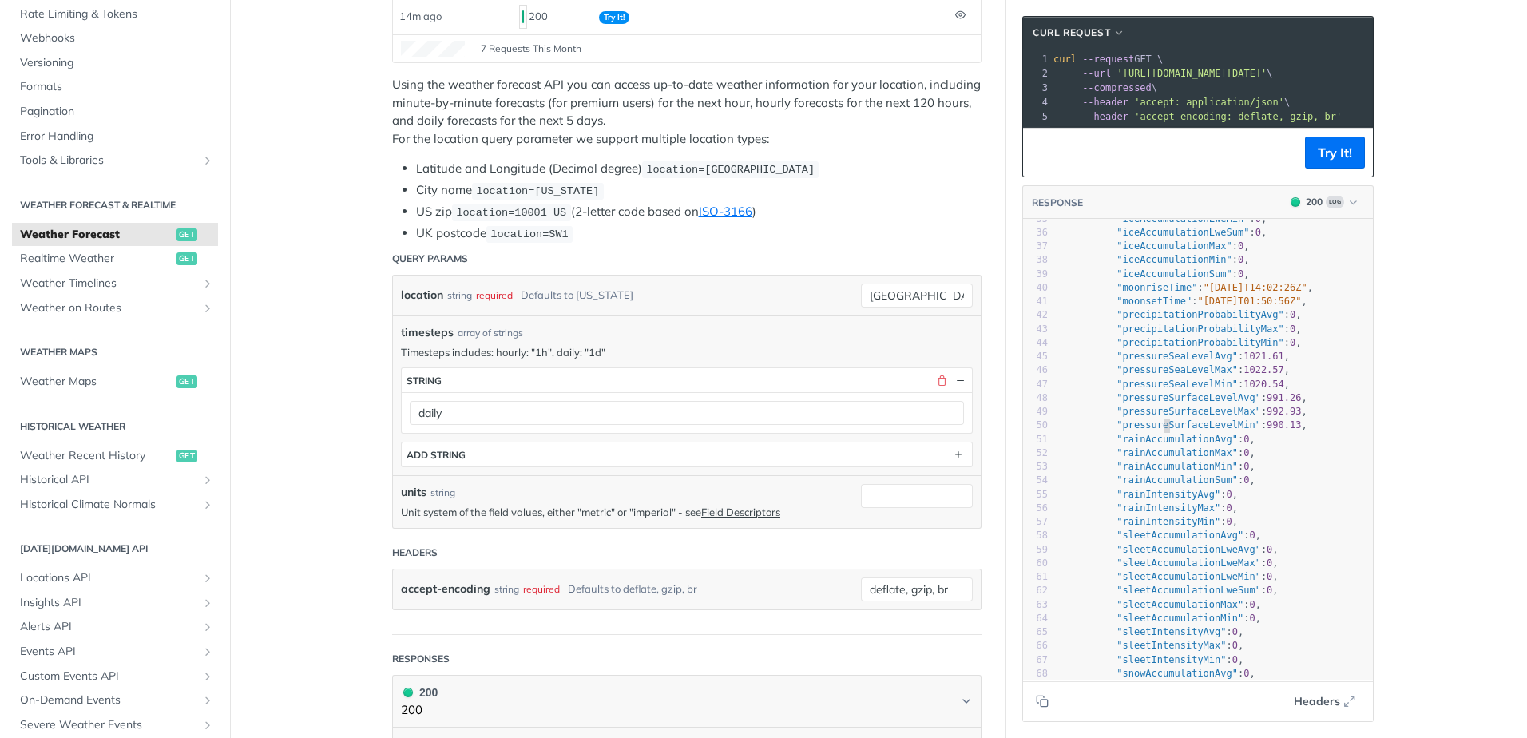
click at [1159, 445] on span ""rainAccumulationAvg"" at bounding box center [1177, 439] width 121 height 11
click at [1160, 459] on span ""rainAccumulationMax"" at bounding box center [1177, 452] width 121 height 11
click at [1160, 472] on span ""rainAccumulationMin"" at bounding box center [1177, 466] width 121 height 11
click at [1159, 486] on span ""rainAccumulationSum"" at bounding box center [1177, 479] width 121 height 11
click at [1161, 500] on span ""rainIntensityAvg"" at bounding box center [1169, 494] width 104 height 11
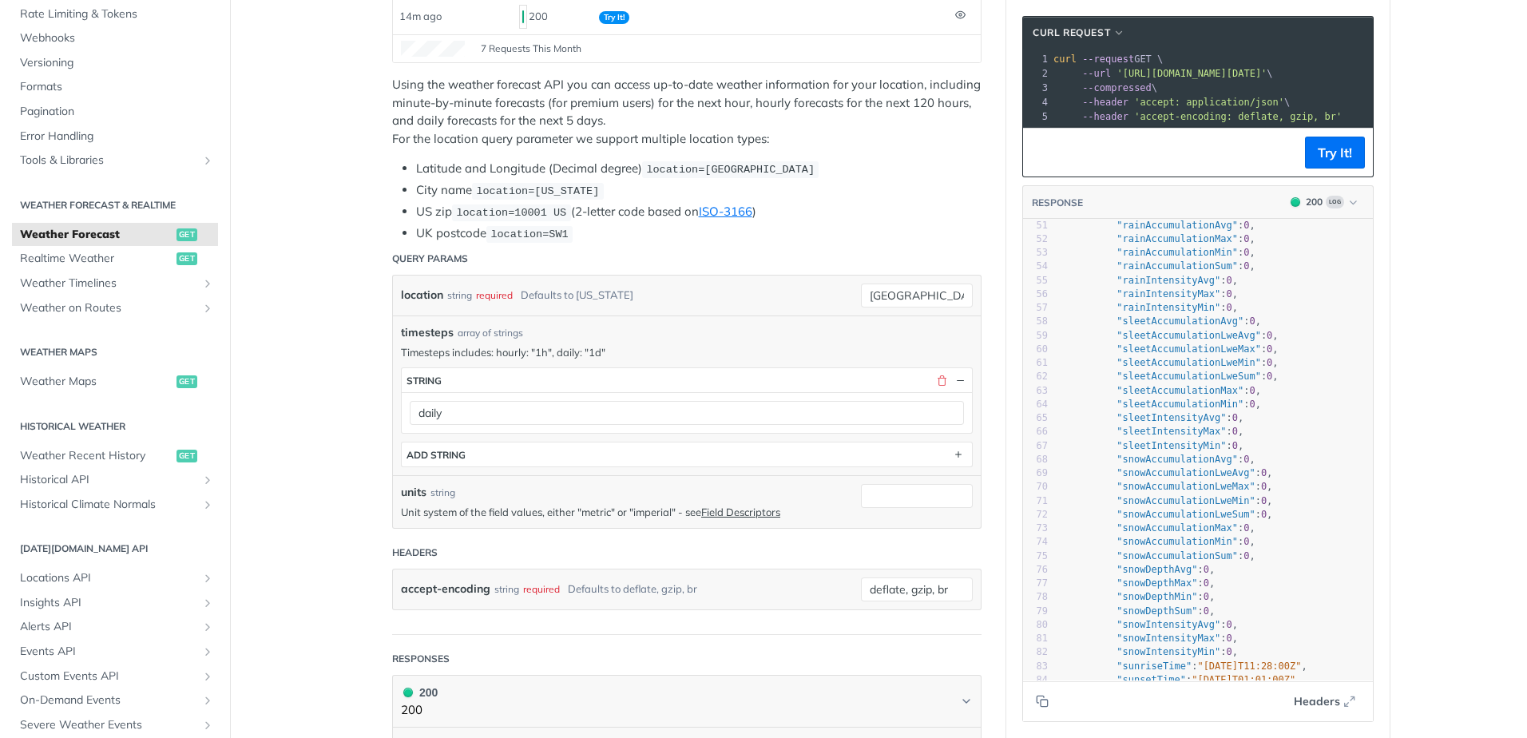
scroll to position [719, 0]
click at [1159, 274] on span ""rainIntensityMax"" at bounding box center [1169, 268] width 104 height 11
click at [1159, 288] on span ""rainIntensityMin"" at bounding box center [1169, 281] width 104 height 11
click at [1159, 301] on span ""sleetAccumulationAvg"" at bounding box center [1180, 295] width 127 height 11
click at [1159, 316] on span ""sleetAccumulationLweAvg"" at bounding box center [1189, 309] width 145 height 11
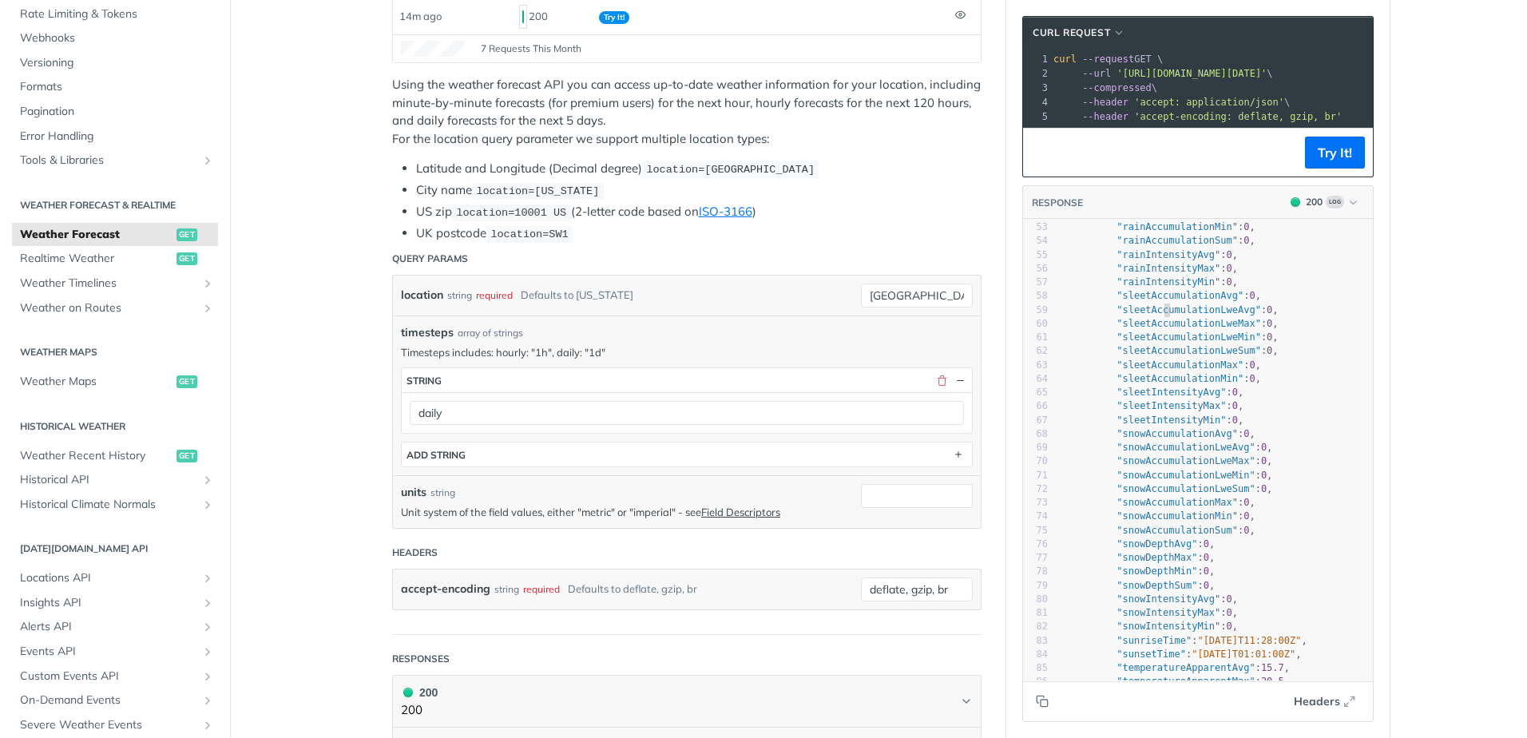
click at [1157, 329] on span ""sleetAccumulationLweMax"" at bounding box center [1189, 323] width 145 height 11
click at [1155, 343] on span ""sleetAccumulationLweMin"" at bounding box center [1189, 336] width 145 height 11
click at [1160, 356] on span ""sleetAccumulationLweSum"" at bounding box center [1189, 350] width 145 height 11
click at [1161, 371] on span ""sleetAccumulationMax"" at bounding box center [1180, 364] width 127 height 11
click at [1161, 384] on span ""sleetAccumulationMin"" at bounding box center [1180, 378] width 127 height 11
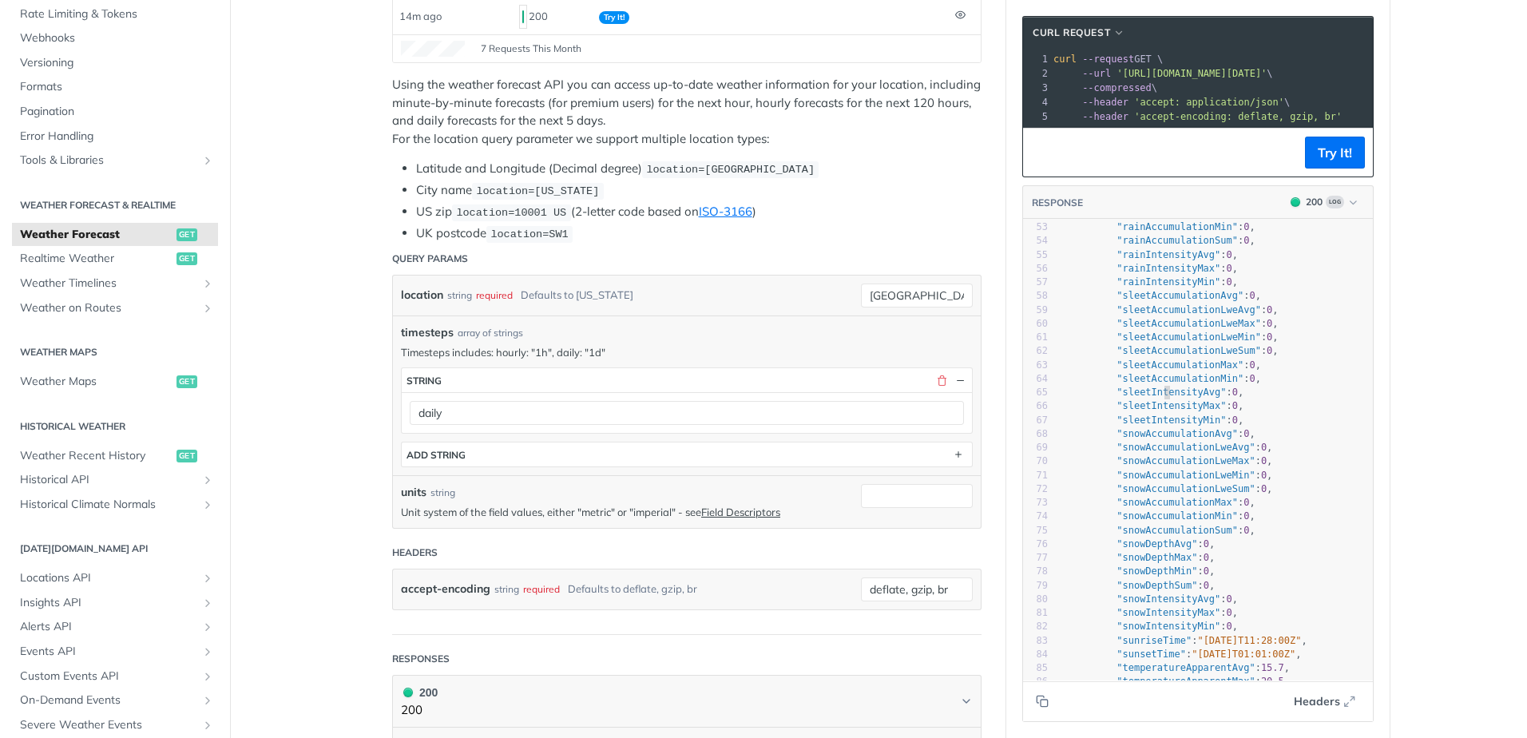
click at [1159, 398] on span ""sleetIntensityAvg"" at bounding box center [1171, 392] width 109 height 11
click at [1157, 411] on span ""sleetIntensityMax"" at bounding box center [1171, 405] width 109 height 11
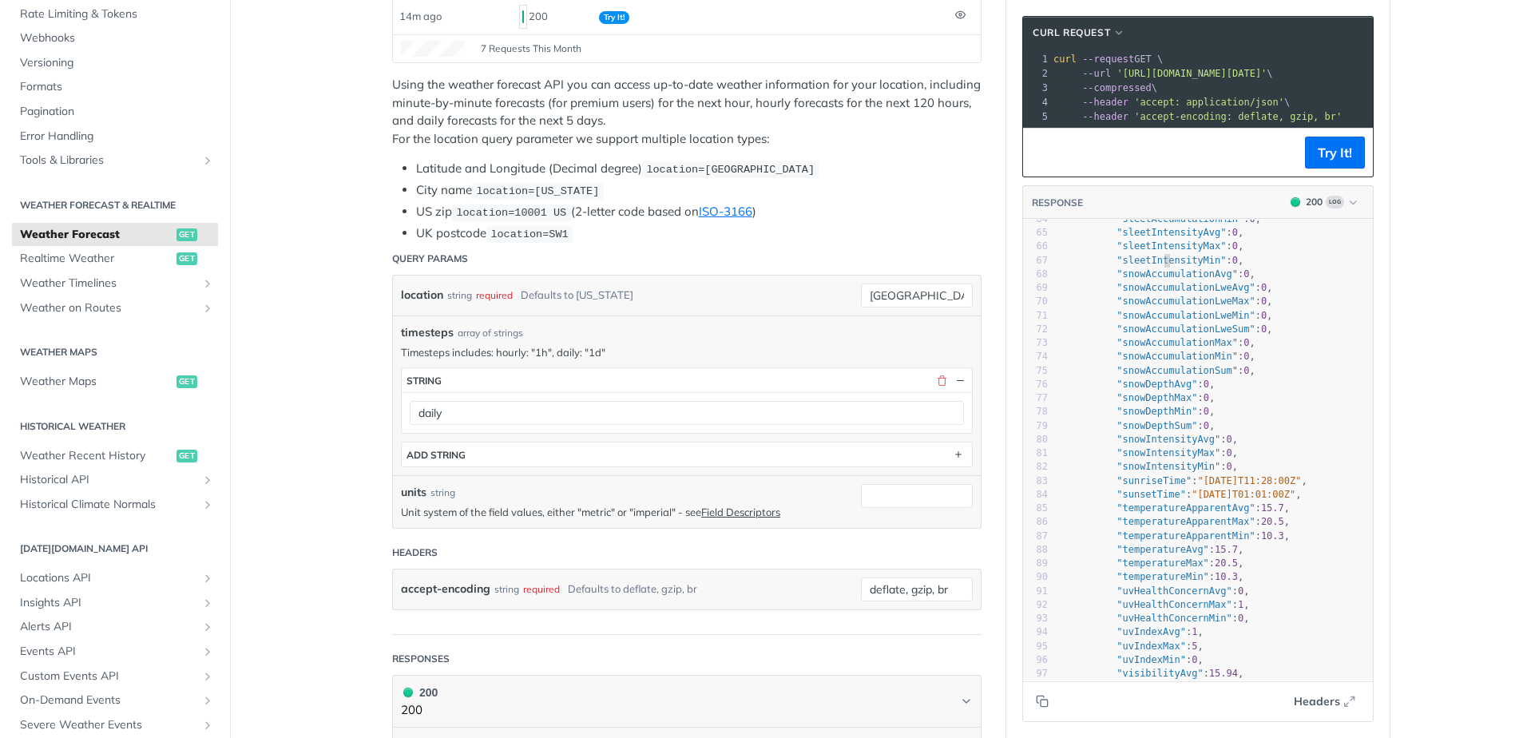
click at [1157, 266] on span ""sleetIntensityMin"" at bounding box center [1171, 260] width 109 height 11
click at [1157, 280] on span ""snowAccumulationAvg"" at bounding box center [1177, 273] width 121 height 11
click at [1157, 293] on span ""snowAccumulationLweAvg"" at bounding box center [1186, 287] width 138 height 11
click at [1157, 307] on span ""snowAccumulationLweMax"" at bounding box center [1186, 301] width 138 height 11
click at [1156, 321] on span ""snowAccumulationLweMin"" at bounding box center [1186, 315] width 138 height 11
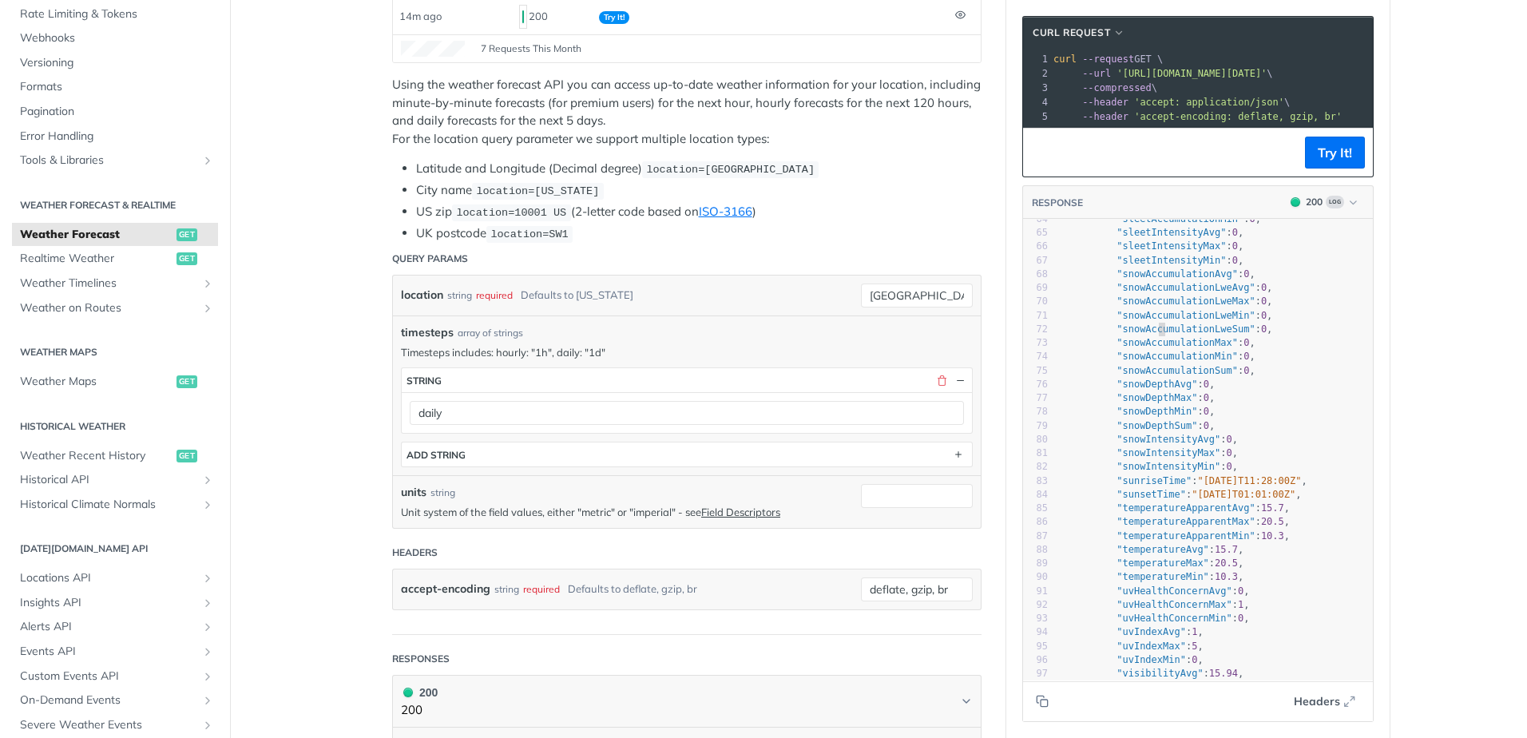
click at [1155, 335] on span ""snowAccumulationLweSum"" at bounding box center [1186, 329] width 138 height 11
click at [1154, 348] on span ""snowAccumulationMax"" at bounding box center [1177, 342] width 121 height 11
click at [1154, 362] on span ""snowAccumulationMin"" at bounding box center [1177, 356] width 121 height 11
click at [1150, 376] on span ""snowAccumulationSum"" at bounding box center [1177, 370] width 121 height 11
click at [1150, 390] on span ""snowDepthAvg"" at bounding box center [1157, 384] width 81 height 11
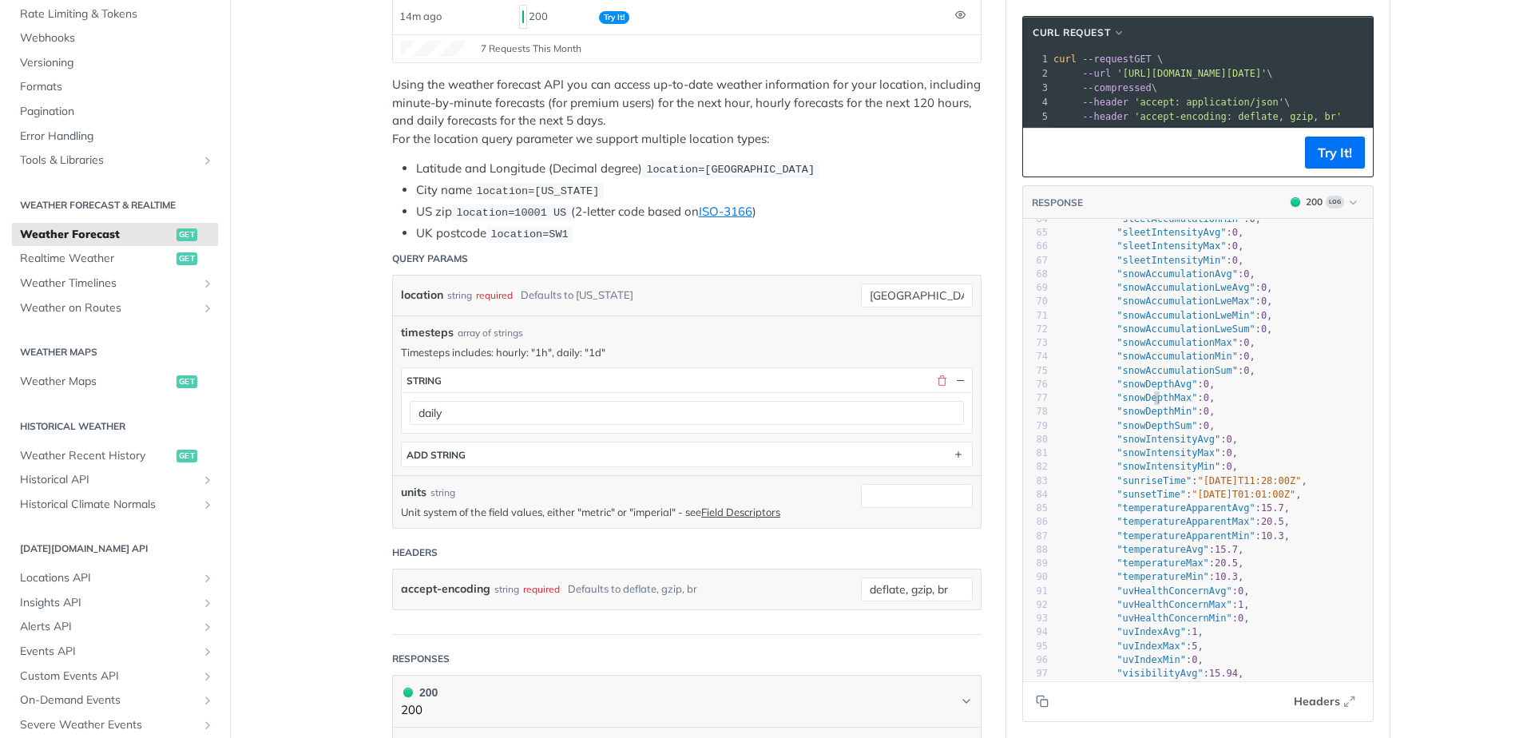
click at [1150, 403] on span ""snowDepthMax"" at bounding box center [1157, 397] width 81 height 11
click at [1150, 417] on span ""snowDepthMin"" at bounding box center [1157, 411] width 81 height 11
click at [1152, 431] on span ""snowDepthSum"" at bounding box center [1157, 425] width 81 height 11
click at [1152, 445] on span ""snowIntensityAvg"" at bounding box center [1169, 439] width 104 height 11
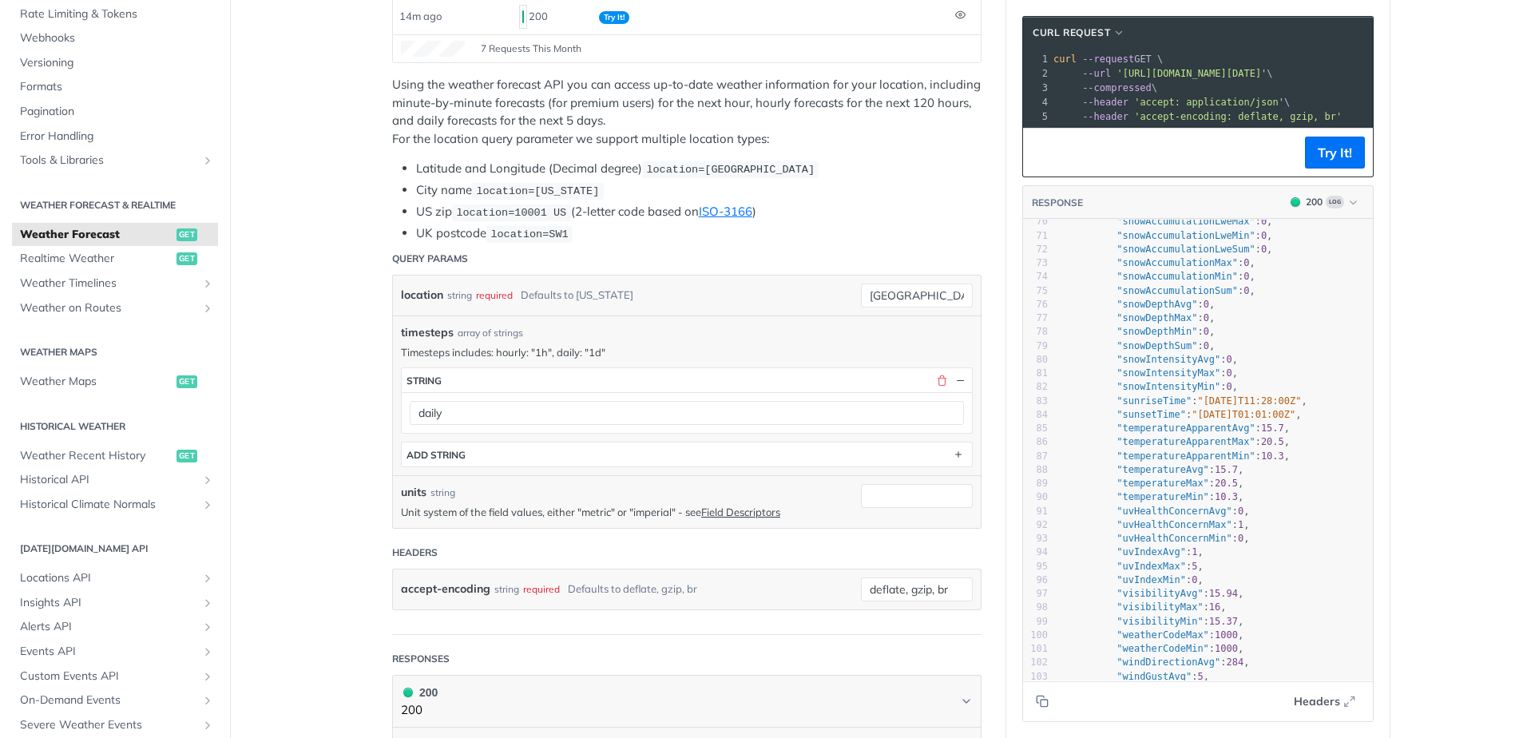
click at [1154, 379] on span ""snowIntensityMax"" at bounding box center [1169, 372] width 104 height 11
click at [1151, 392] on span ""snowIntensityMin"" at bounding box center [1169, 386] width 104 height 11
click at [1149, 407] on span ""sunriseTime"" at bounding box center [1154, 400] width 75 height 11
type textarea "i"
click at [1151, 420] on span ""sunsetTime"" at bounding box center [1151, 414] width 69 height 11
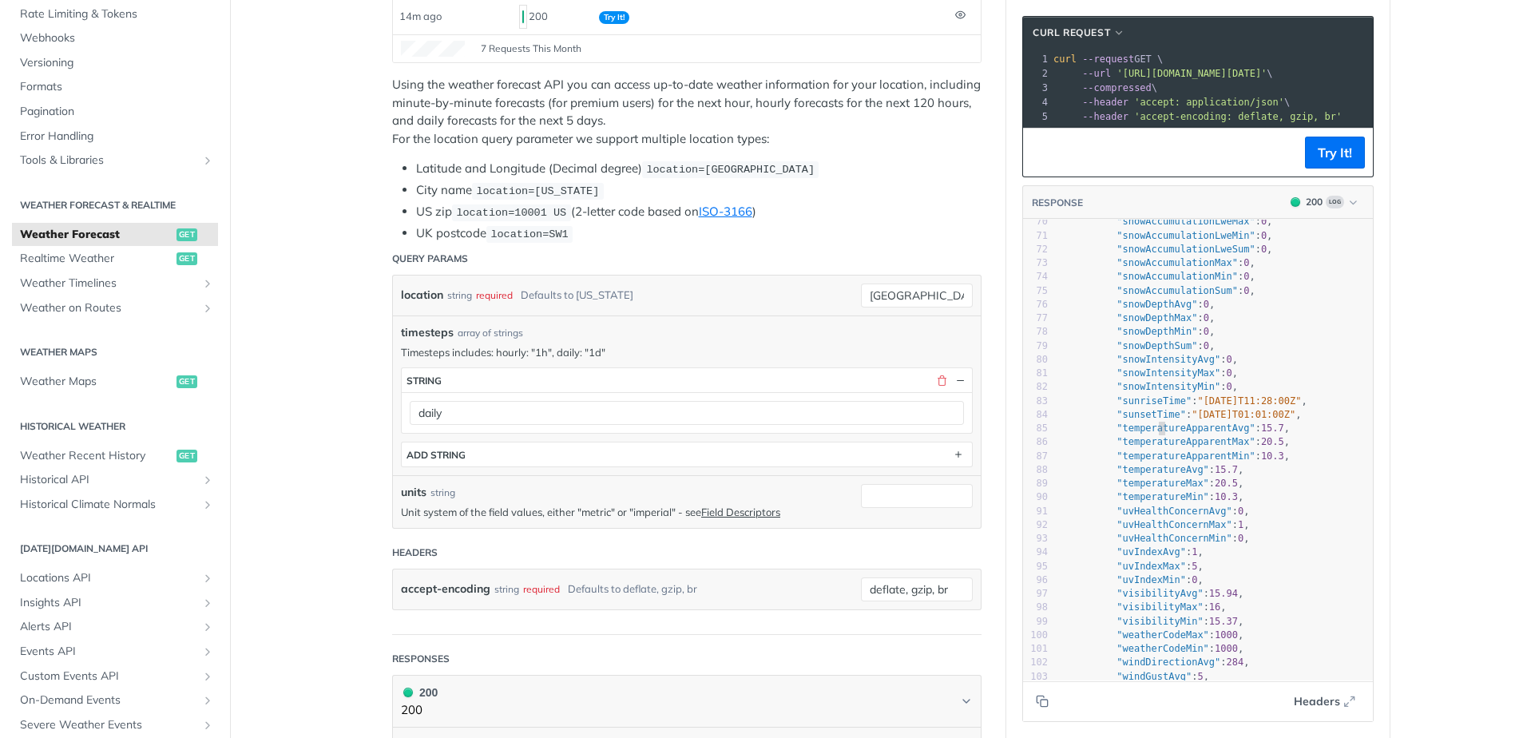
click at [1151, 434] on span ""temperatureApparentAvg"" at bounding box center [1186, 428] width 138 height 11
click at [1152, 447] on span ""temperatureApparentMax"" at bounding box center [1186, 441] width 138 height 11
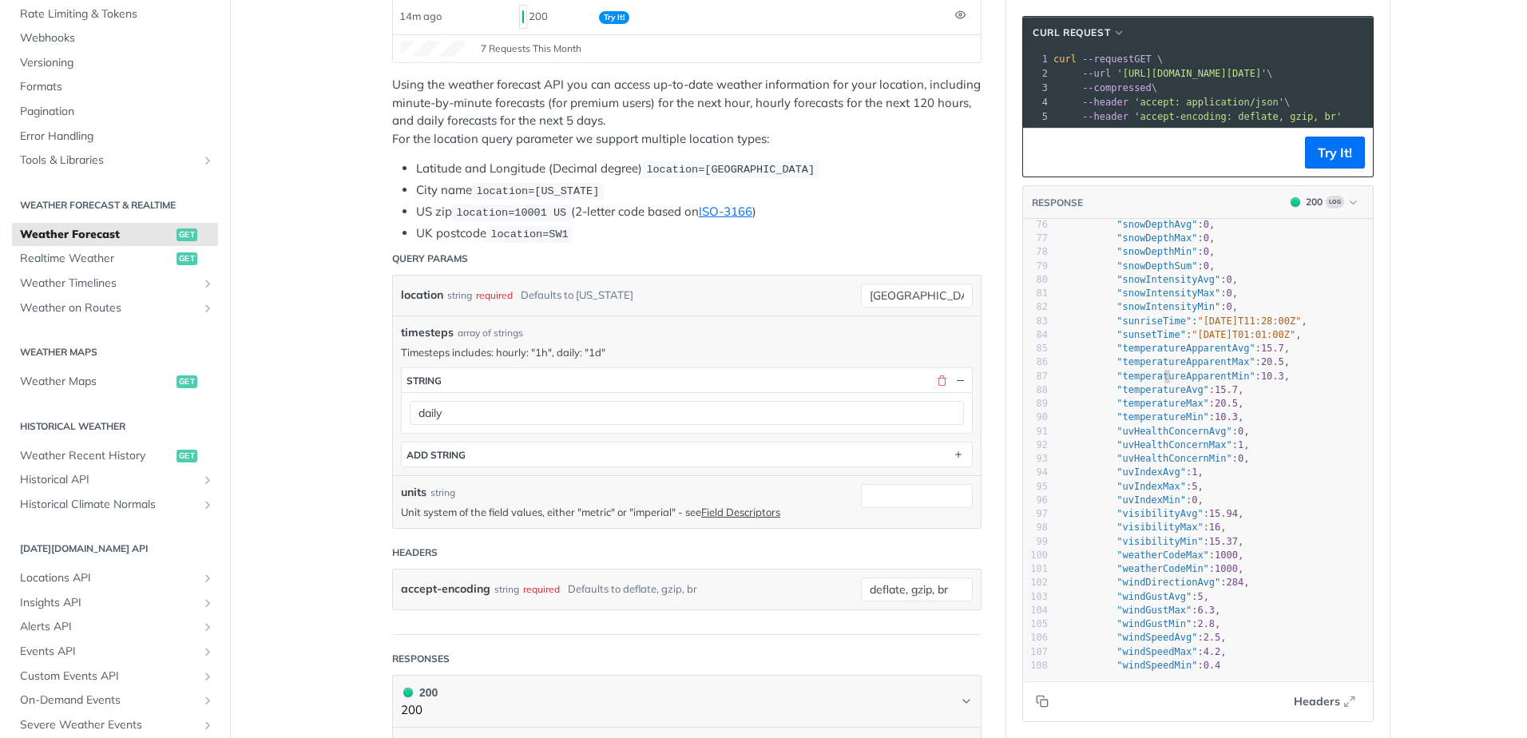
click at [1157, 382] on span ""temperatureApparentMin"" at bounding box center [1186, 376] width 138 height 11
click at [1154, 395] on span ""temperatureAvg"" at bounding box center [1163, 389] width 93 height 11
click at [1154, 409] on span ""temperatureMax"" at bounding box center [1163, 403] width 93 height 11
drag, startPoint x: 1154, startPoint y: 426, endPoint x: 1154, endPoint y: 436, distance: 10.4
click at [1154, 423] on span ""temperatureMin"" at bounding box center [1163, 416] width 93 height 11
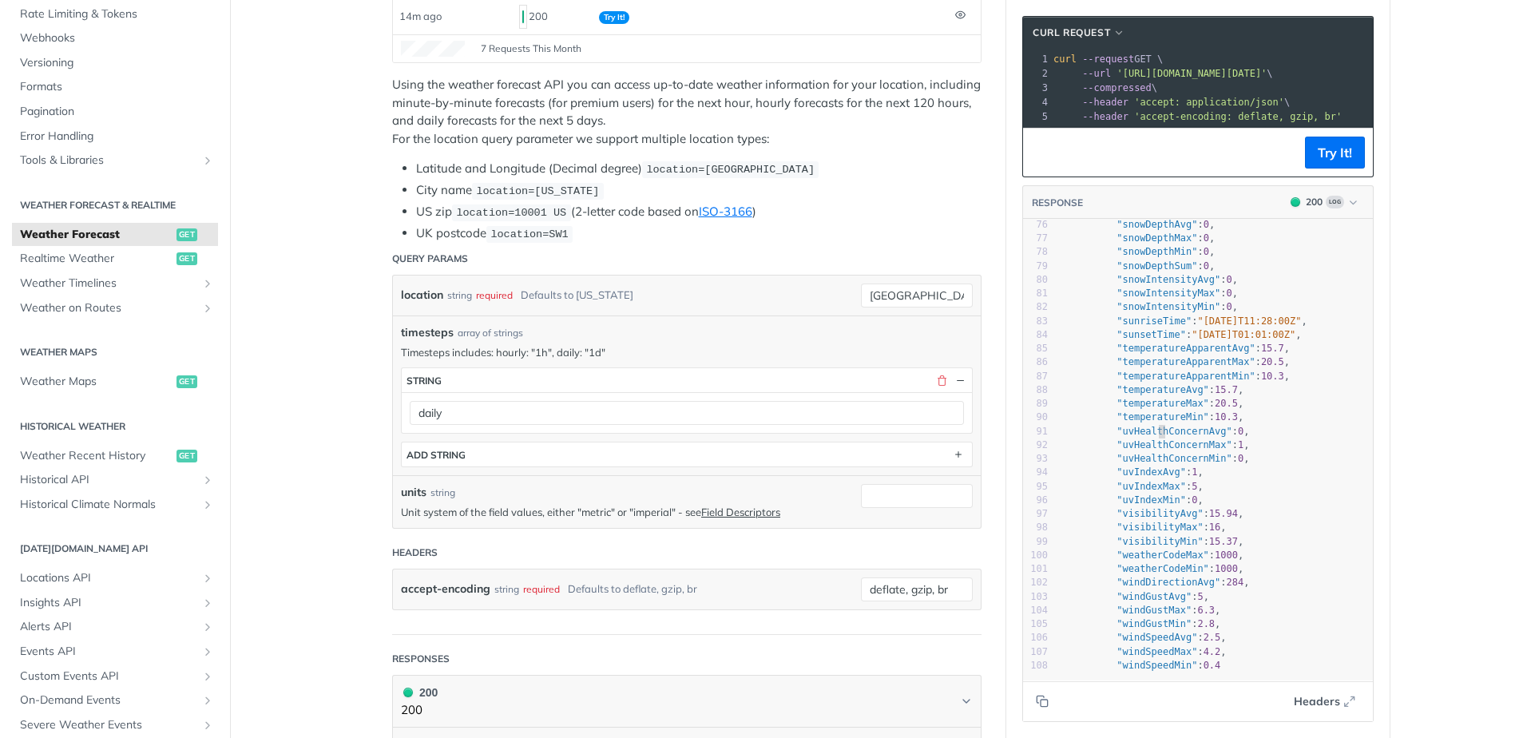
click at [1155, 437] on span ""uvHealthConcernAvg"" at bounding box center [1175, 431] width 116 height 11
click at [1156, 451] on span ""uvHealthConcernMax"" at bounding box center [1175, 444] width 116 height 11
click at [1156, 464] on span ""uvHealthConcernMin"" at bounding box center [1175, 458] width 116 height 11
click at [1156, 478] on span ""uvIndexAvg"" at bounding box center [1151, 471] width 69 height 11
click at [1157, 492] on span ""uvIndexMax"" at bounding box center [1151, 486] width 69 height 11
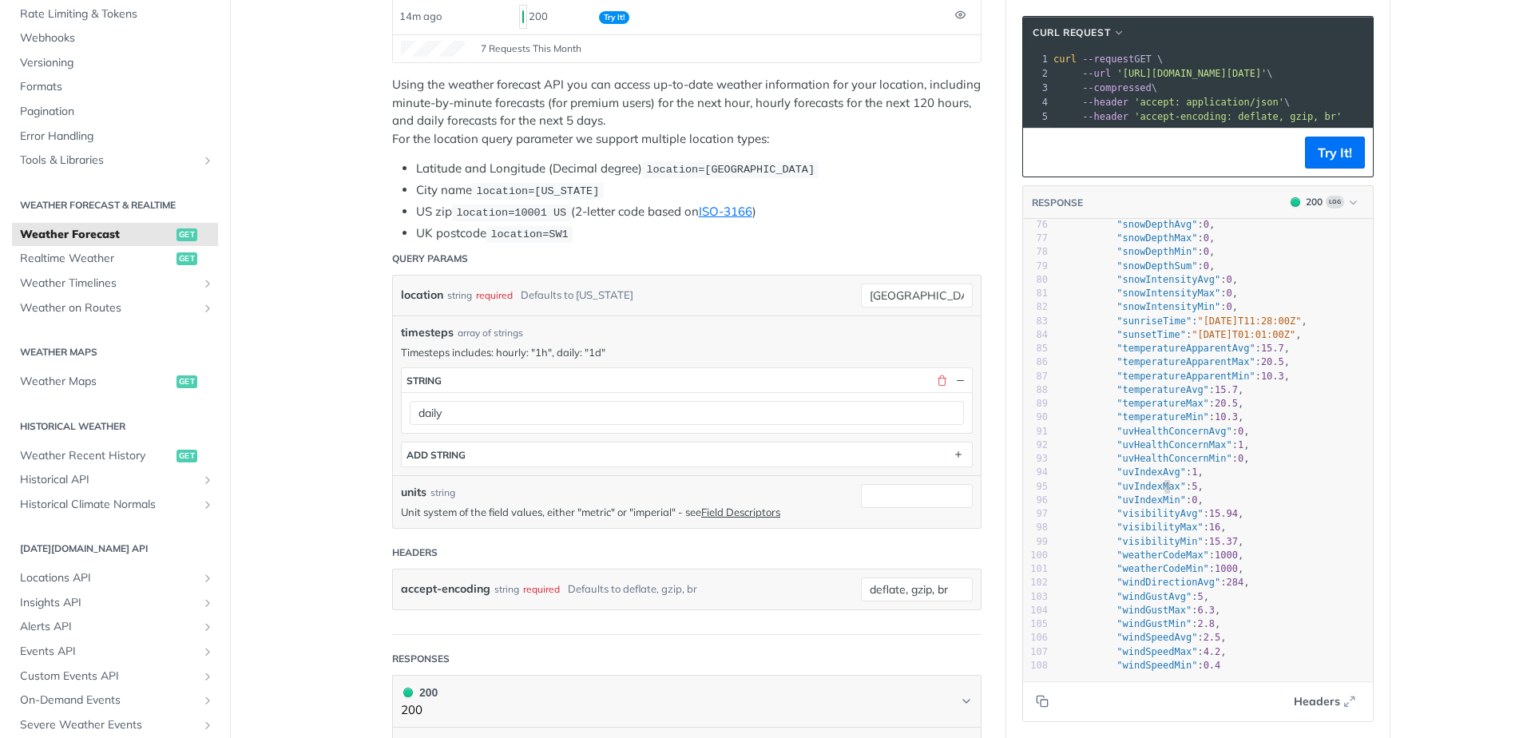
click at [1158, 506] on span ""uvIndexMin"" at bounding box center [1151, 499] width 69 height 11
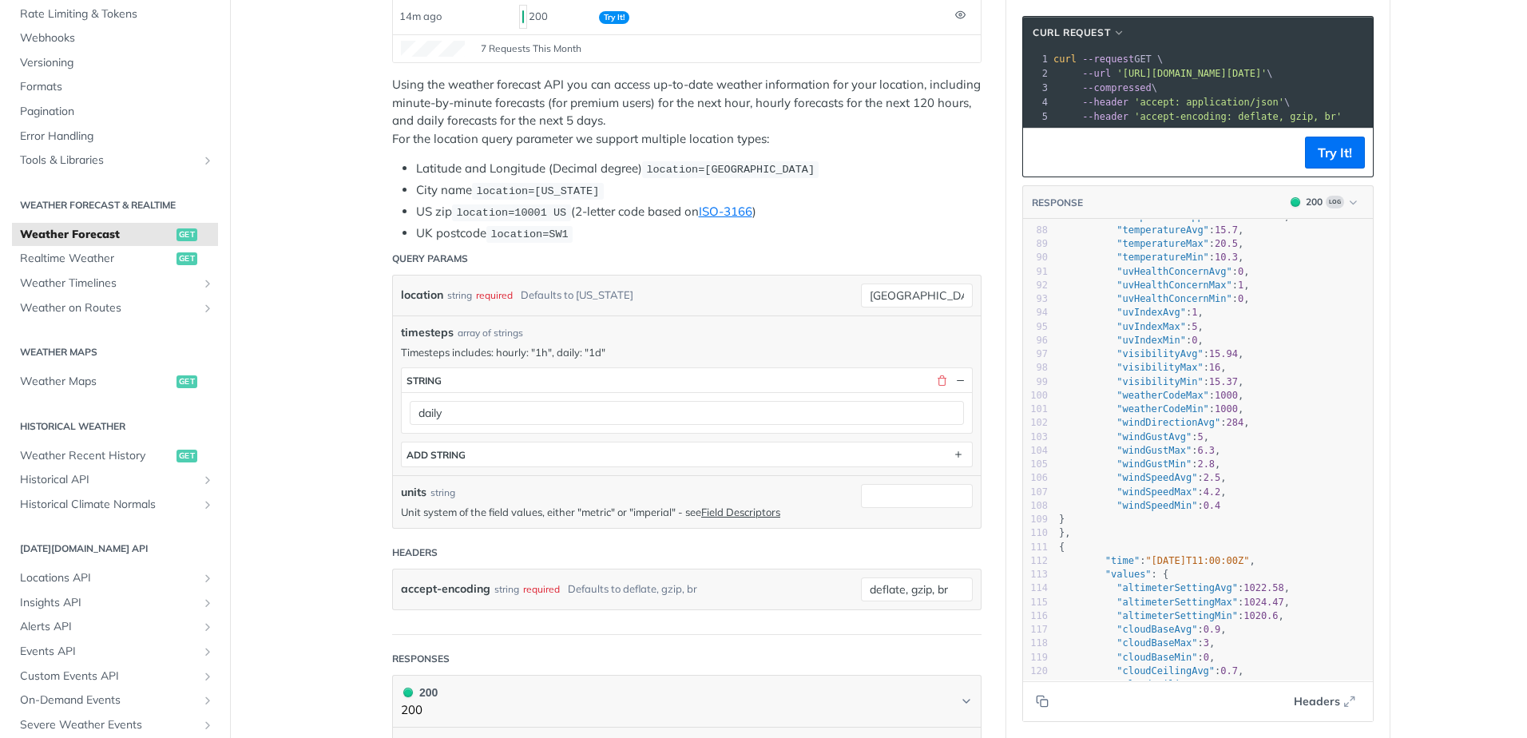
click at [1161, 359] on span ""visibilityAvg"" at bounding box center [1160, 353] width 86 height 11
click at [1161, 373] on span ""visibilityMax"" at bounding box center [1160, 367] width 86 height 11
click at [1164, 387] on span ""visibilityMin"" at bounding box center [1160, 381] width 86 height 11
click at [1166, 401] on span ""weatherCodeMax"" at bounding box center [1163, 395] width 93 height 11
click at [1166, 415] on span ""weatherCodeMin"" at bounding box center [1163, 408] width 93 height 11
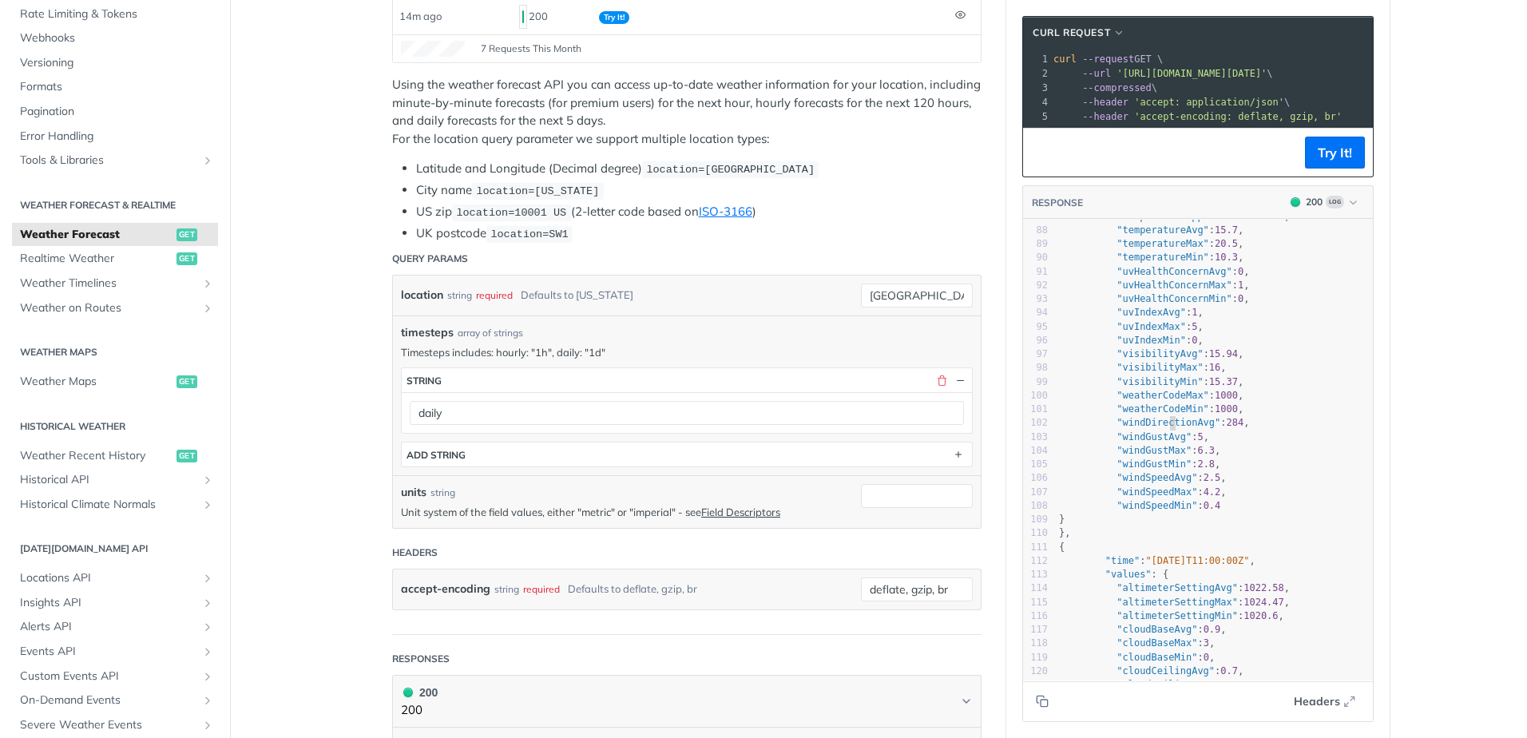
click at [1166, 428] on span ""windDirectionAvg"" at bounding box center [1169, 422] width 104 height 11
click at [1166, 443] on span ""windGustAvg"" at bounding box center [1154, 436] width 75 height 11
click at [1162, 456] on span ""windGustMax"" at bounding box center [1154, 450] width 75 height 11
click at [1165, 470] on span ""windGustMin"" at bounding box center [1154, 464] width 75 height 11
click at [1165, 483] on pre ""windSpeedAvg" : 2.5 ," at bounding box center [1240, 478] width 369 height 14
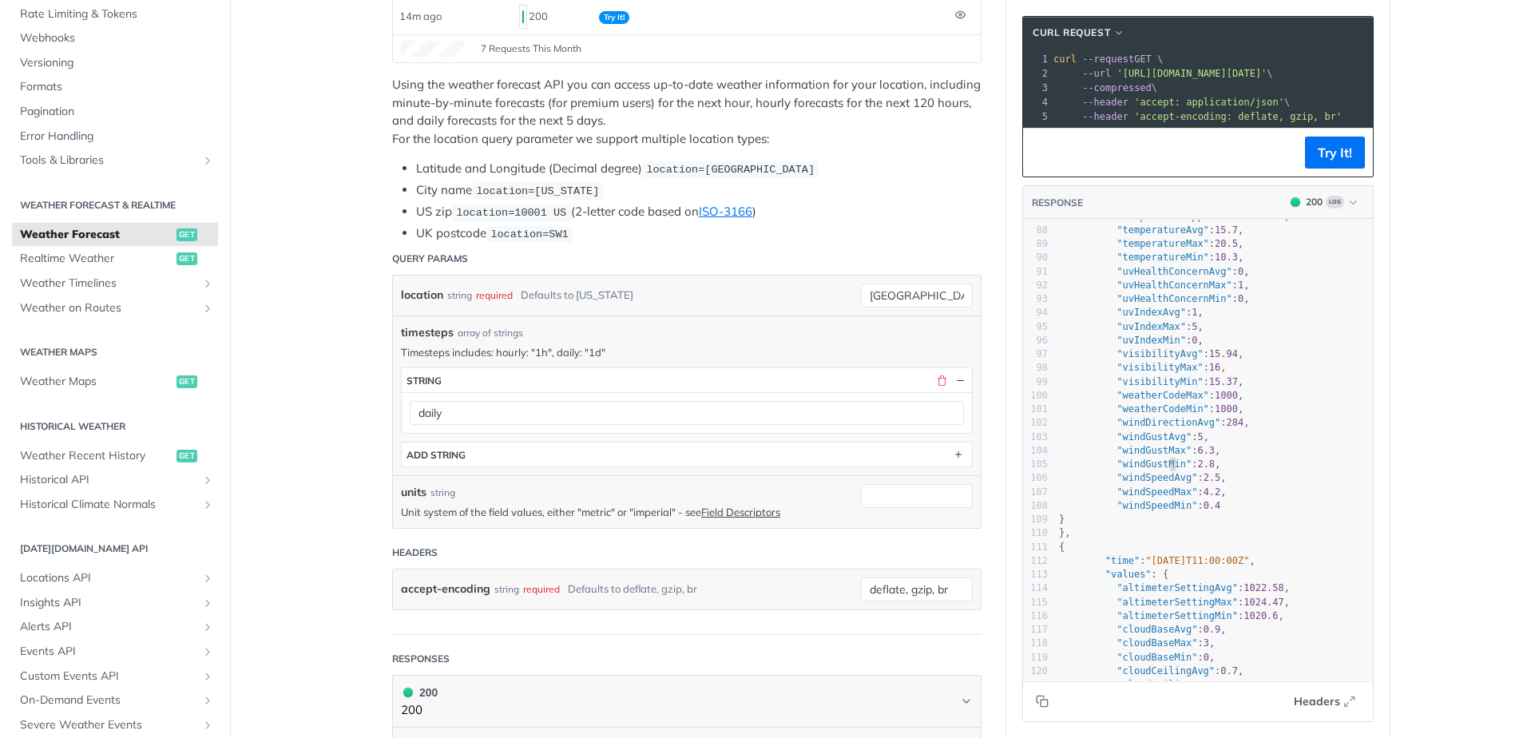
click at [1167, 498] on span ""windSpeedMax"" at bounding box center [1157, 491] width 81 height 11
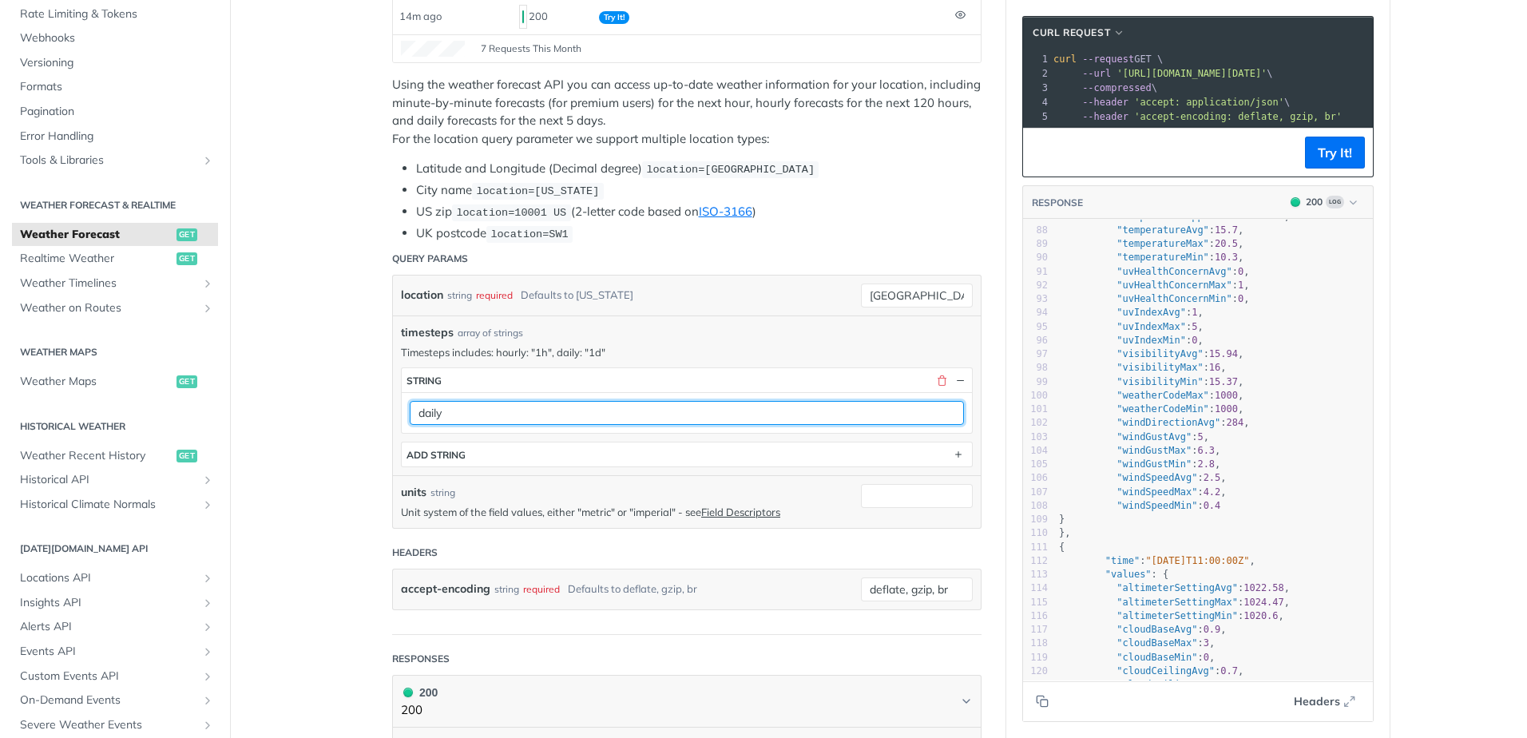
drag, startPoint x: 492, startPoint y: 416, endPoint x: 465, endPoint y: 411, distance: 27.7
click at [492, 416] on input "daily" at bounding box center [687, 413] width 554 height 24
drag, startPoint x: 464, startPoint y: 411, endPoint x: 415, endPoint y: 407, distance: 48.8
click at [415, 407] on input "daily" at bounding box center [687, 413] width 554 height 24
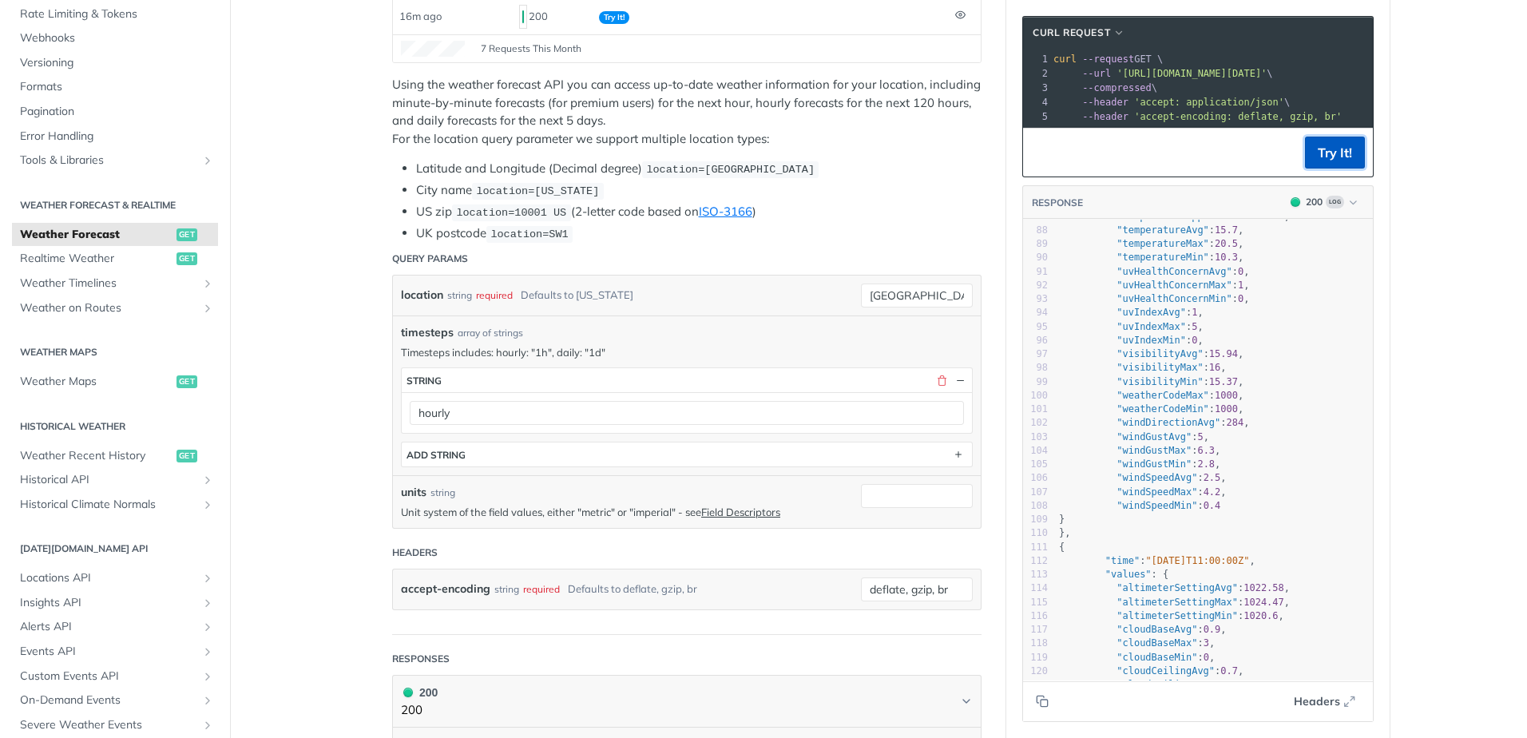
click at [1344, 167] on button "Try It!" at bounding box center [1335, 153] width 60 height 32
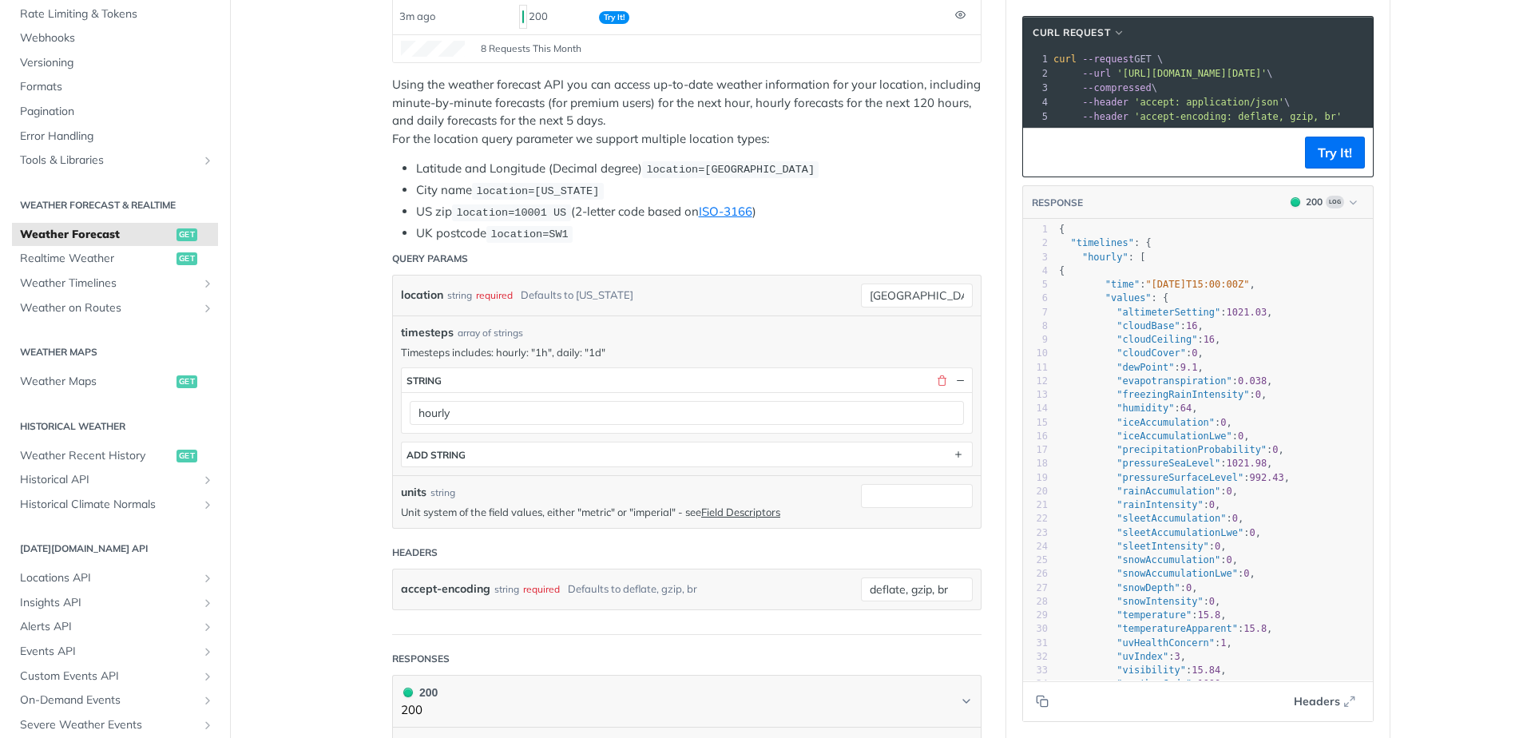
click at [1130, 318] on span ""altimeterSetting"" at bounding box center [1169, 312] width 104 height 11
click at [1129, 331] on span ""cloudBase"" at bounding box center [1148, 325] width 63 height 11
click at [1129, 345] on span ""cloudCeiling"" at bounding box center [1157, 339] width 81 height 11
click at [1127, 359] on span ""cloudCover"" at bounding box center [1151, 352] width 69 height 11
click at [1125, 373] on span ""dewPoint"" at bounding box center [1146, 367] width 58 height 11
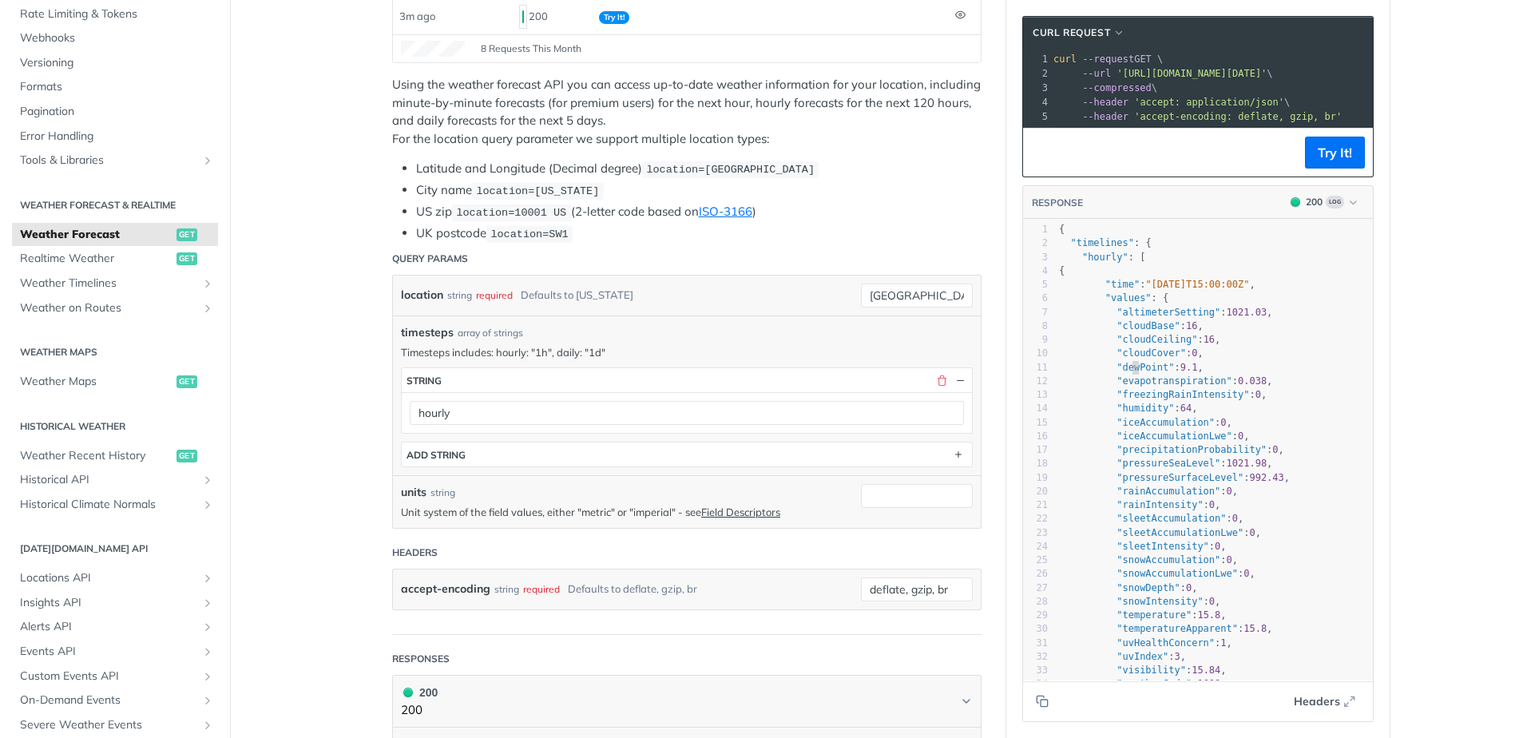
click at [1136, 387] on span ""evapotranspiration"" at bounding box center [1175, 380] width 116 height 11
click at [1133, 400] on span ""freezingRainIntensity"" at bounding box center [1183, 394] width 133 height 11
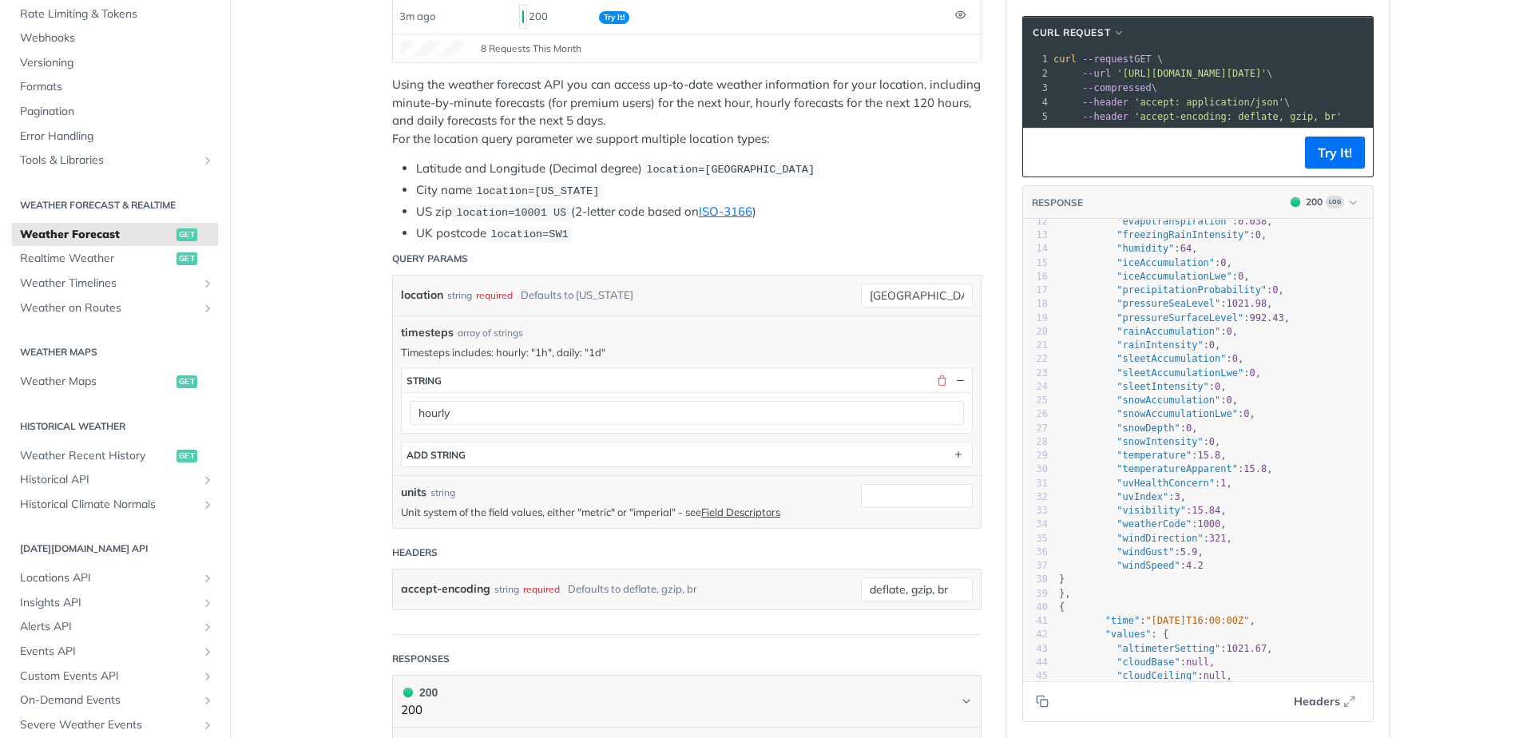
click at [1134, 254] on span ""humidity"" at bounding box center [1146, 248] width 58 height 11
click at [1134, 268] on span ""iceAccumulation"" at bounding box center [1166, 262] width 98 height 11
click at [1134, 282] on span ""iceAccumulationLwe"" at bounding box center [1175, 276] width 116 height 11
click at [1134, 296] on span ""precipitationProbability"" at bounding box center [1192, 289] width 150 height 11
click at [1134, 309] on span ""pressureSeaLevel"" at bounding box center [1169, 303] width 104 height 11
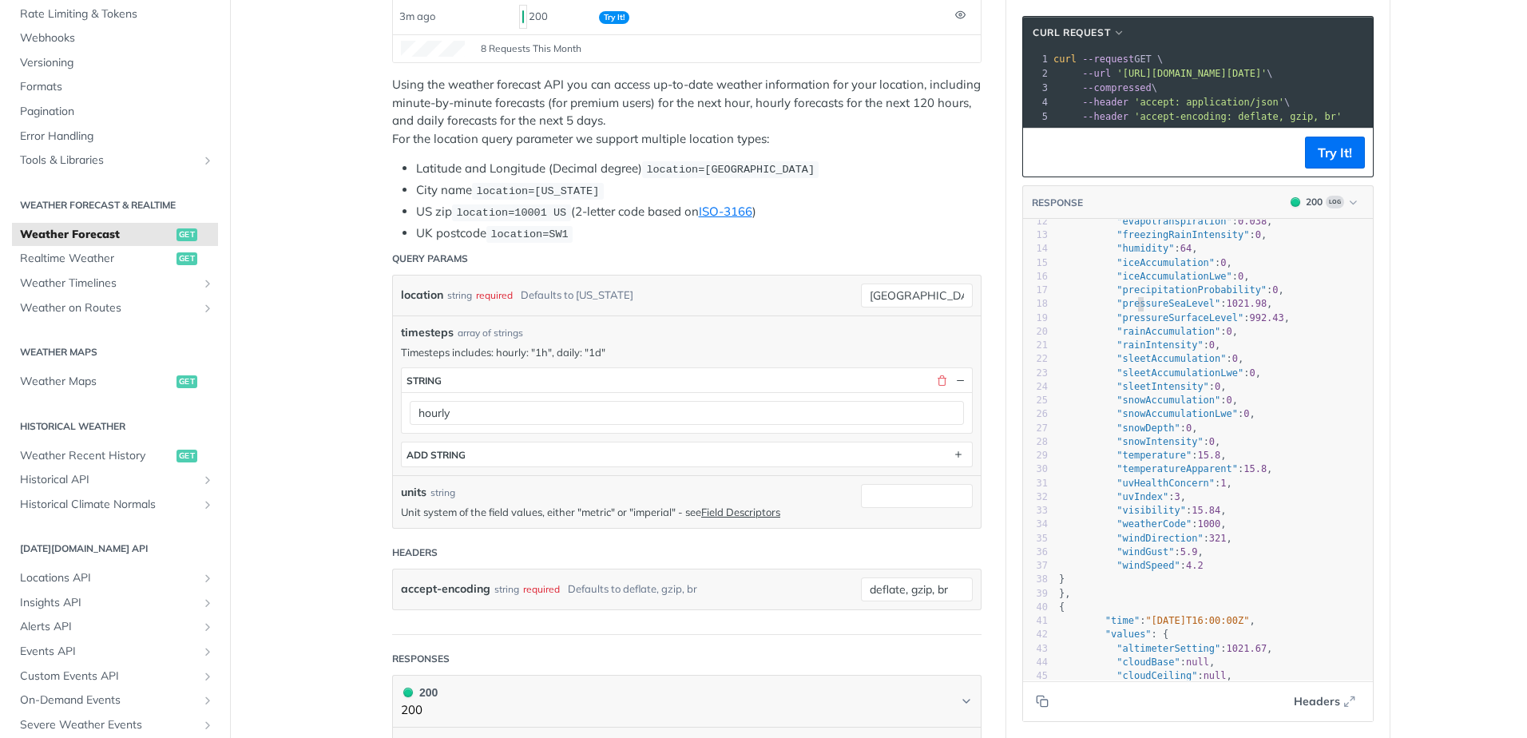
click at [1133, 324] on span ""pressureSurfaceLevel"" at bounding box center [1180, 317] width 127 height 11
click at [1131, 337] on span ""rainAccumulation"" at bounding box center [1169, 331] width 104 height 11
click at [1131, 351] on span ""rainIntensity"" at bounding box center [1160, 344] width 86 height 11
click at [1133, 364] on span ""sleetAccumulation"" at bounding box center [1171, 358] width 109 height 11
click at [1136, 379] on span ""sleetAccumulationLwe"" at bounding box center [1180, 372] width 127 height 11
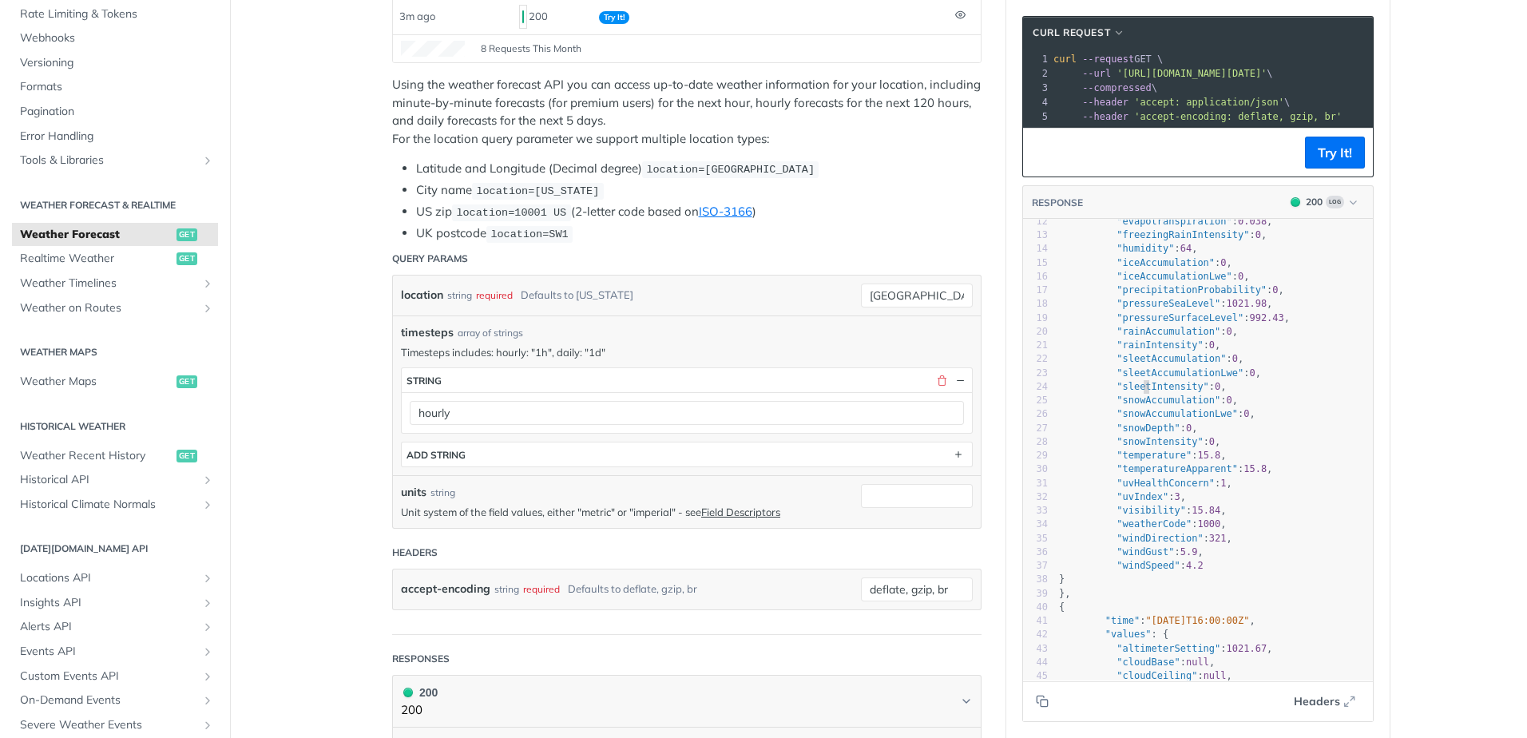
click at [1136, 392] on span ""sleetIntensity"" at bounding box center [1163, 386] width 93 height 11
click at [1133, 406] on span ""snowAccumulation"" at bounding box center [1169, 400] width 104 height 11
click at [1133, 419] on span ""snowAccumulationLwe"" at bounding box center [1177, 413] width 121 height 11
click at [1133, 434] on span ""snowDepth"" at bounding box center [1148, 428] width 63 height 11
click at [1131, 447] on span ""snowIntensity"" at bounding box center [1160, 441] width 86 height 11
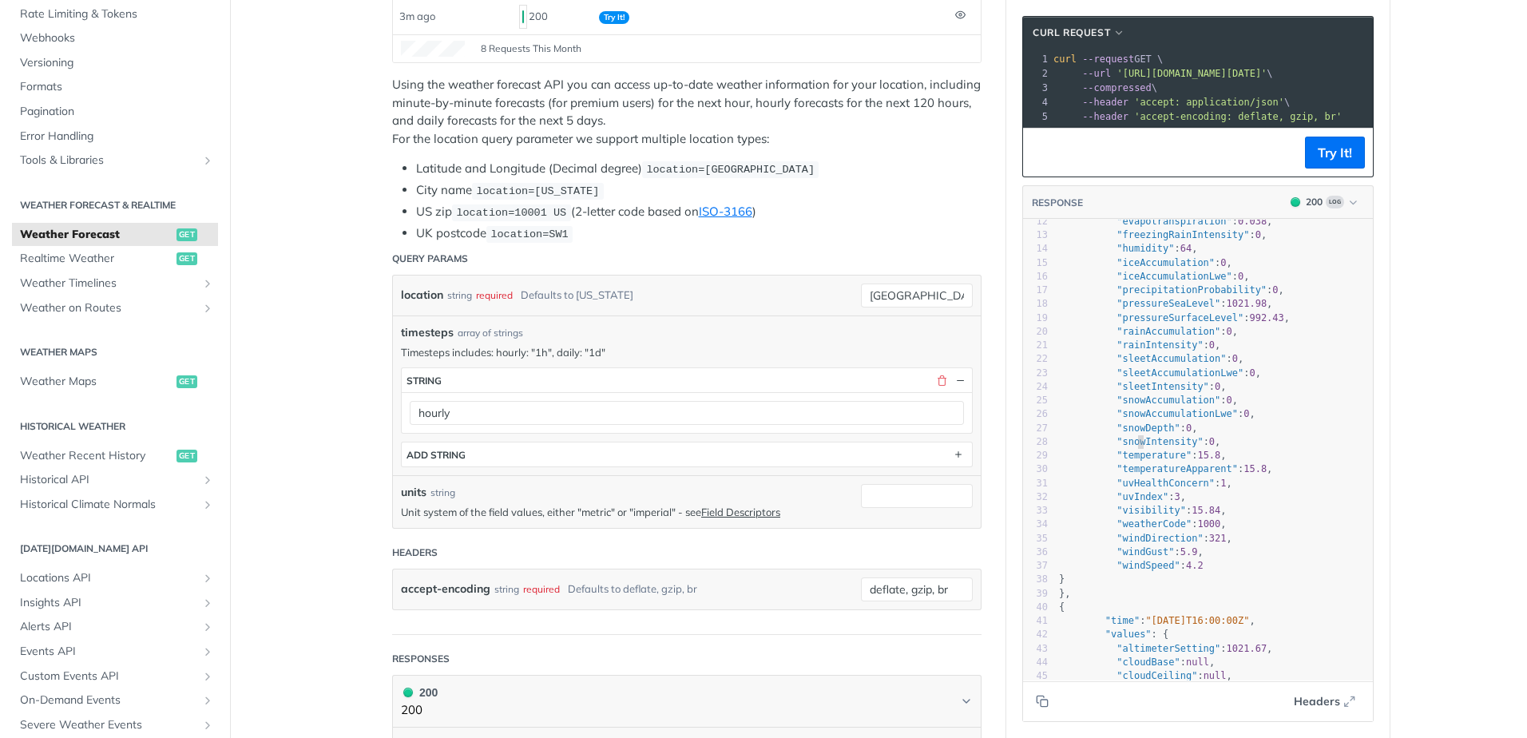
click at [1133, 461] on span ""temperature"" at bounding box center [1154, 455] width 75 height 11
click at [1133, 474] on span ""temperatureApparent"" at bounding box center [1177, 468] width 121 height 11
click at [1133, 489] on span ""uvHealthConcern"" at bounding box center [1166, 483] width 98 height 11
click at [1130, 502] on span ""uvIndex"" at bounding box center [1143, 496] width 52 height 11
click at [1130, 516] on span ""visibility"" at bounding box center [1151, 510] width 69 height 11
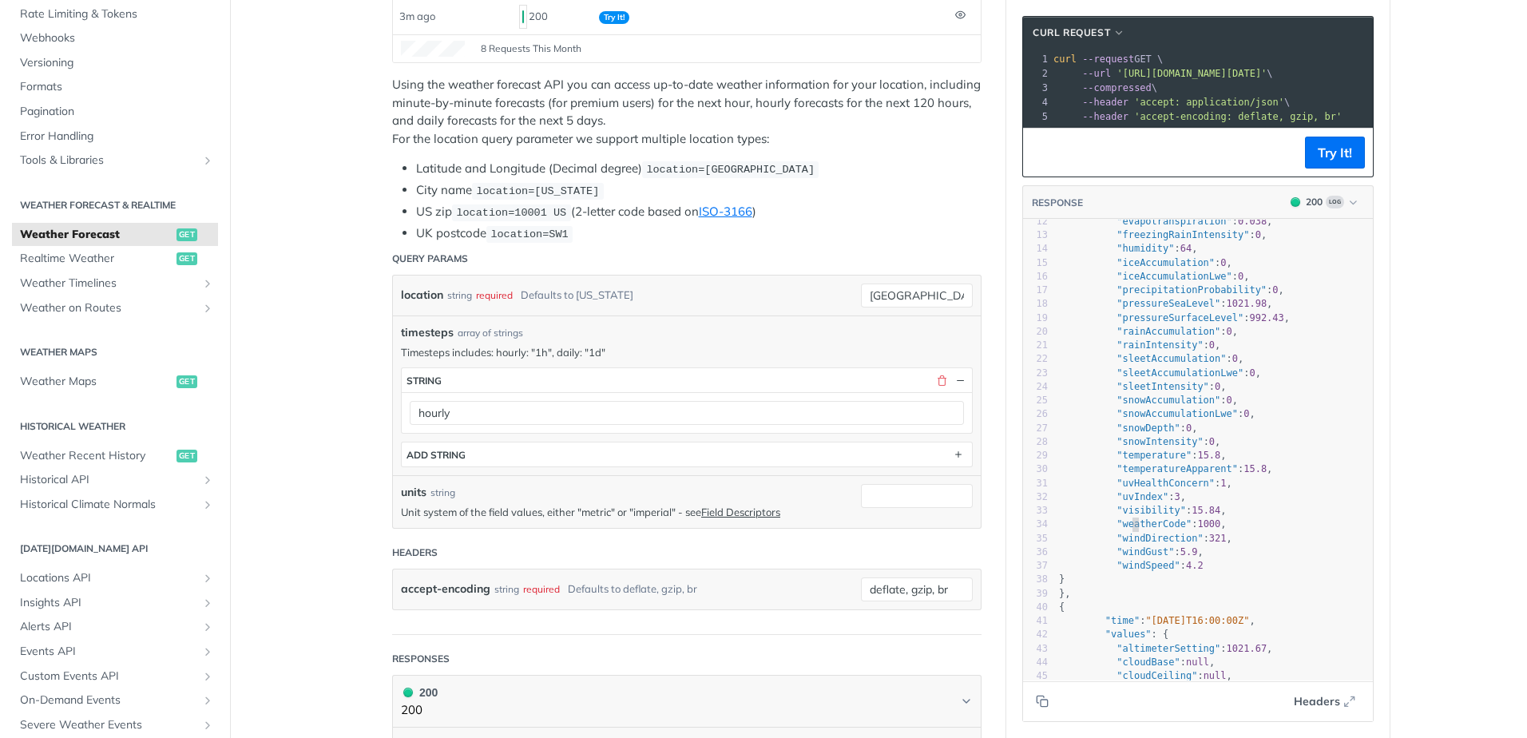
click at [1125, 530] on span ""weatherCode"" at bounding box center [1154, 523] width 75 height 11
click at [1125, 544] on span ""windDirection"" at bounding box center [1160, 538] width 86 height 11
click at [1121, 558] on span ""windGust"" at bounding box center [1146, 551] width 58 height 11
click at [1121, 571] on pre ""windSpeed" : 4.2" at bounding box center [1240, 566] width 369 height 14
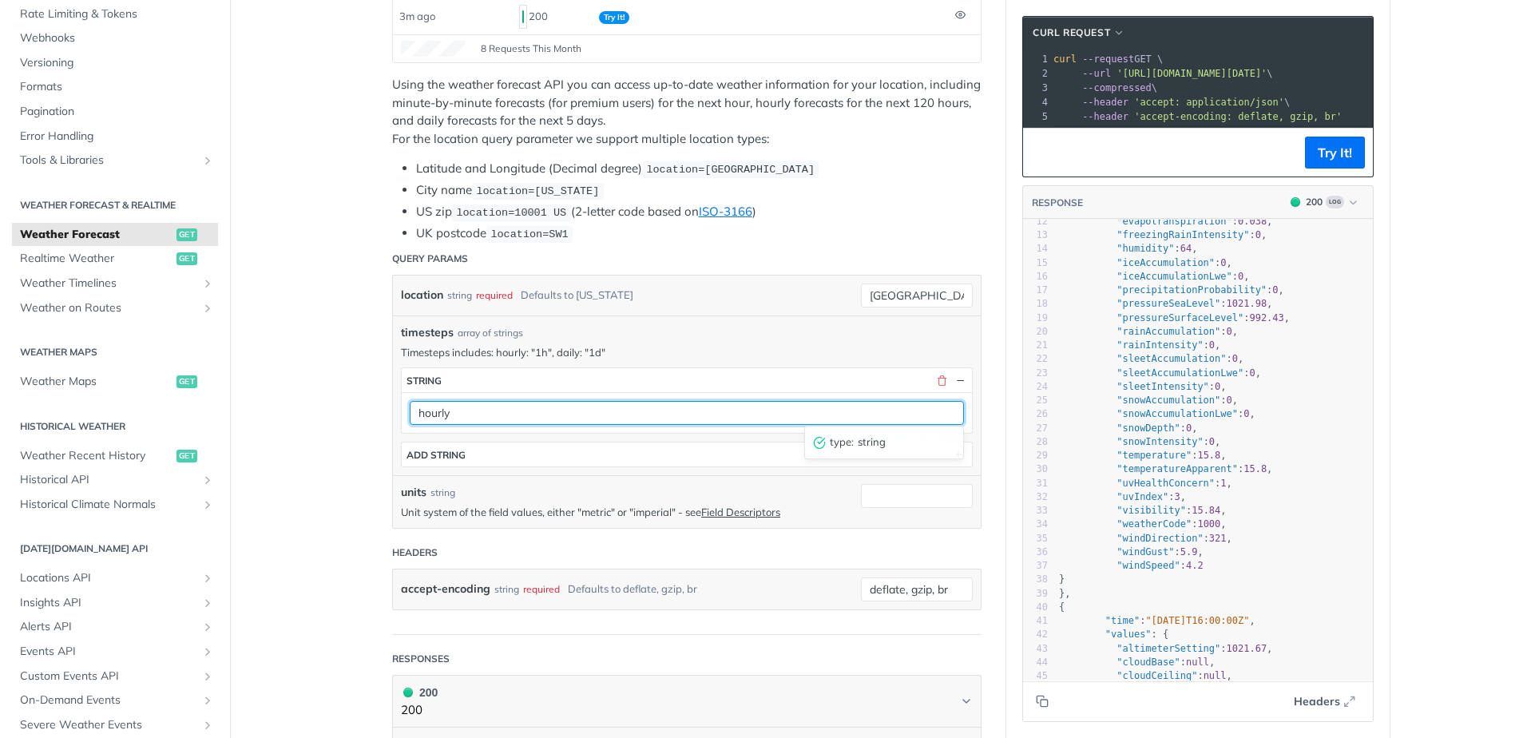
click at [706, 412] on input "hourly" at bounding box center [687, 413] width 554 height 24
click at [442, 415] on input "hourly" at bounding box center [687, 413] width 554 height 24
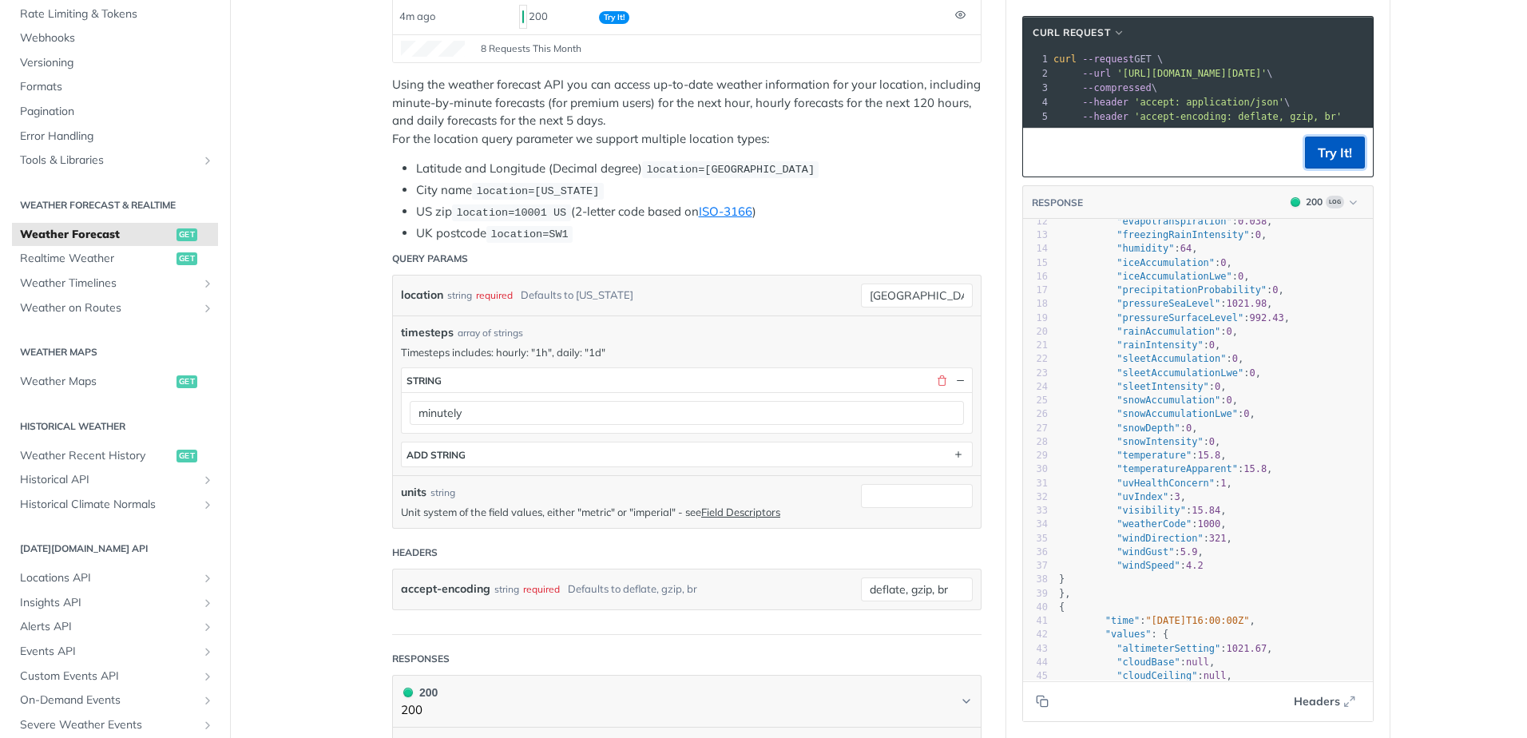
click at [1344, 169] on button "Try It!" at bounding box center [1335, 153] width 60 height 32
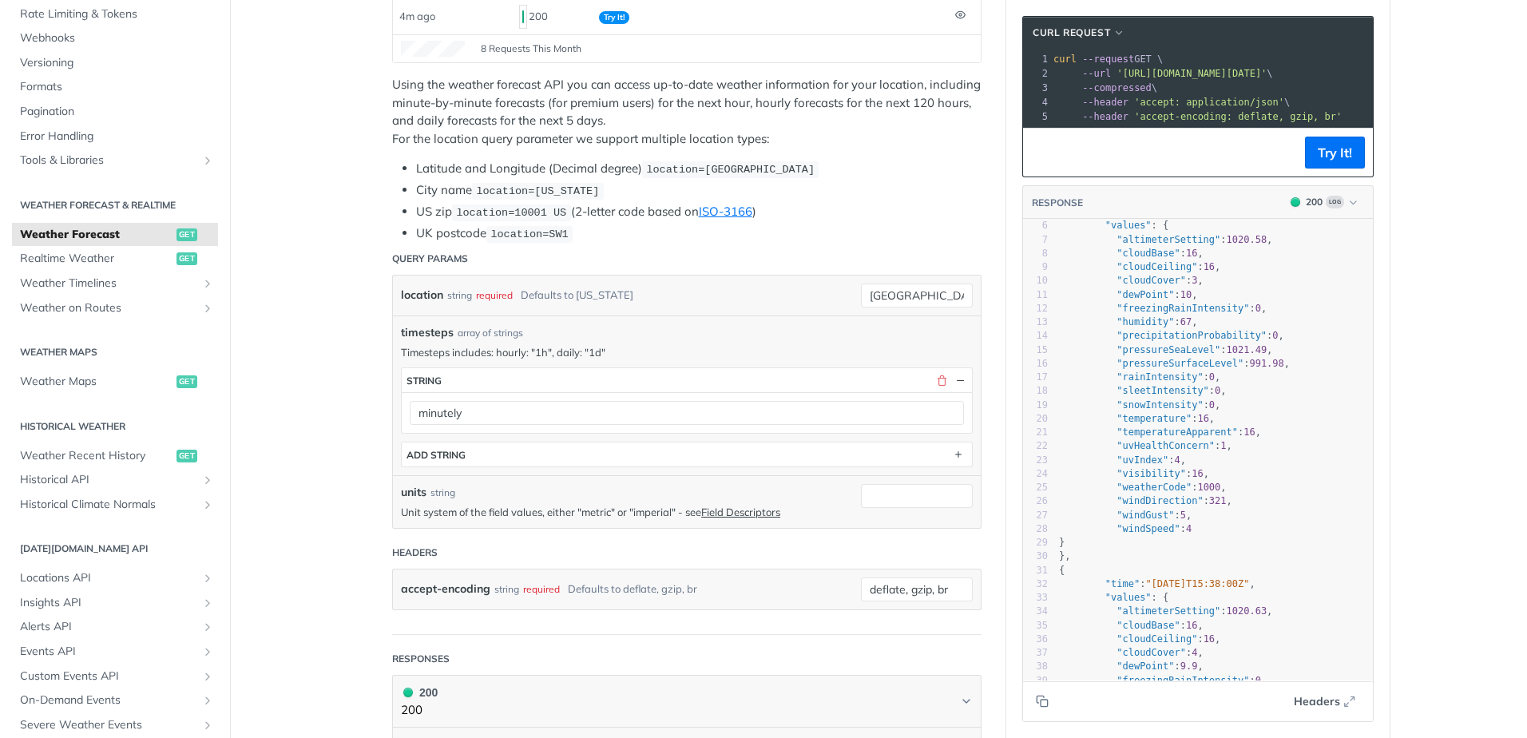
scroll to position [1, 0]
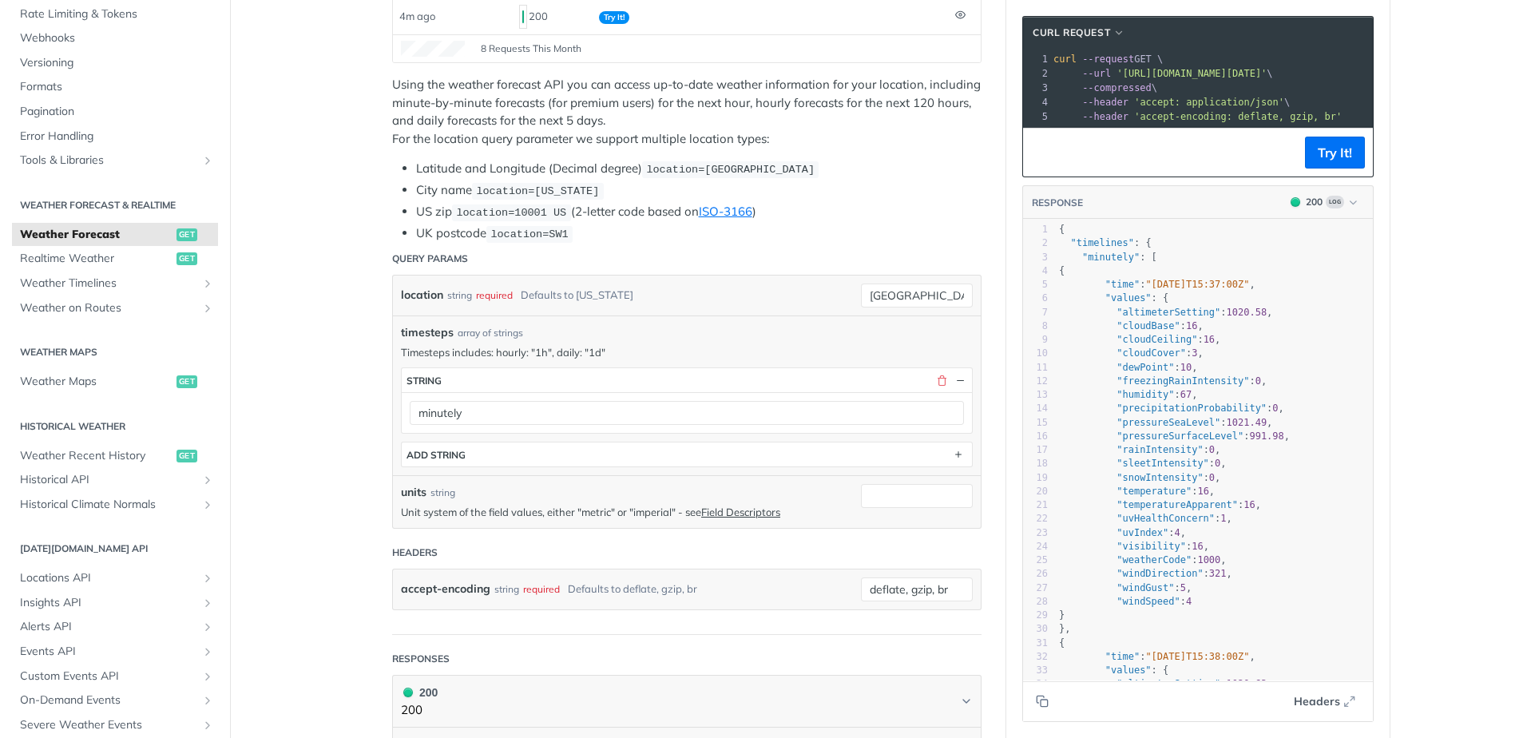
click at [1143, 318] on span ""altimeterSetting"" at bounding box center [1169, 312] width 104 height 11
click at [1134, 331] on span ""cloudBase"" at bounding box center [1148, 325] width 63 height 11
click at [1130, 345] on span ""cloudCeiling"" at bounding box center [1157, 339] width 81 height 11
click at [1130, 359] on span ""cloudCover"" at bounding box center [1151, 352] width 69 height 11
click at [1130, 373] on span ""dewPoint"" at bounding box center [1146, 367] width 58 height 11
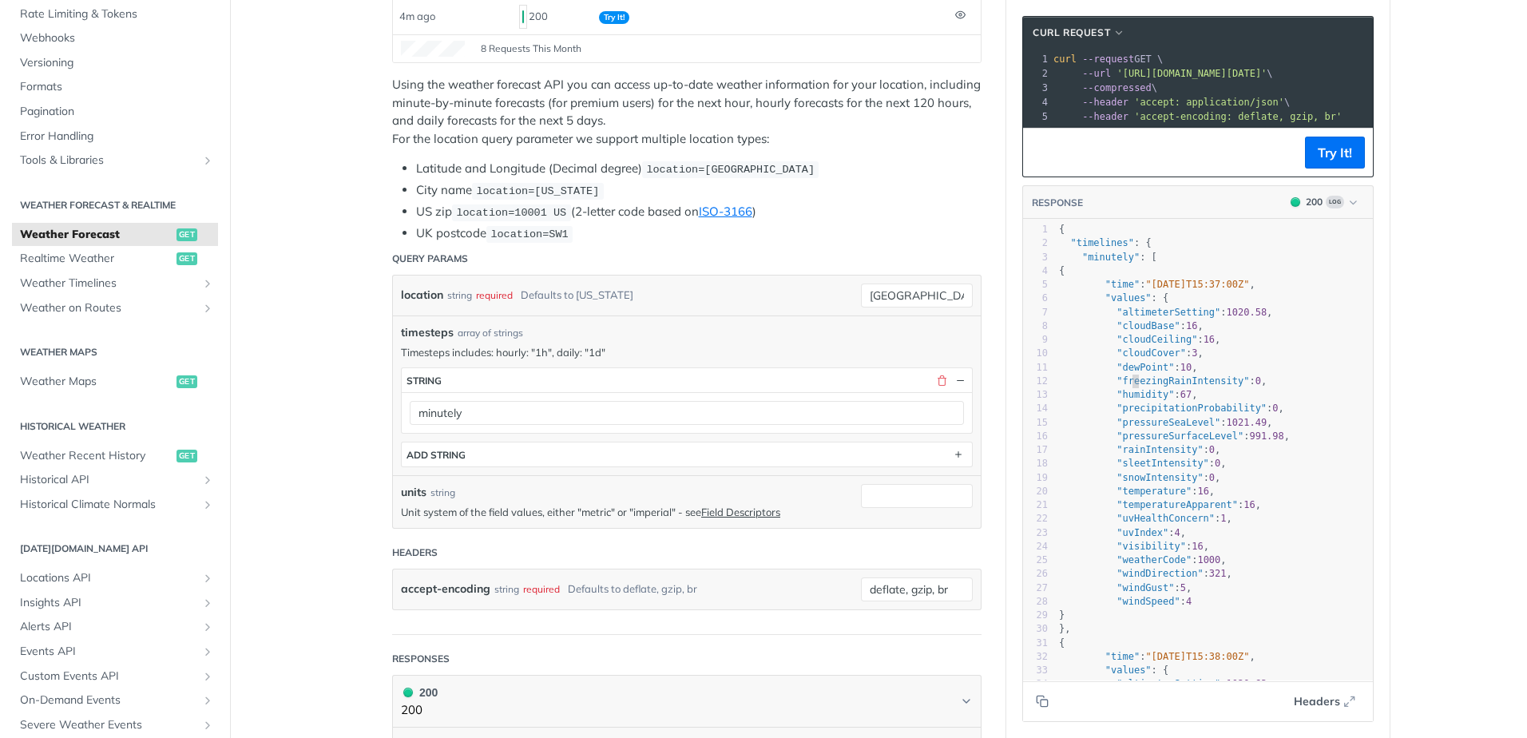
click at [1128, 387] on span ""freezingRainIntensity"" at bounding box center [1183, 380] width 133 height 11
drag, startPoint x: 1130, startPoint y: 403, endPoint x: 1134, endPoint y: 422, distance: 19.6
click at [1131, 400] on span ""humidity"" at bounding box center [1146, 394] width 58 height 11
click at [1134, 414] on span ""precipitationProbability"" at bounding box center [1192, 408] width 150 height 11
click at [1133, 428] on span ""pressureSeaLevel"" at bounding box center [1169, 422] width 104 height 11
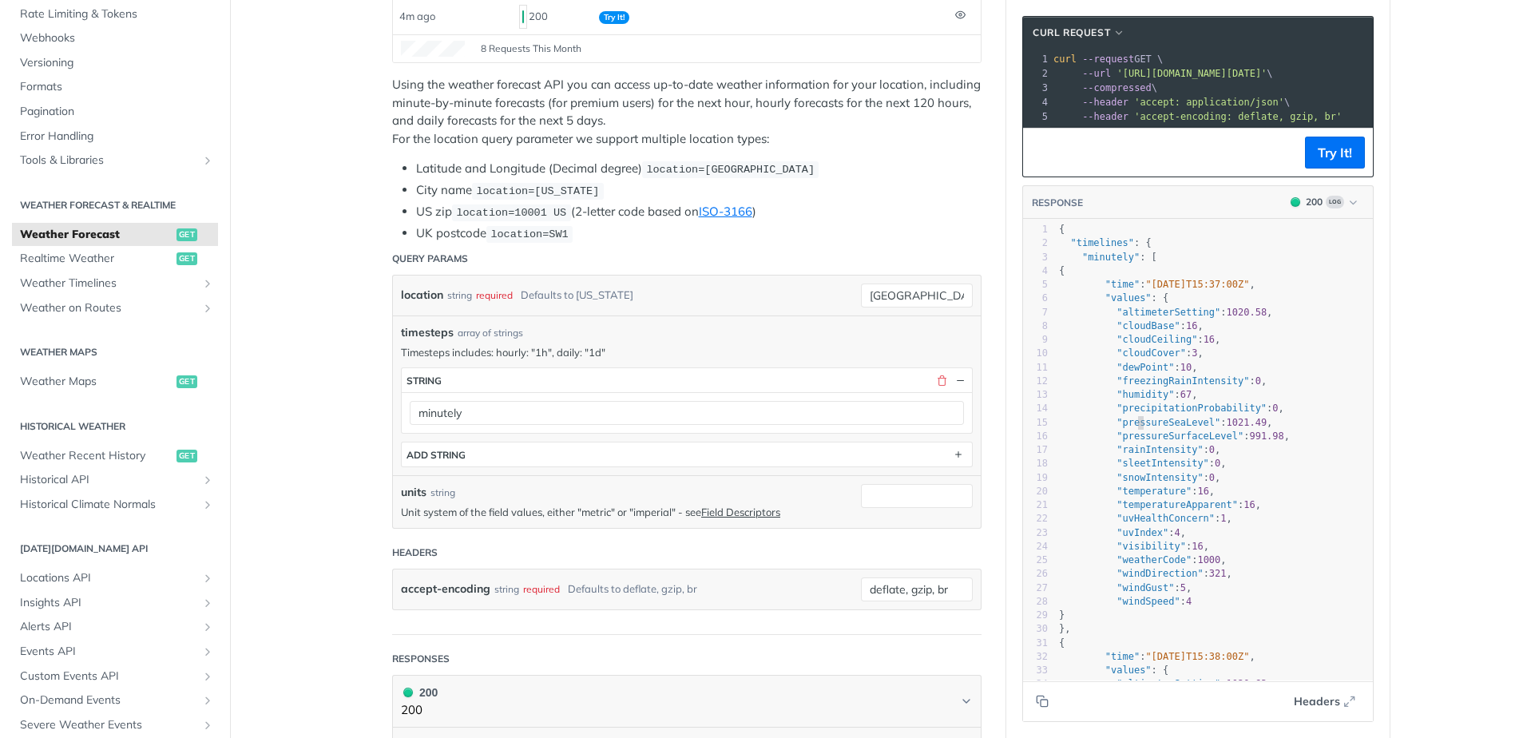
click at [1130, 442] on span ""pressureSurfaceLevel"" at bounding box center [1180, 436] width 127 height 11
click at [1127, 455] on span ""rainIntensity"" at bounding box center [1160, 449] width 86 height 11
click at [1125, 469] on span ""sleetIntensity"" at bounding box center [1163, 463] width 93 height 11
click at [1125, 483] on span ""snowIntensity"" at bounding box center [1160, 477] width 86 height 11
click at [1125, 497] on span ""temperature"" at bounding box center [1154, 491] width 75 height 11
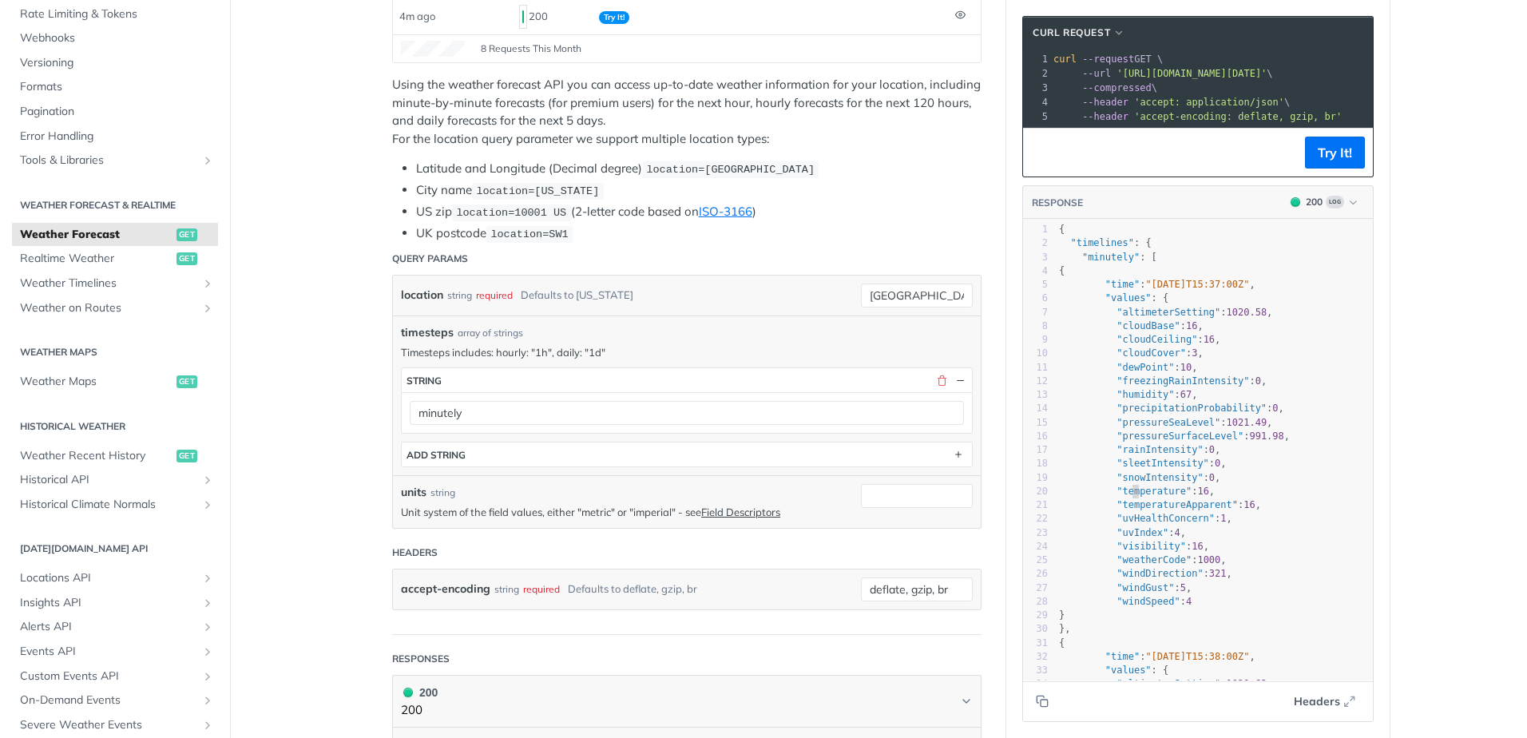
click at [1123, 510] on span ""temperatureApparent"" at bounding box center [1177, 504] width 121 height 11
click at [1125, 524] on span ""uvHealthConcern"" at bounding box center [1166, 518] width 98 height 11
drag, startPoint x: 1122, startPoint y: 539, endPoint x: 1127, endPoint y: 558, distance: 19.8
click at [1122, 538] on span ""uvIndex"" at bounding box center [1143, 532] width 52 height 11
click at [1127, 552] on span ""visibility"" at bounding box center [1151, 546] width 69 height 11
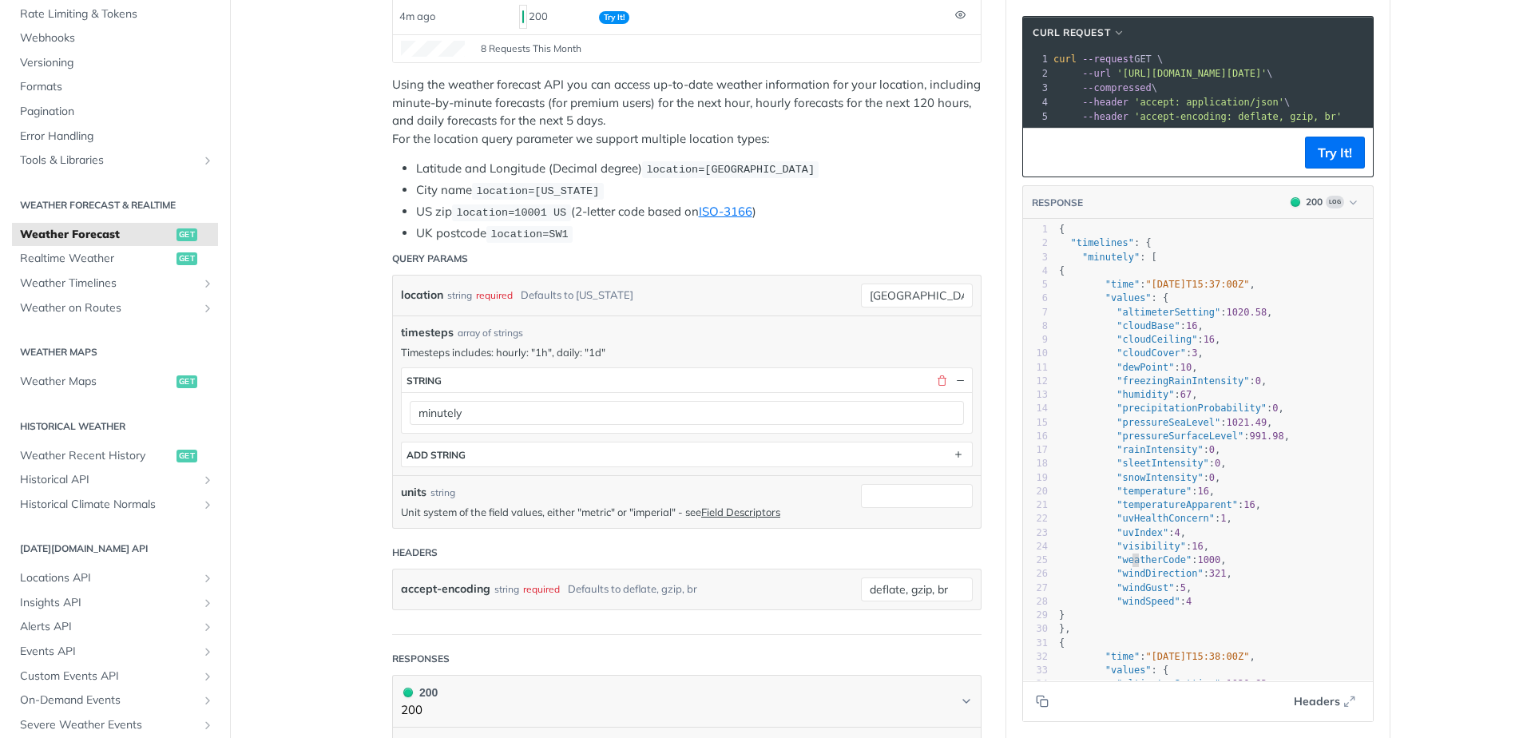
click at [1128, 566] on span ""weatherCode"" at bounding box center [1154, 559] width 75 height 11
click at [1126, 579] on span ""windDirection"" at bounding box center [1160, 573] width 86 height 11
click at [1126, 593] on span ""windGust"" at bounding box center [1146, 587] width 58 height 11
click at [1127, 607] on span ""windSpeed"" at bounding box center [1148, 601] width 63 height 11
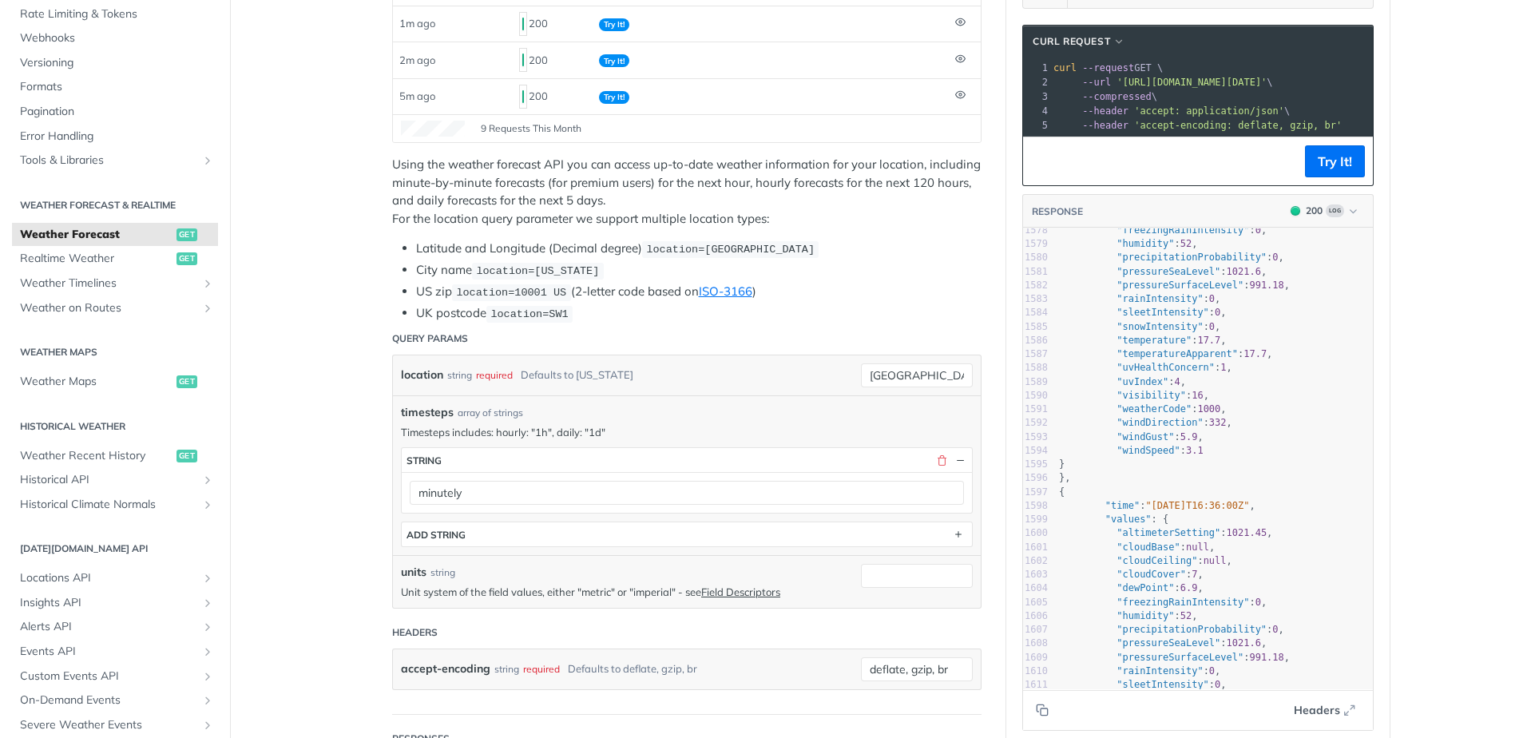
scroll to position [160, 0]
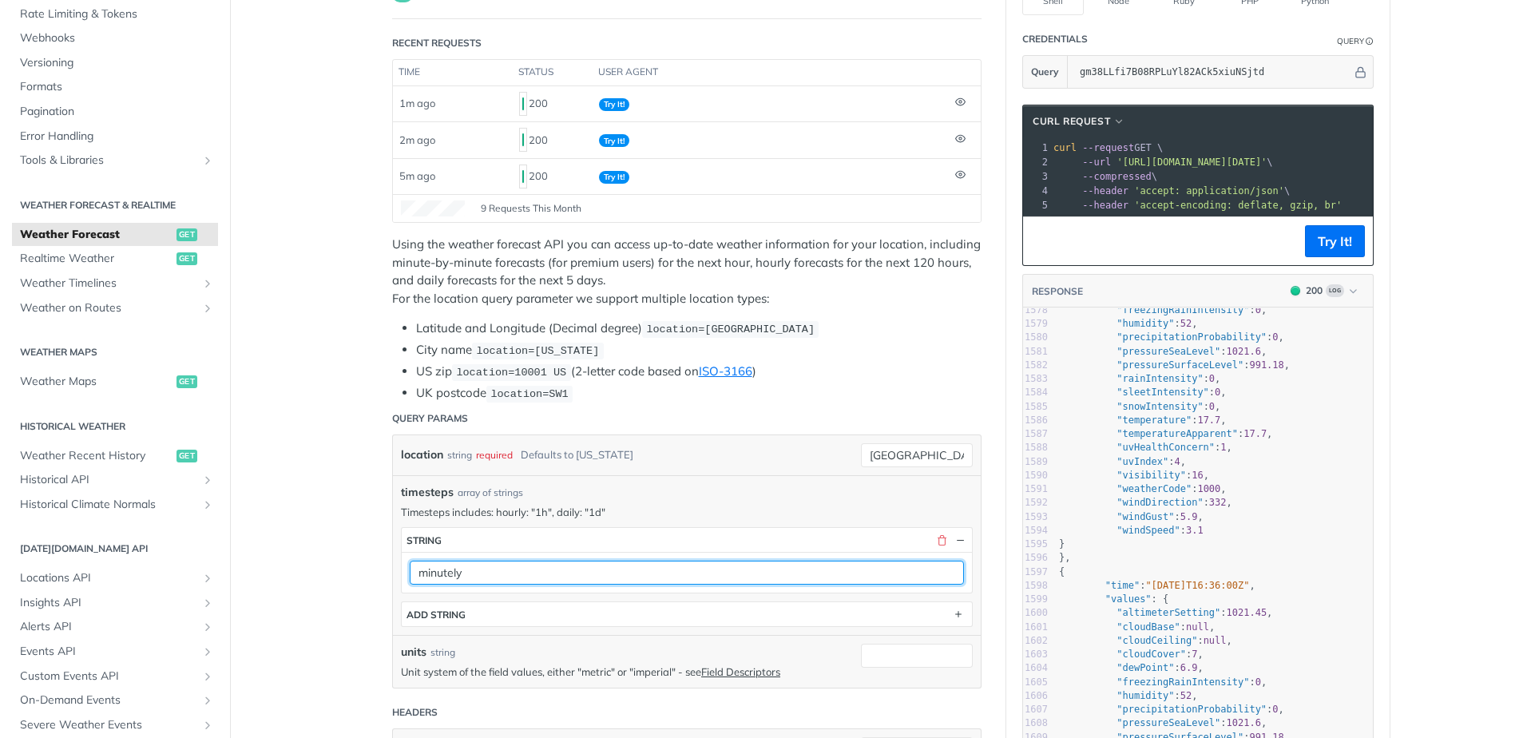
click at [510, 571] on input "minutely" at bounding box center [687, 573] width 554 height 24
drag, startPoint x: 484, startPoint y: 572, endPoint x: 332, endPoint y: 576, distance: 151.8
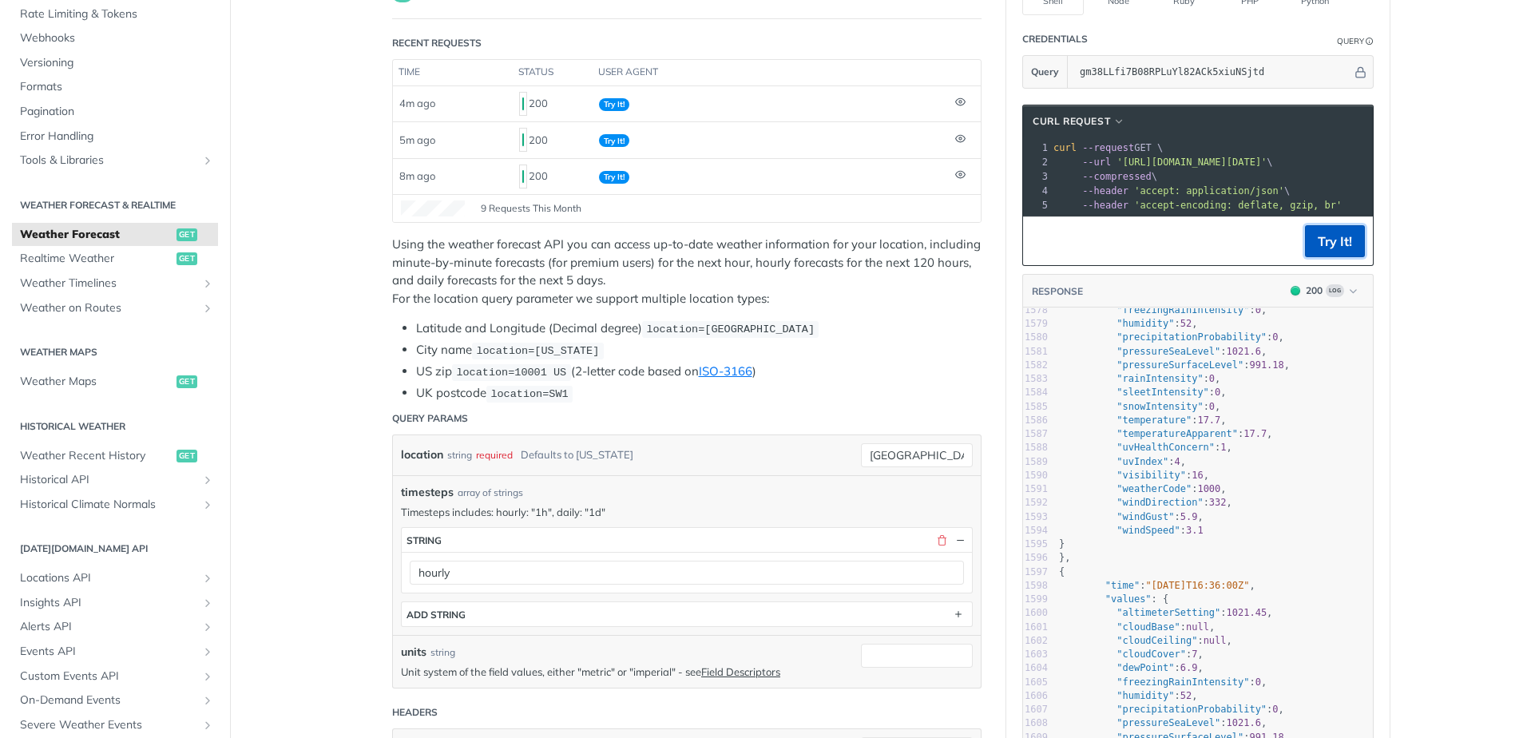
click at [1340, 245] on button "Try It!" at bounding box center [1335, 241] width 60 height 32
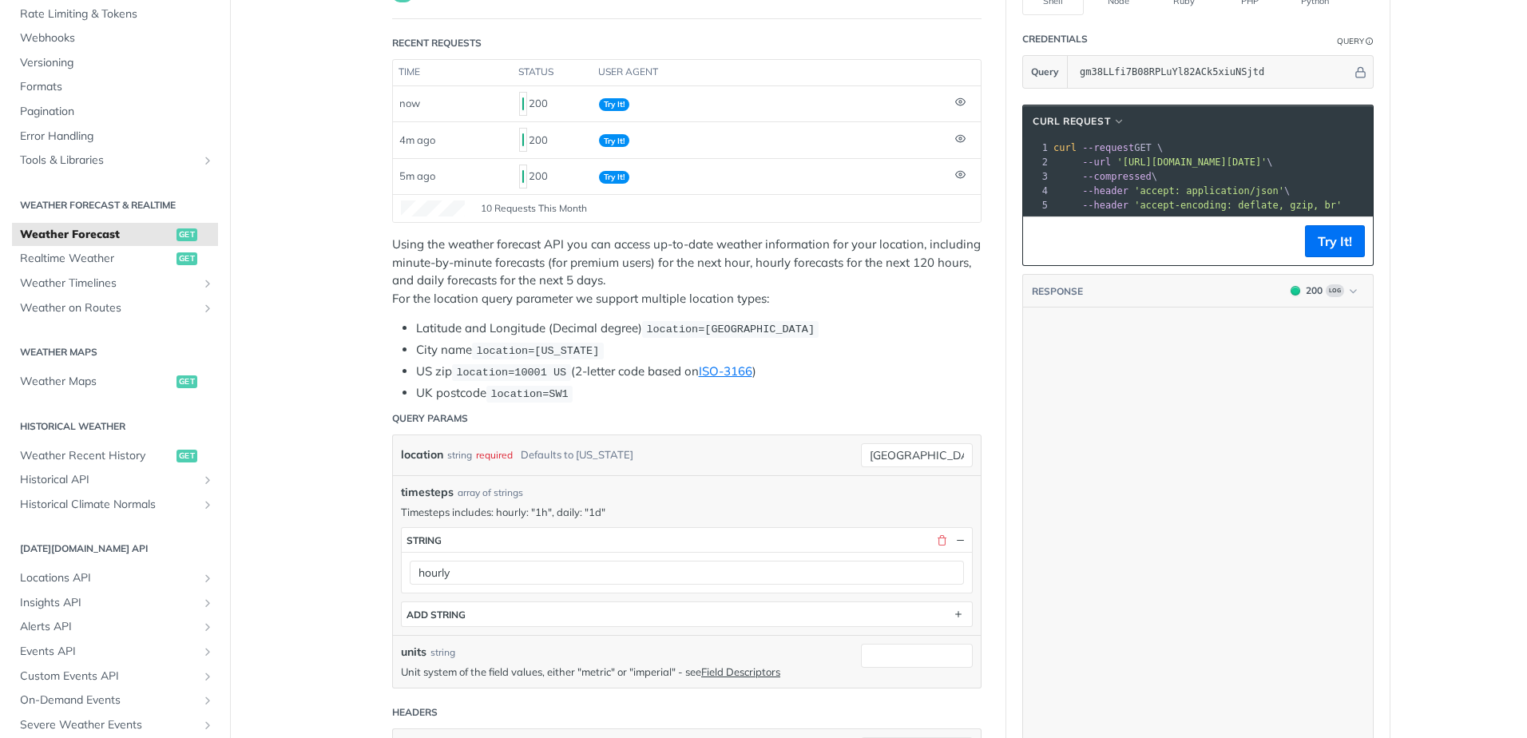
scroll to position [43915, 0]
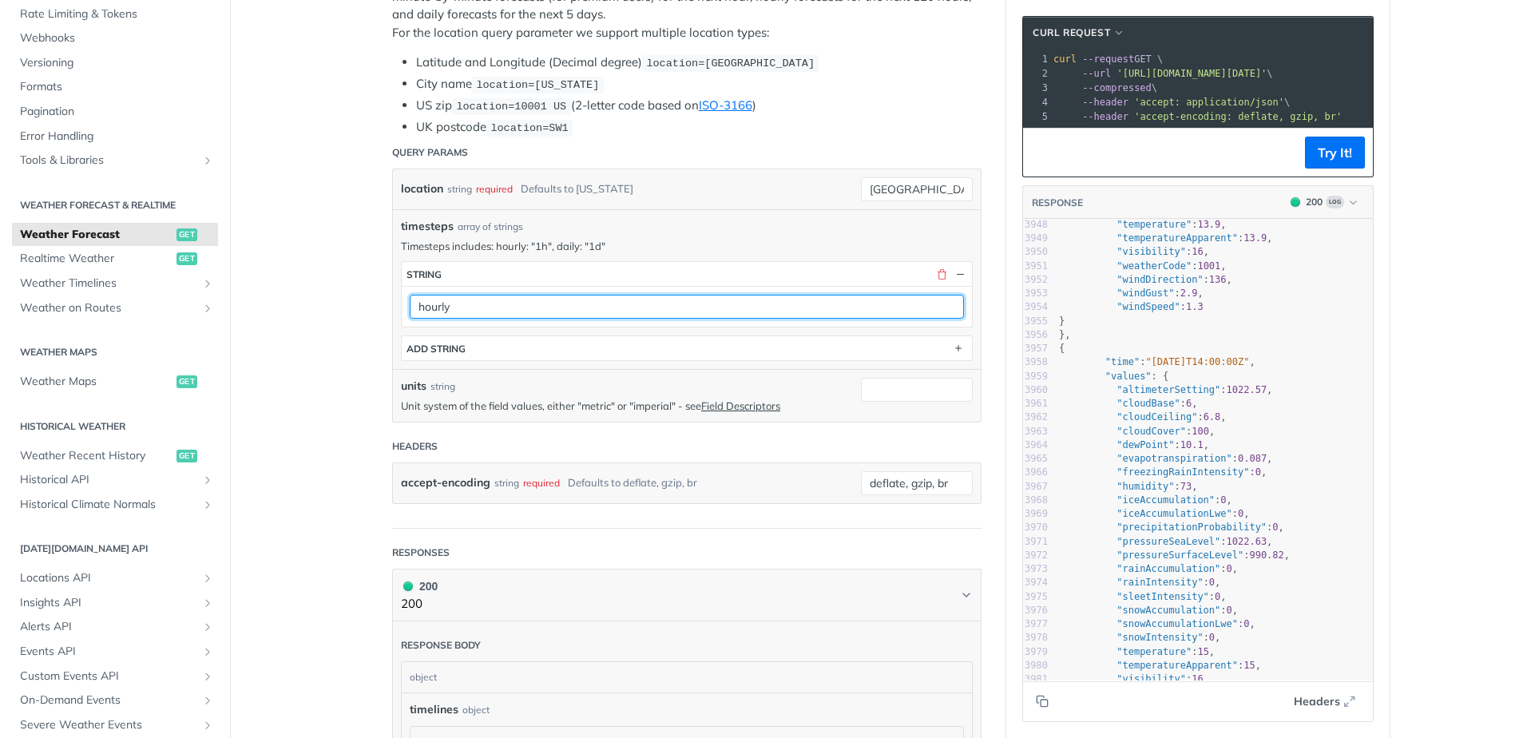
click at [450, 311] on input "hourly" at bounding box center [687, 307] width 554 height 24
drag, startPoint x: 450, startPoint y: 311, endPoint x: 386, endPoint y: 306, distance: 64.1
click at [392, 306] on div "location string required Defaults to [US_STATE] minneapolis timesteps array of …" at bounding box center [687, 295] width 590 height 253
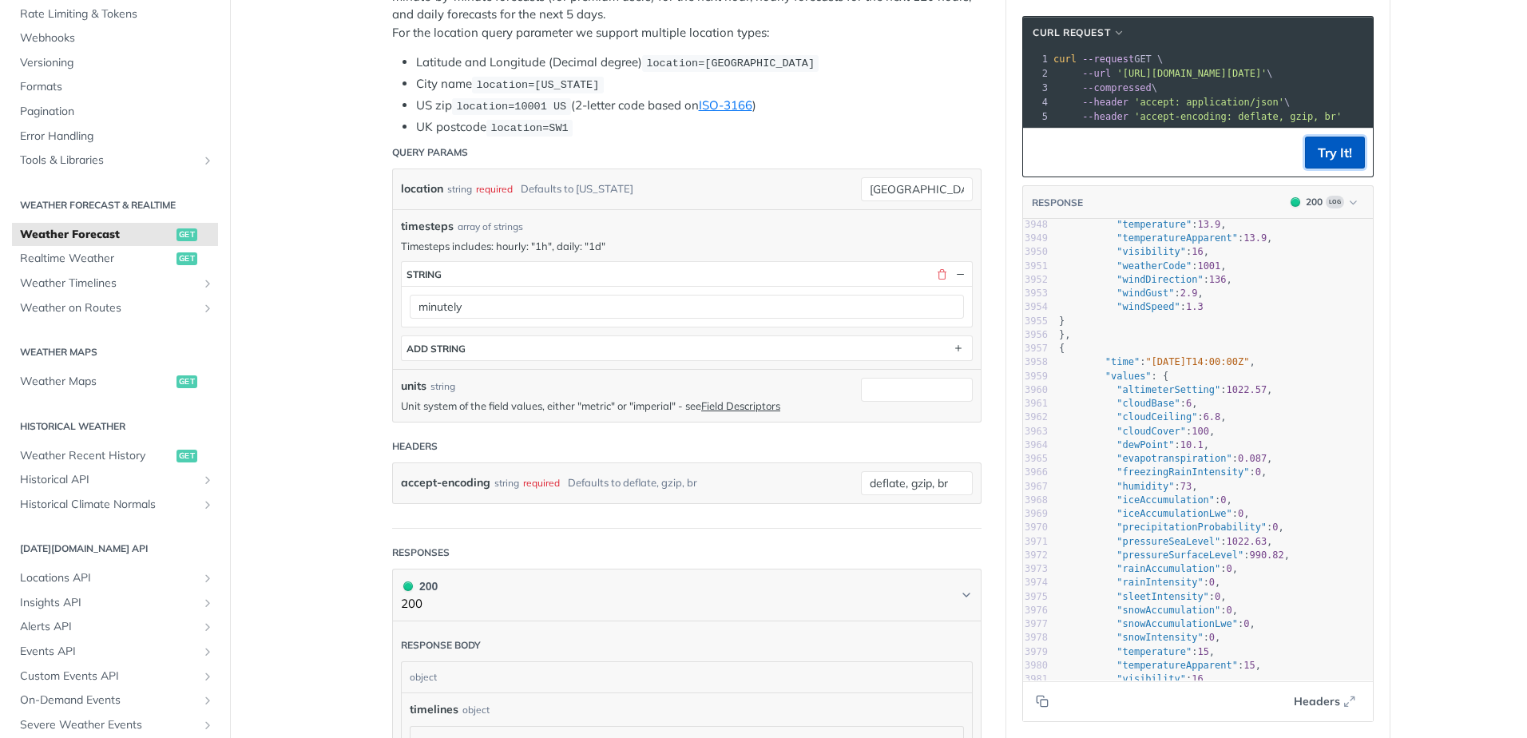
click at [1328, 160] on button "Try It!" at bounding box center [1335, 153] width 60 height 32
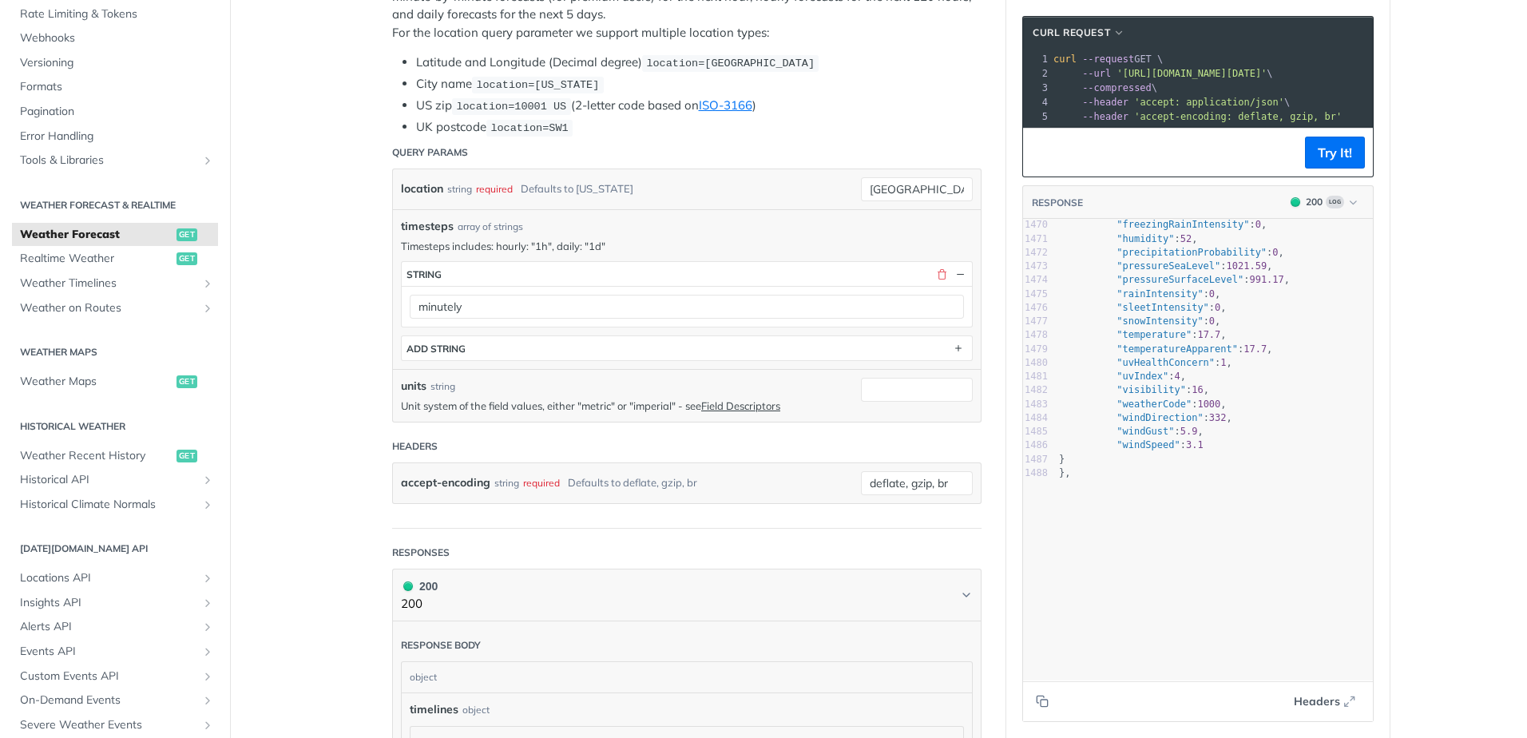
scroll to position [19563, 0]
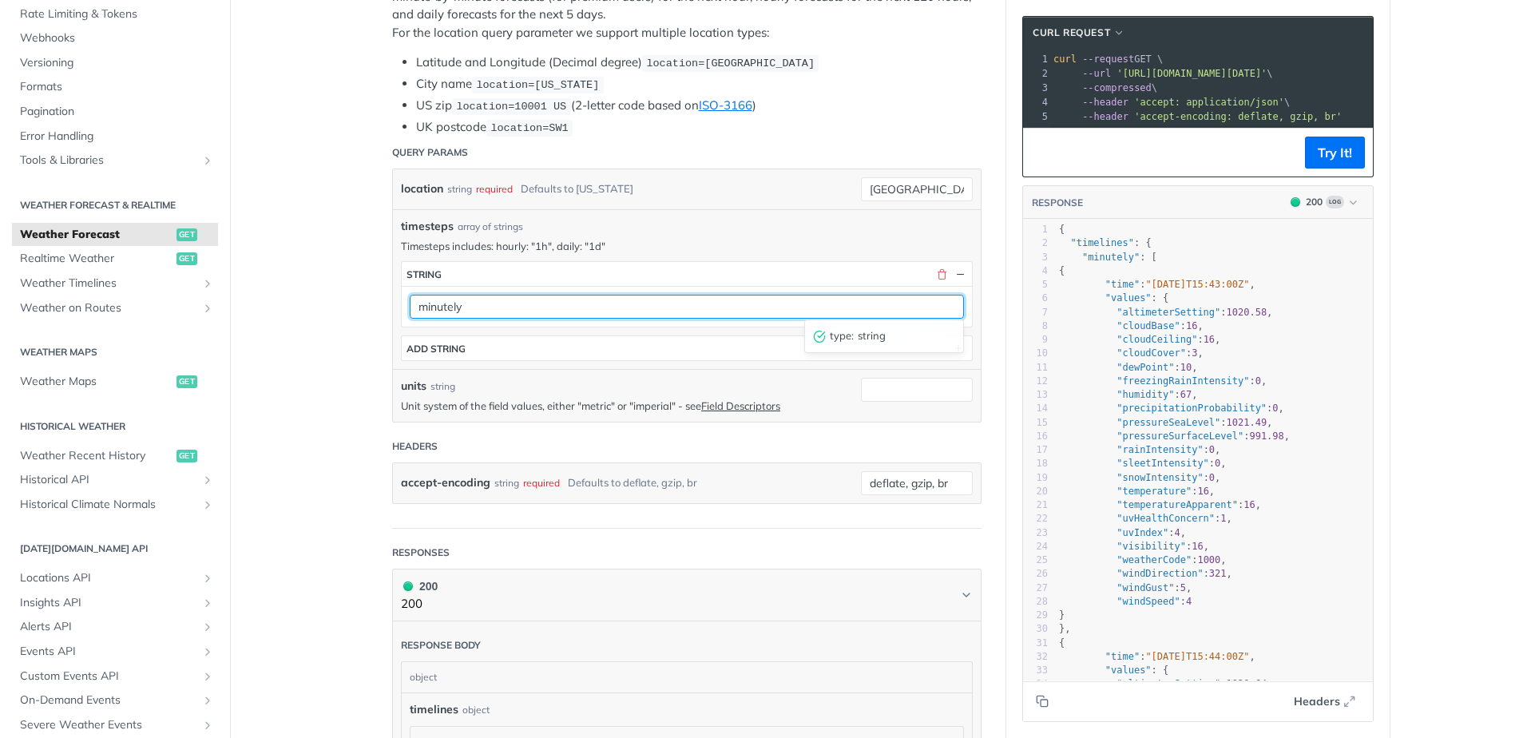
click at [573, 310] on input "minutely" at bounding box center [687, 307] width 554 height 24
drag, startPoint x: 533, startPoint y: 312, endPoint x: 376, endPoint y: 307, distance: 156.6
click at [376, 307] on article "Weather Forecast get [URL][DOMAIN_NAME][DATE] /weather/forecast Recent Requests…" at bounding box center [686, 717] width 639 height 2114
type input "hourly"
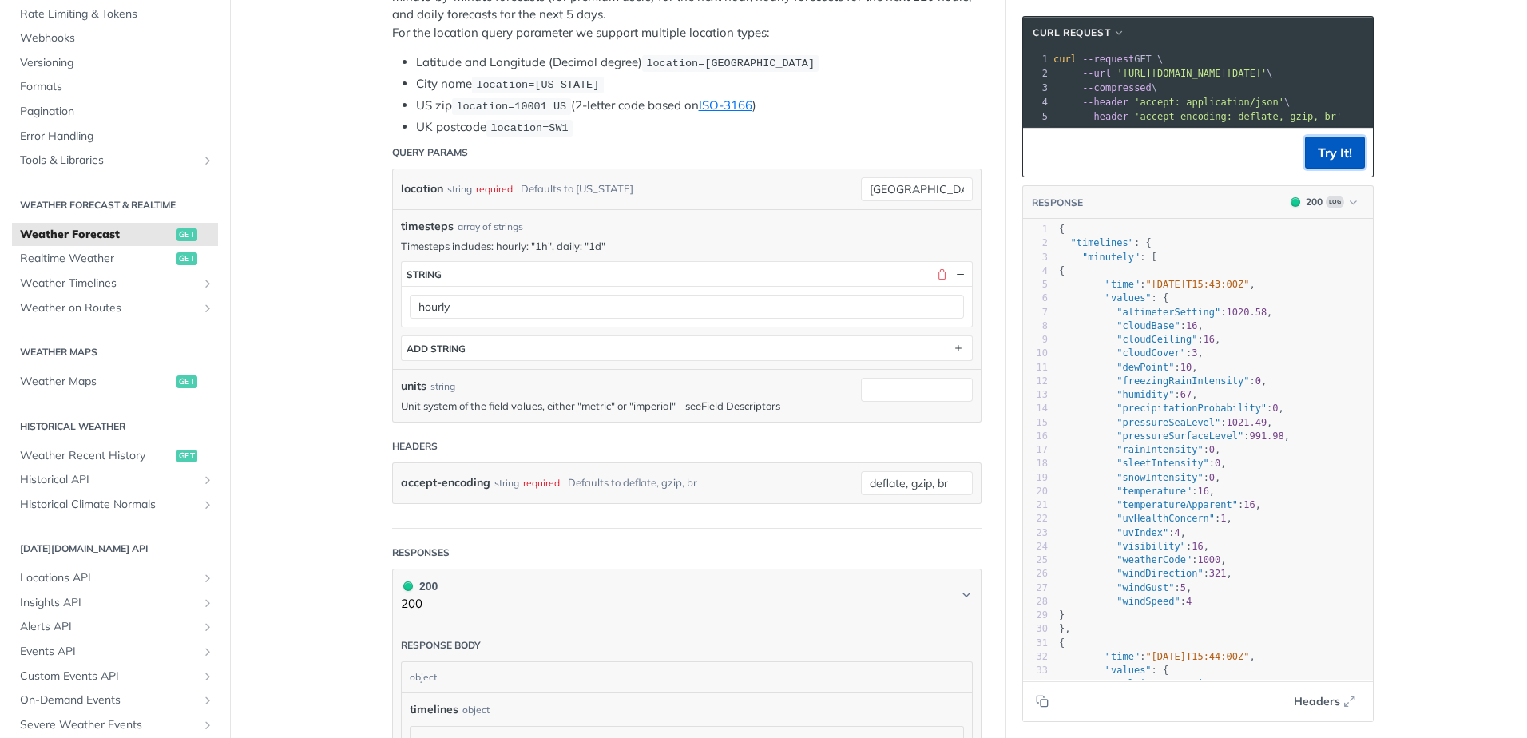
click at [1318, 169] on button "Try It!" at bounding box center [1335, 153] width 60 height 32
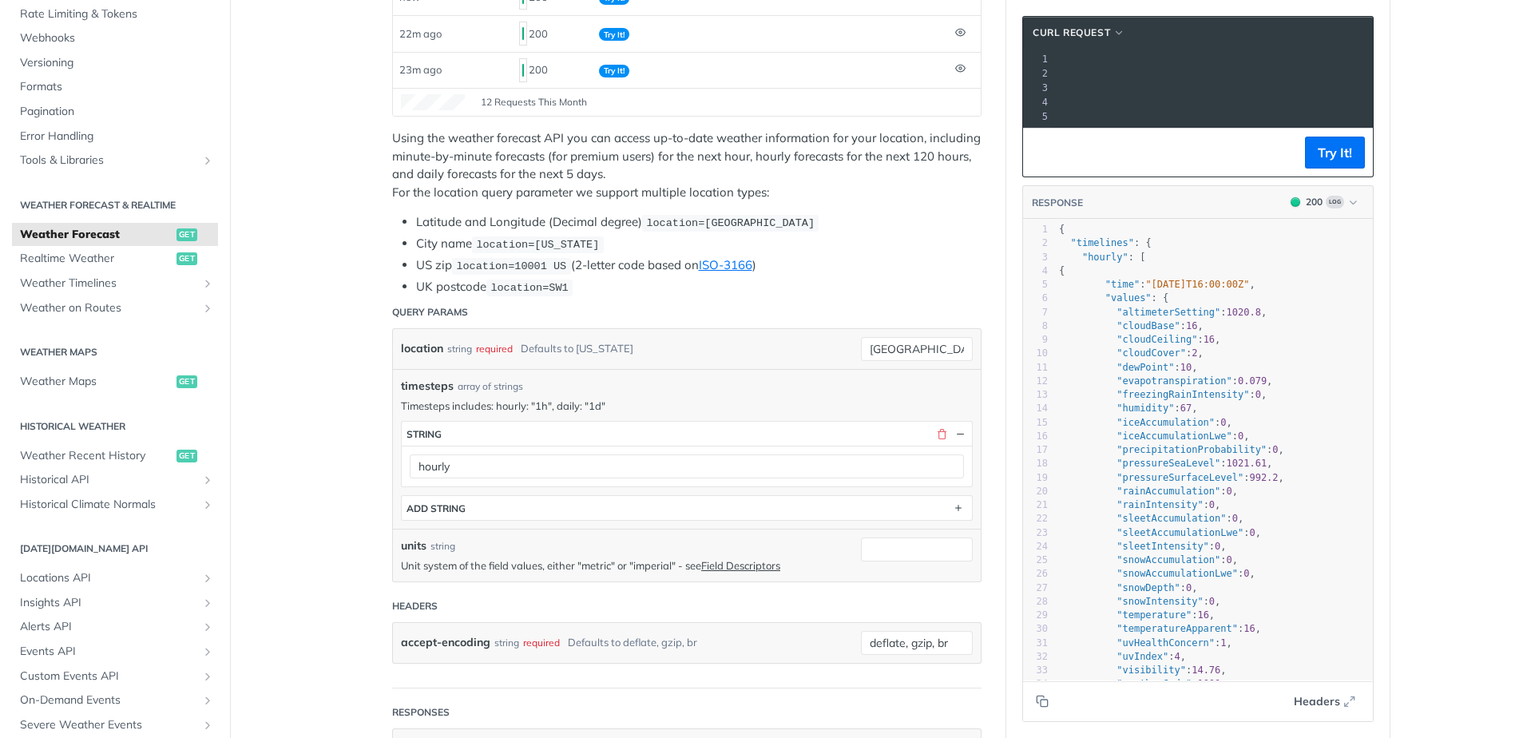
scroll to position [0, 399]
drag, startPoint x: 1109, startPoint y: 67, endPoint x: 1352, endPoint y: 79, distance: 243.1
click at [1352, 79] on pre "--url '[URL][DOMAIN_NAME][DATE]' \" at bounding box center [1024, 73] width 722 height 14
copy span "[URL][DOMAIN_NAME][DATE]"
